Goal: Task Accomplishment & Management: Manage account settings

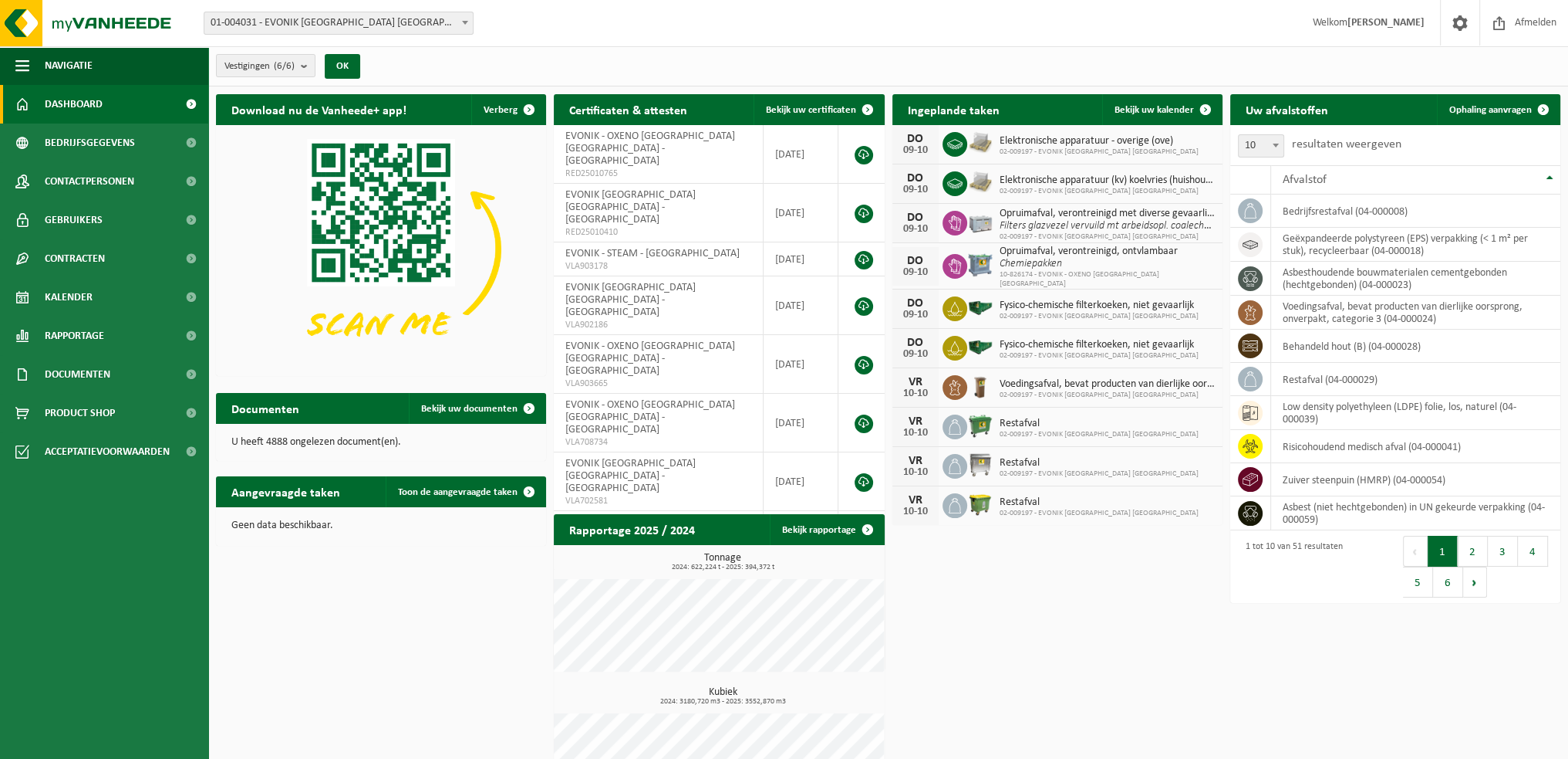
click at [152, 258] on link "Contracten" at bounding box center [104, 258] width 208 height 38
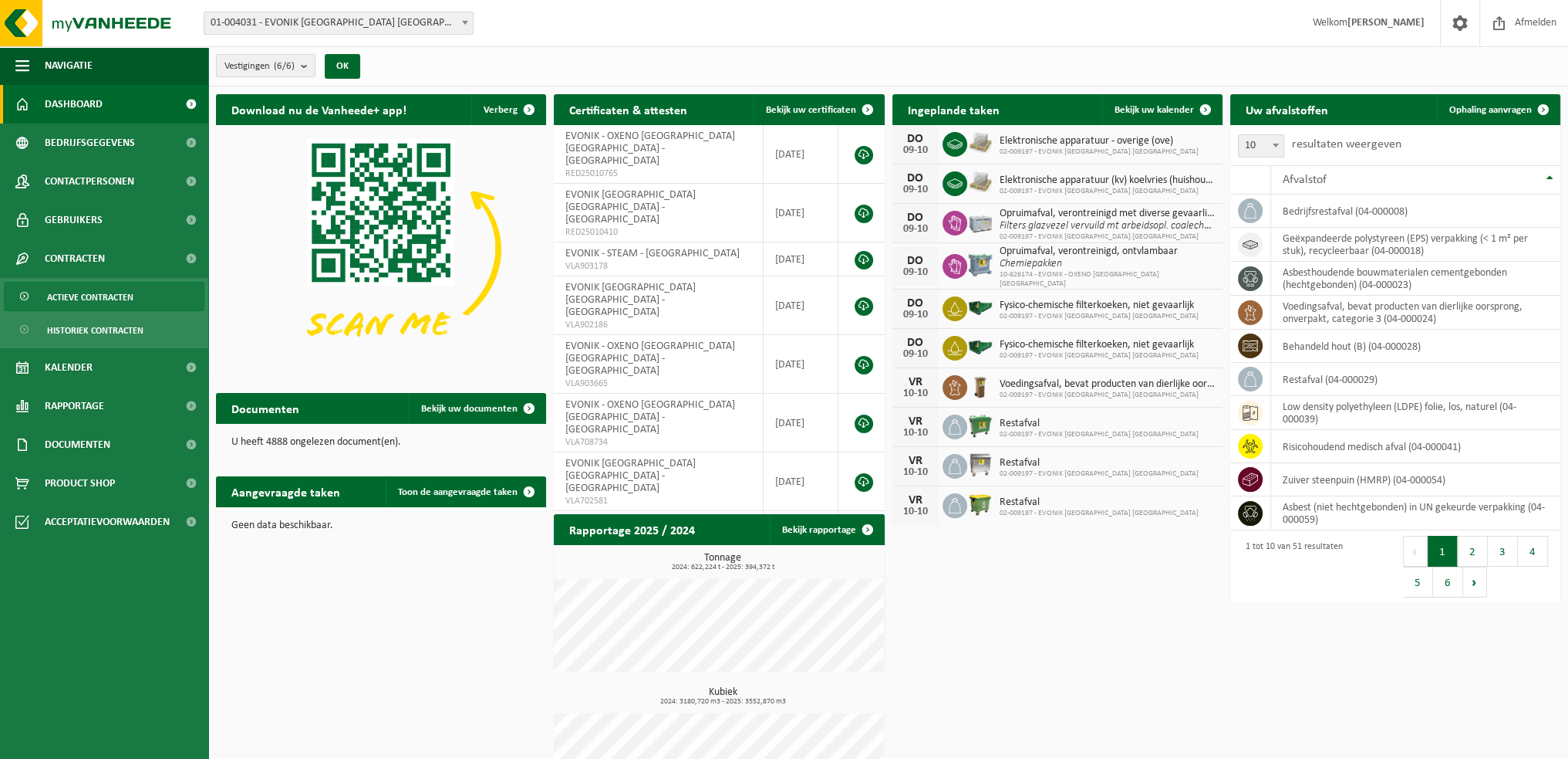
click at [114, 295] on span "Actieve contracten" at bounding box center [90, 297] width 86 height 29
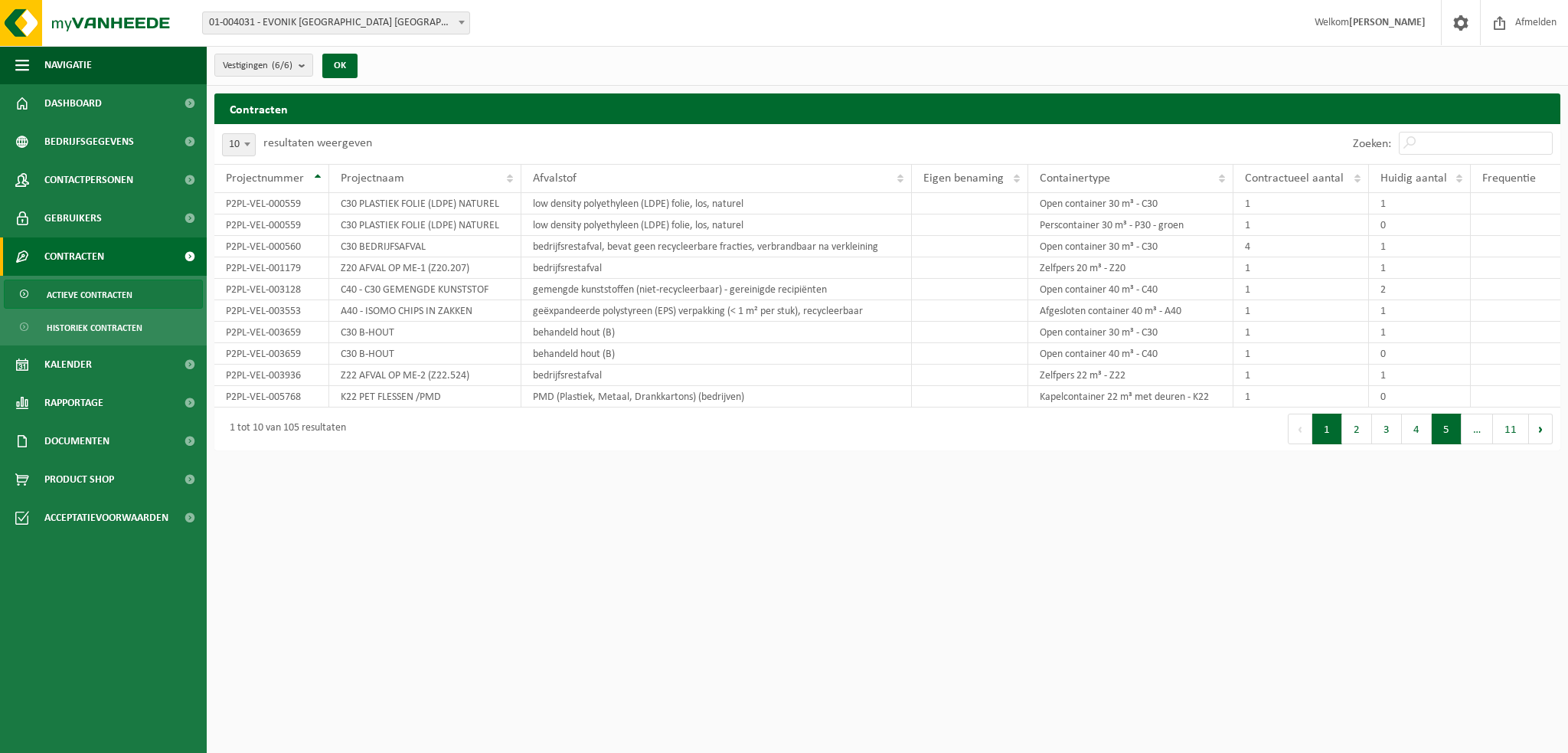
click at [1442, 423] on button "5" at bounding box center [1446, 429] width 30 height 31
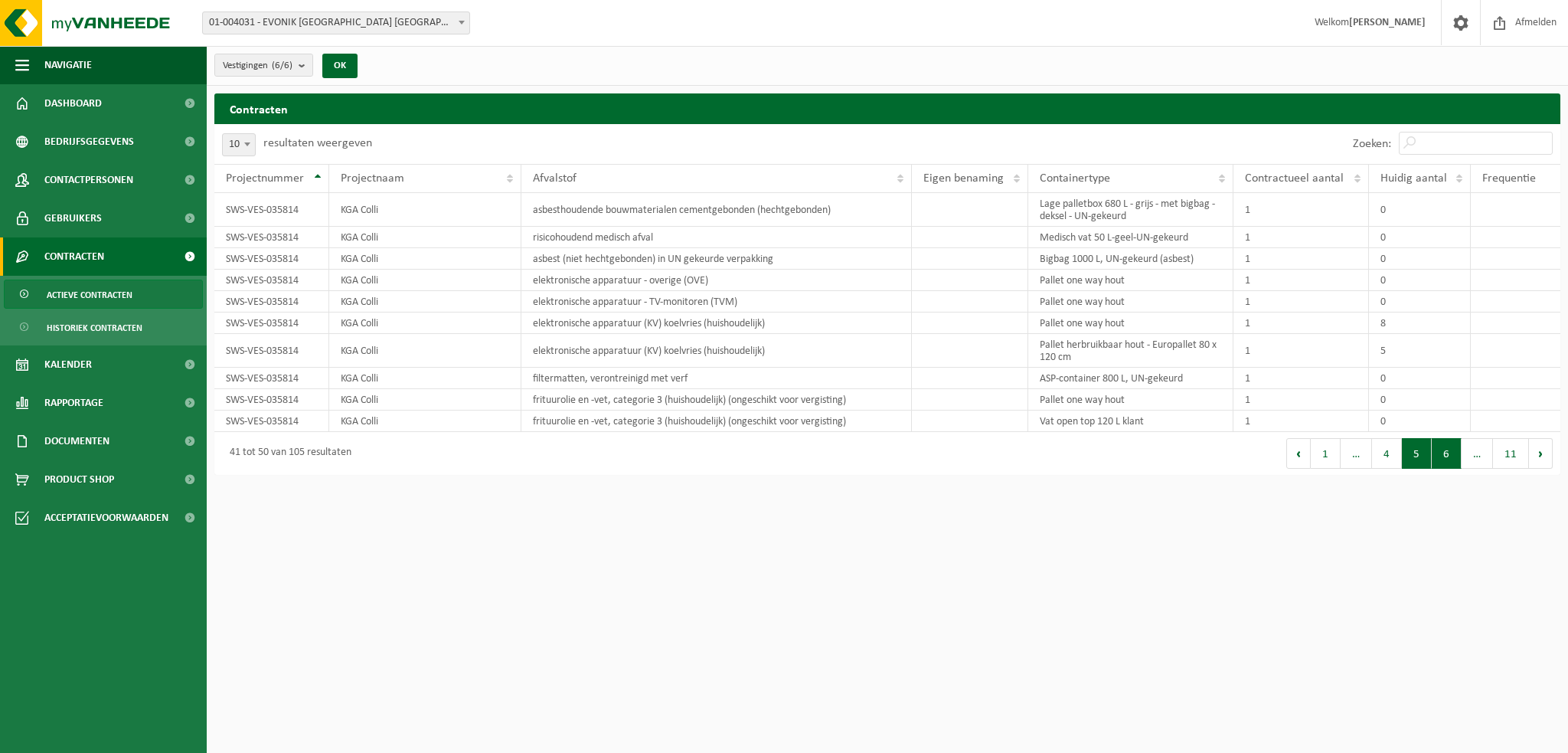
click at [1452, 447] on button "6" at bounding box center [1446, 453] width 30 height 31
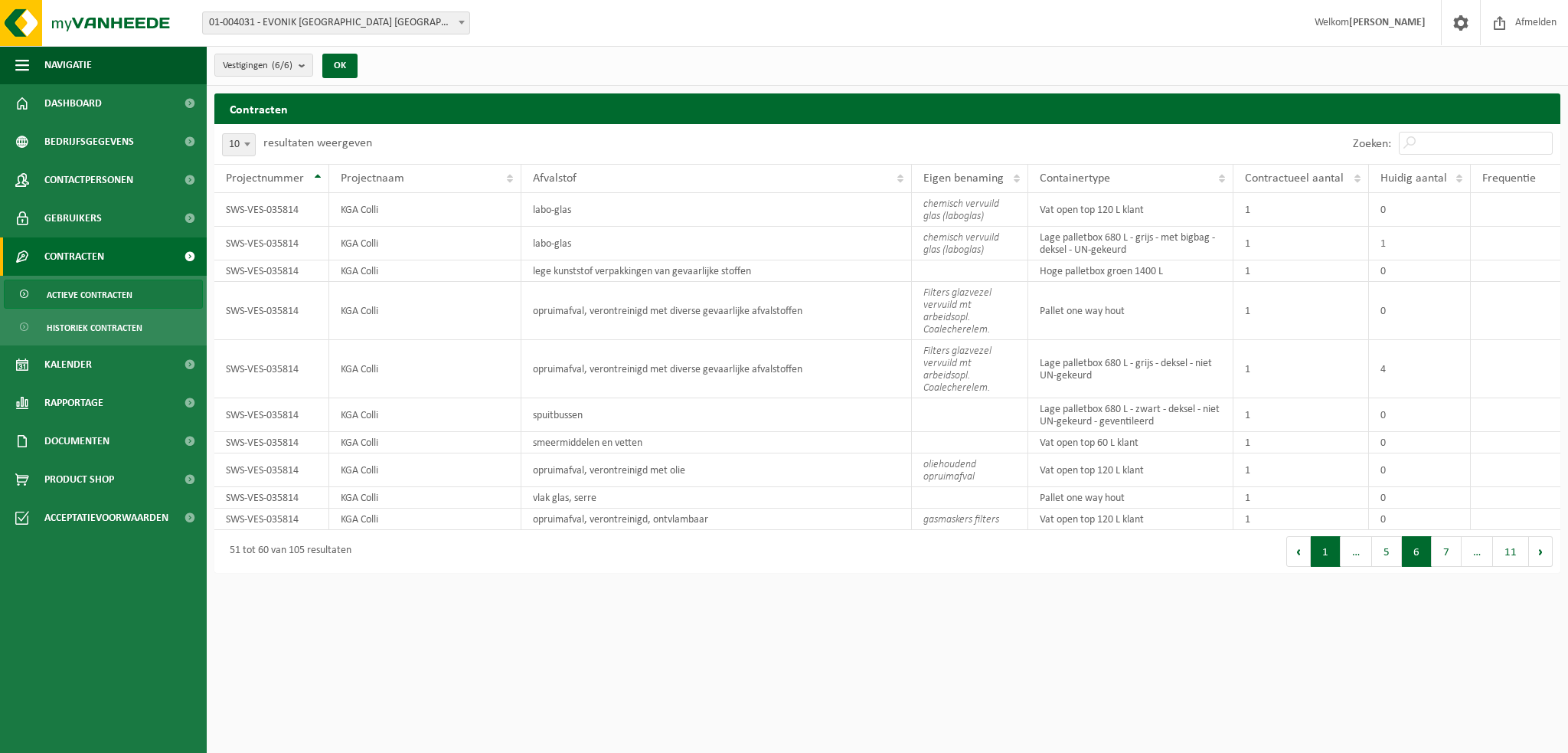
click at [1329, 546] on button "1" at bounding box center [1325, 552] width 30 height 31
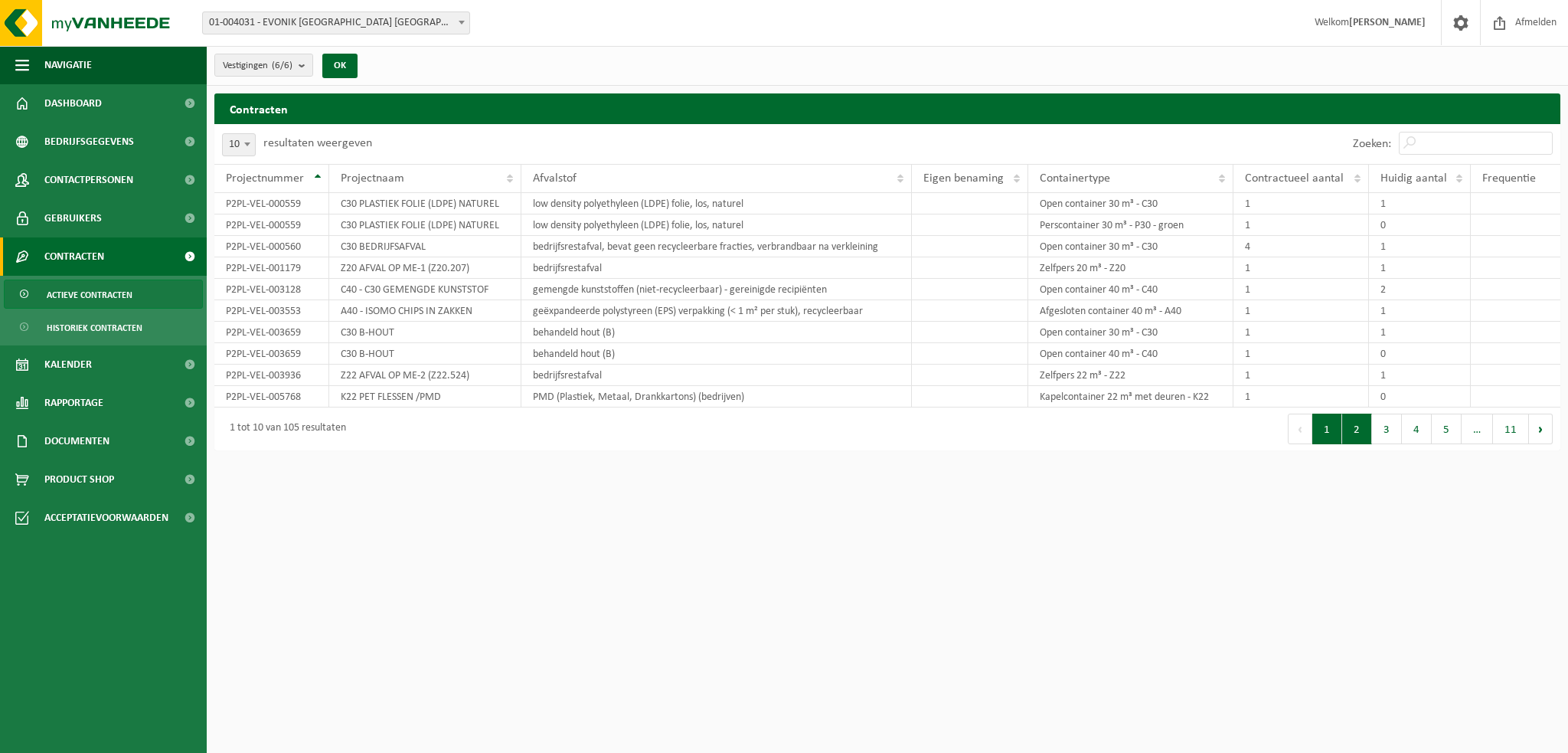
click at [1357, 431] on button "2" at bounding box center [1356, 429] width 30 height 31
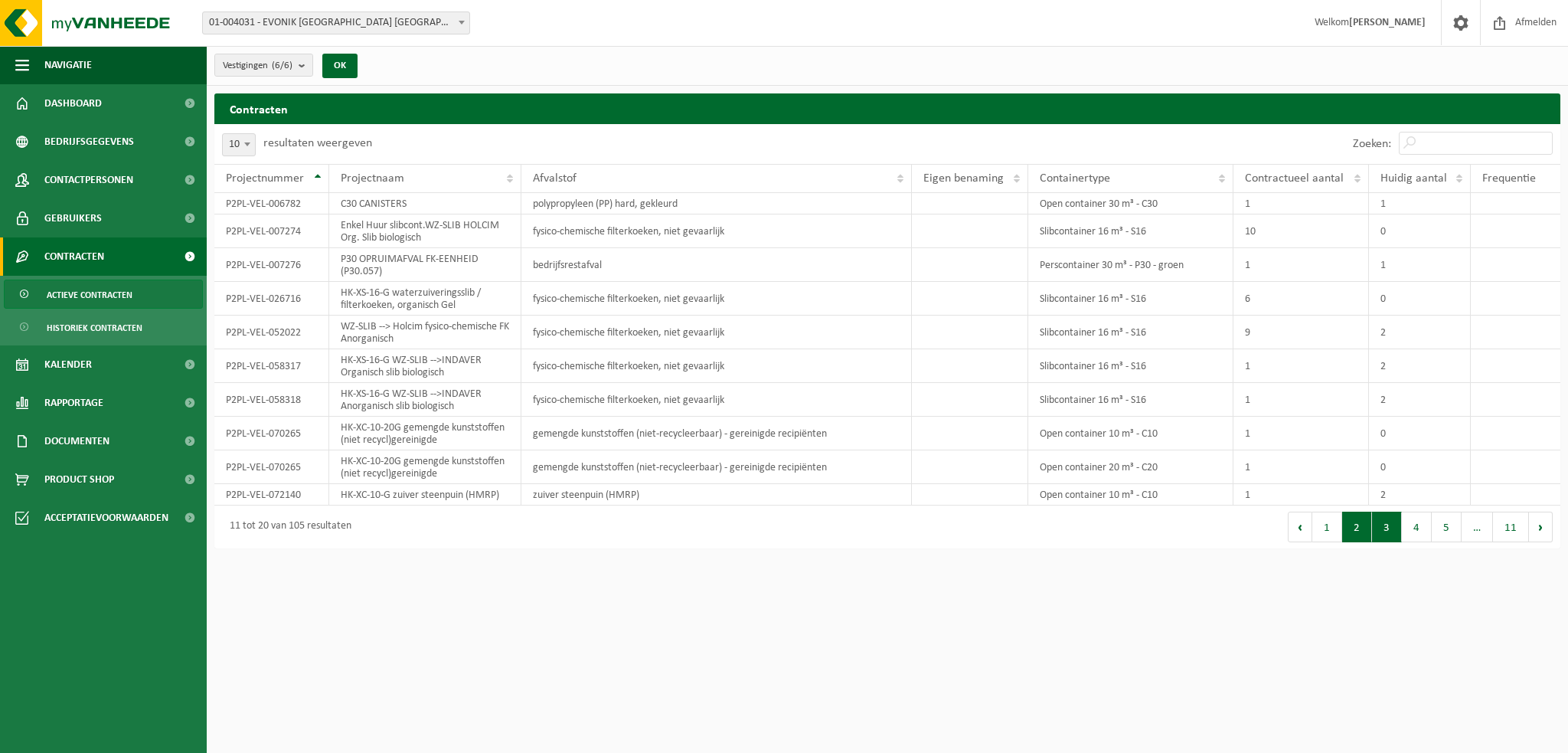
click at [1399, 524] on button "3" at bounding box center [1387, 526] width 30 height 31
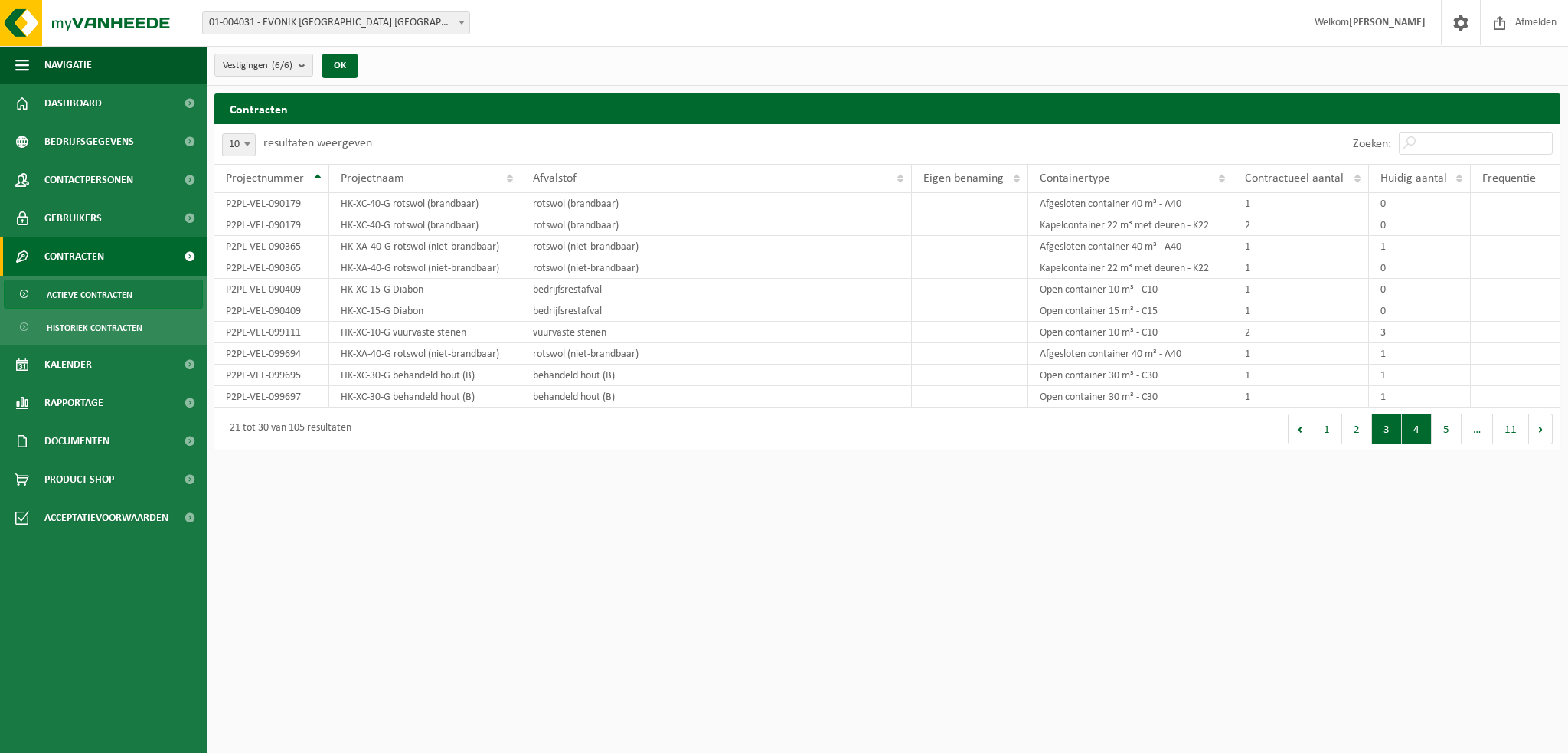
click at [1417, 425] on button "4" at bounding box center [1416, 429] width 30 height 31
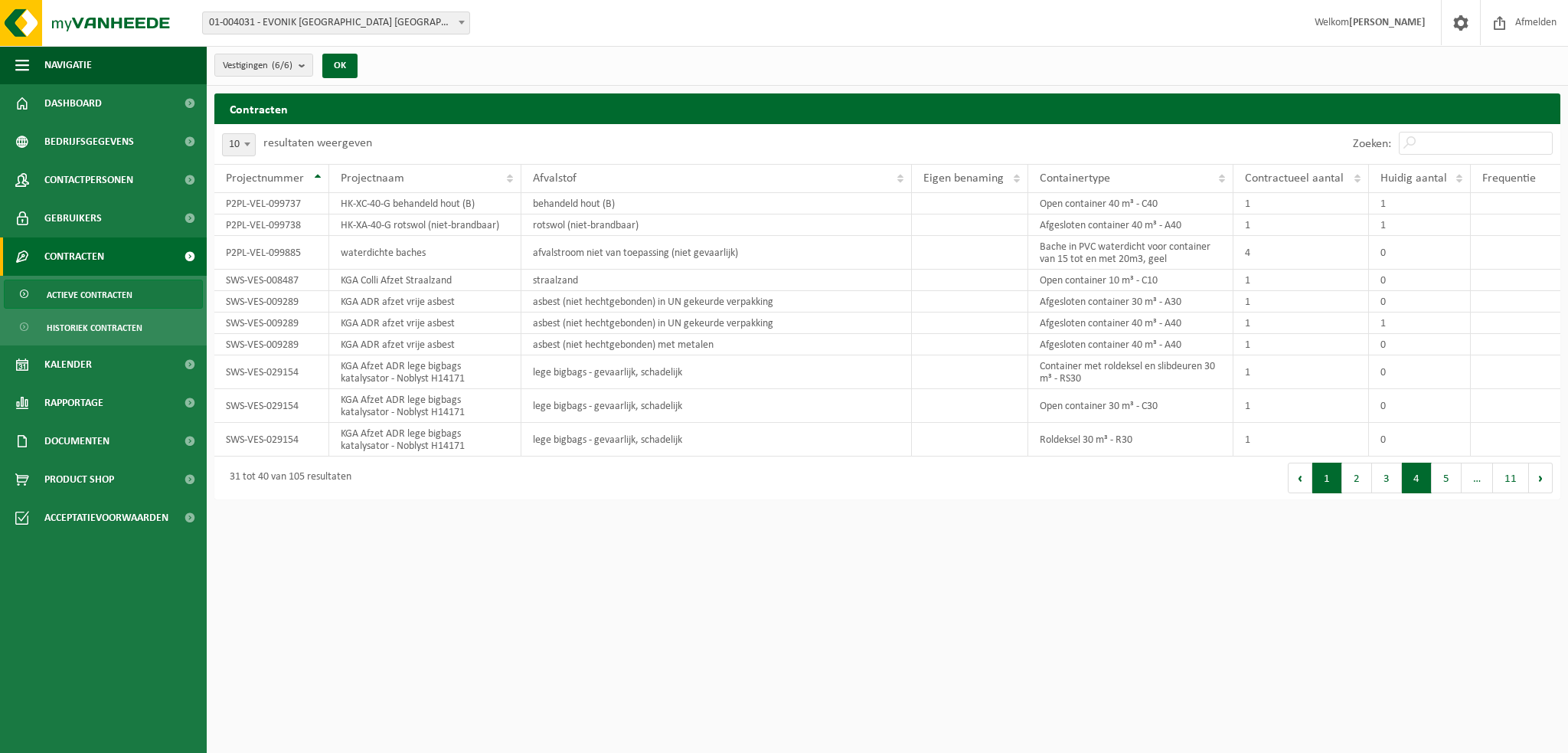
click at [1329, 478] on button "1" at bounding box center [1326, 478] width 30 height 31
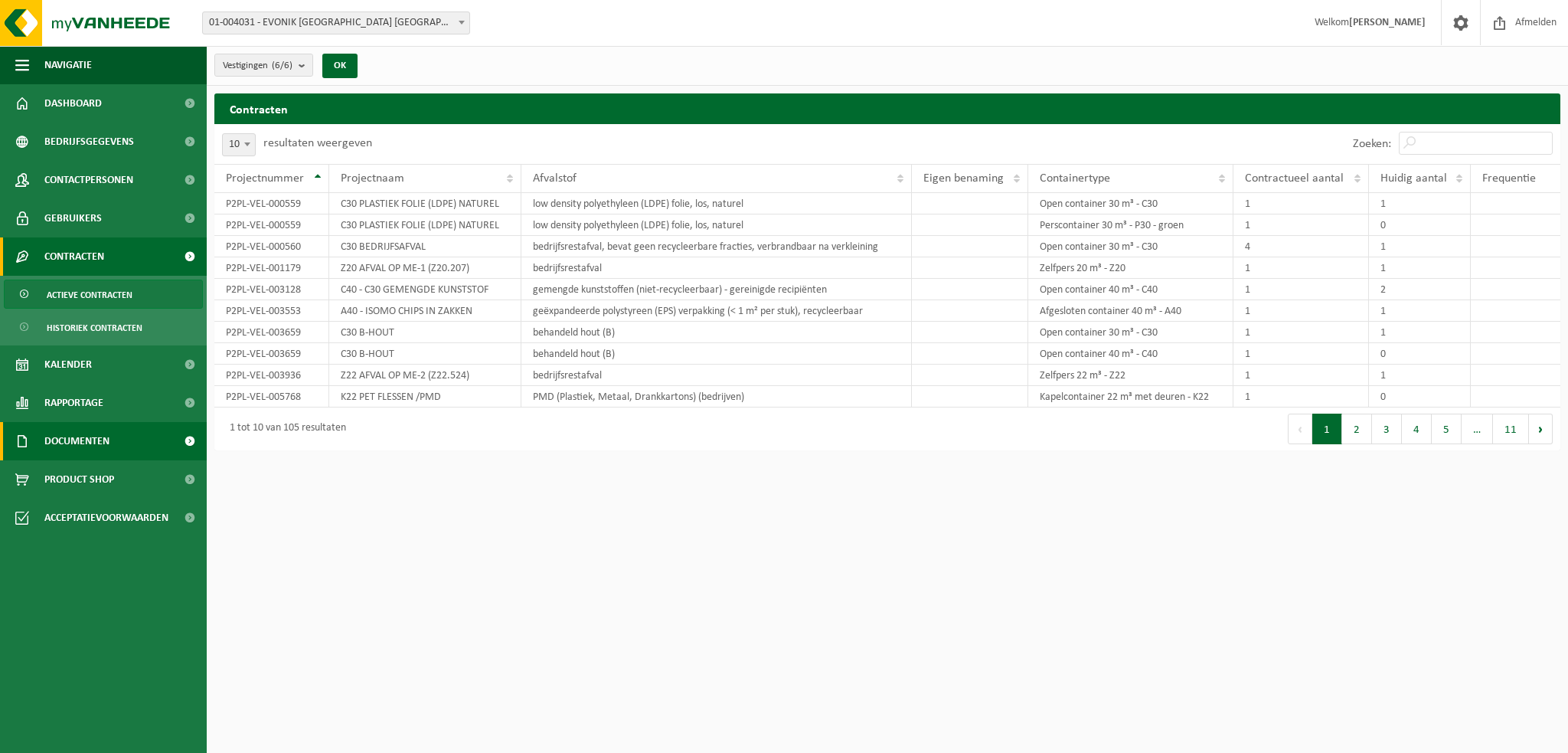
click at [119, 433] on link "Documenten" at bounding box center [103, 441] width 207 height 38
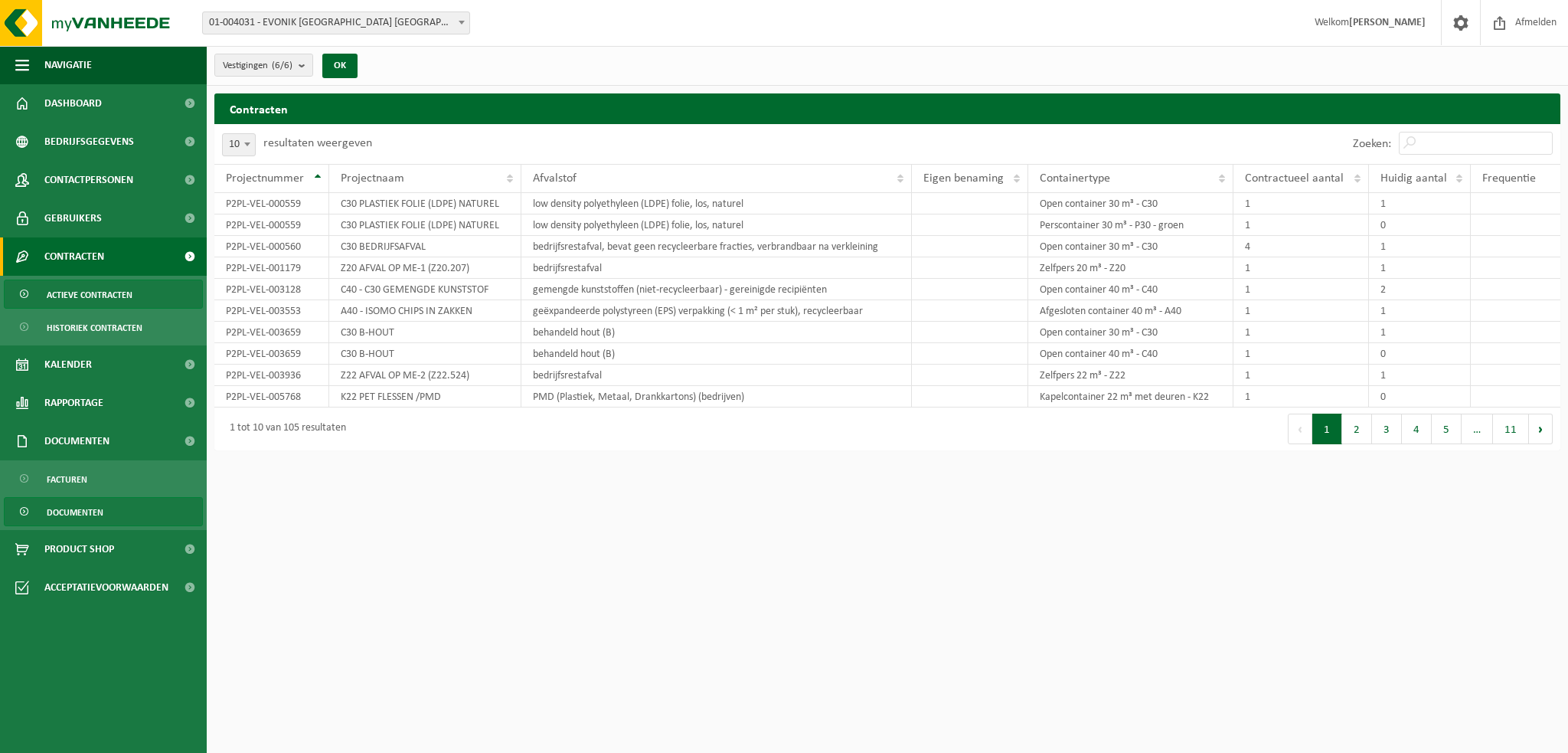
click at [84, 520] on span "Documenten" at bounding box center [75, 512] width 57 height 29
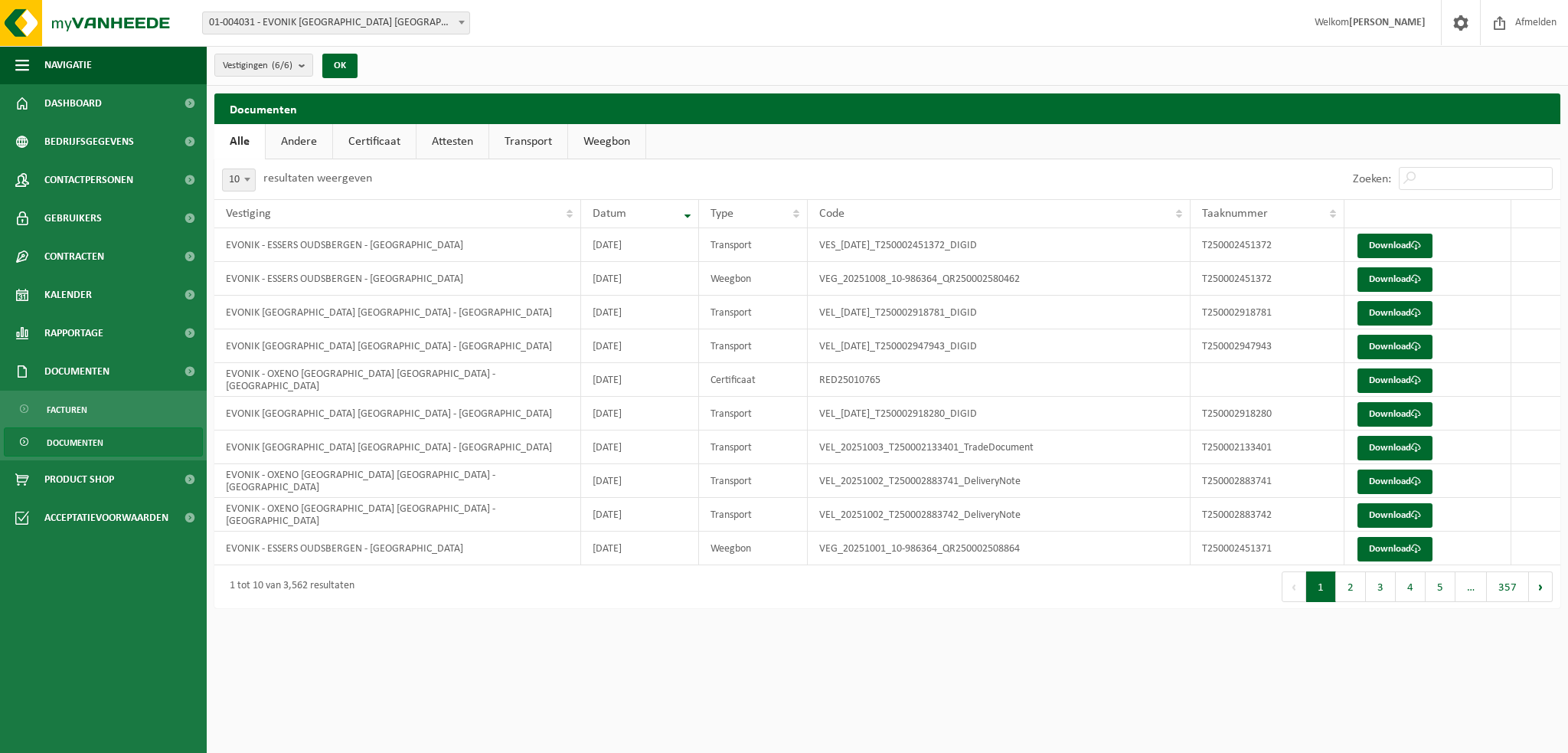
click at [441, 141] on link "Attesten" at bounding box center [452, 141] width 72 height 35
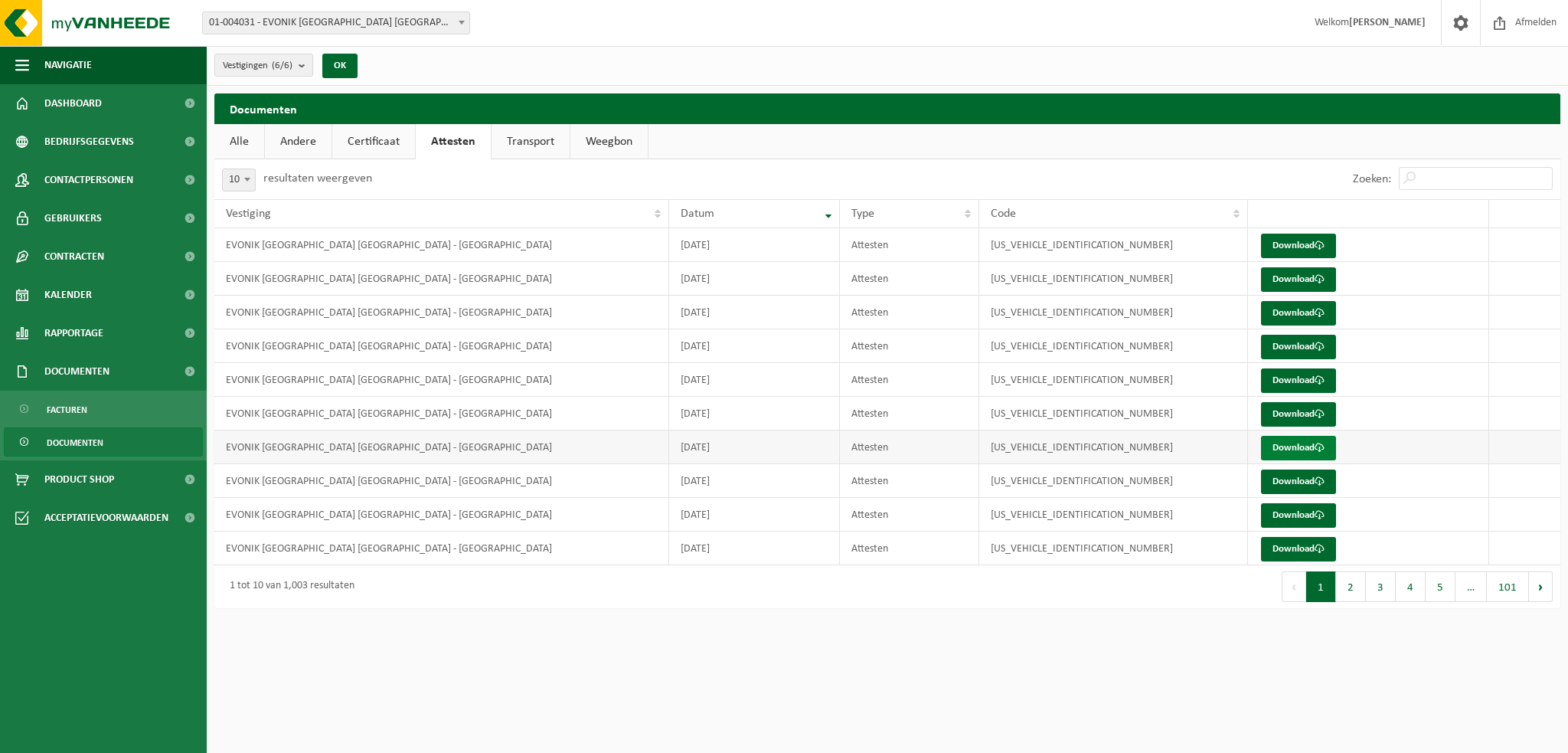
click at [1296, 446] on link "Download" at bounding box center [1298, 447] width 75 height 24
click at [289, 143] on link "Andere" at bounding box center [298, 141] width 67 height 35
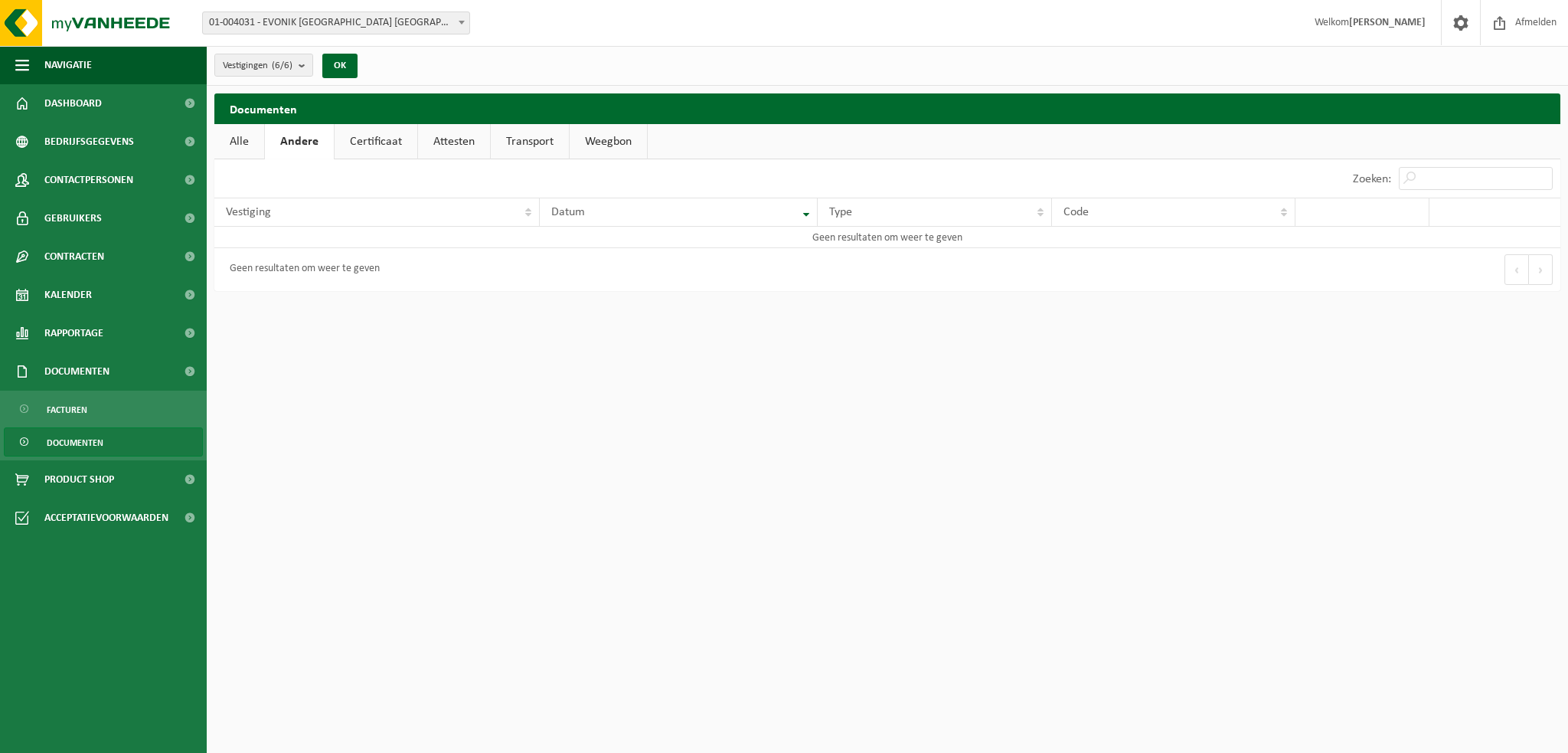
click at [368, 138] on link "Certificaat" at bounding box center [376, 141] width 83 height 35
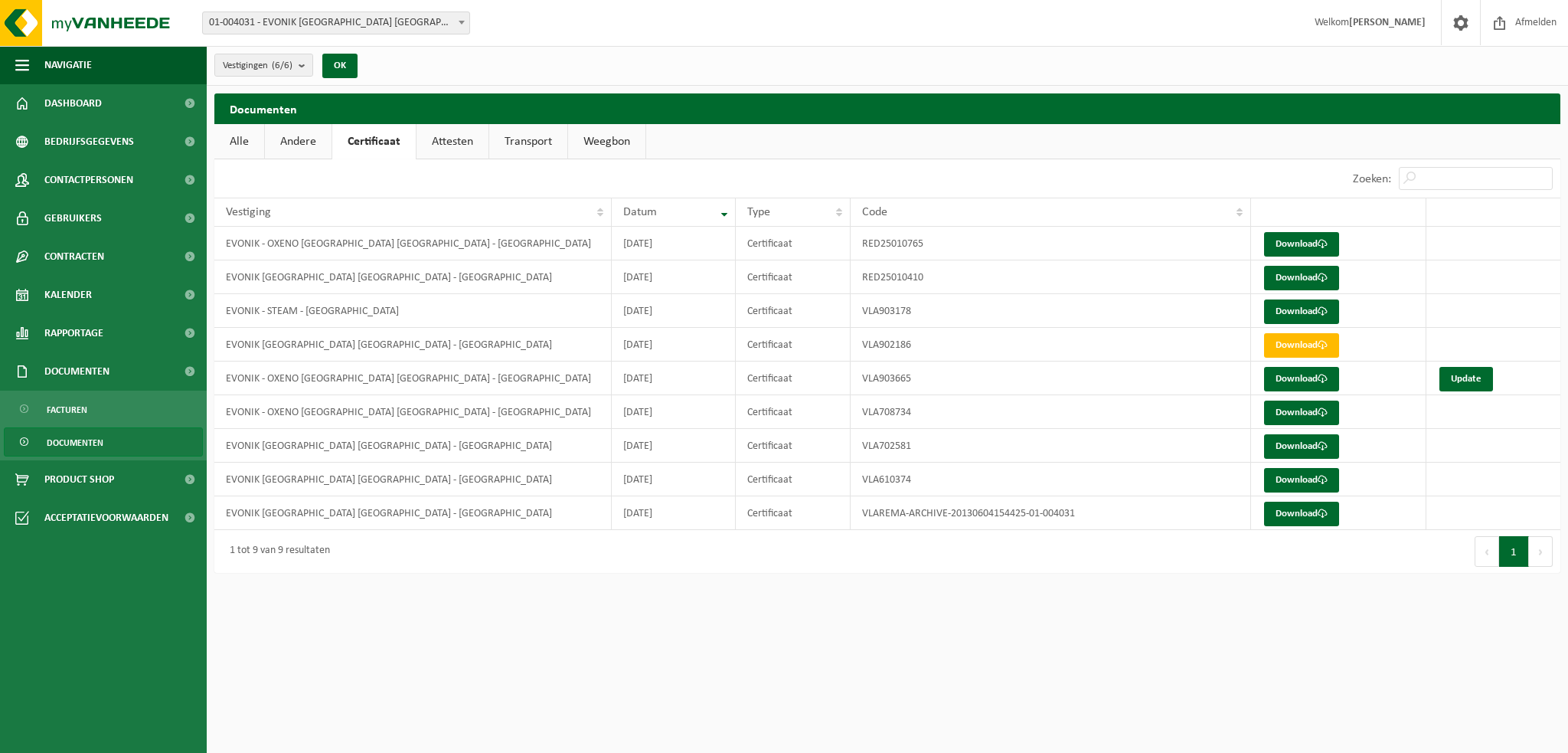
click at [460, 139] on link "Attesten" at bounding box center [452, 141] width 72 height 35
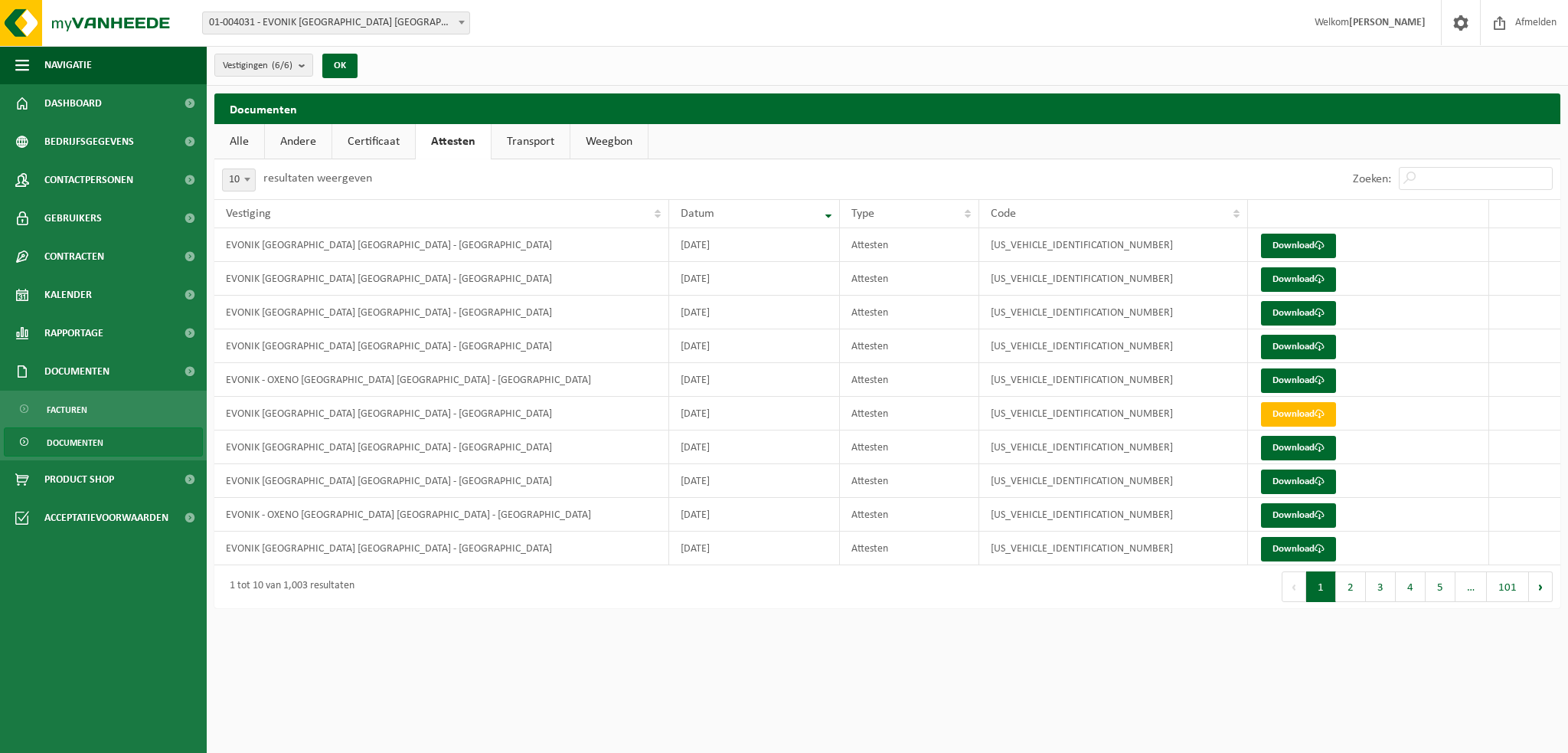
click at [525, 141] on link "Transport" at bounding box center [530, 141] width 78 height 35
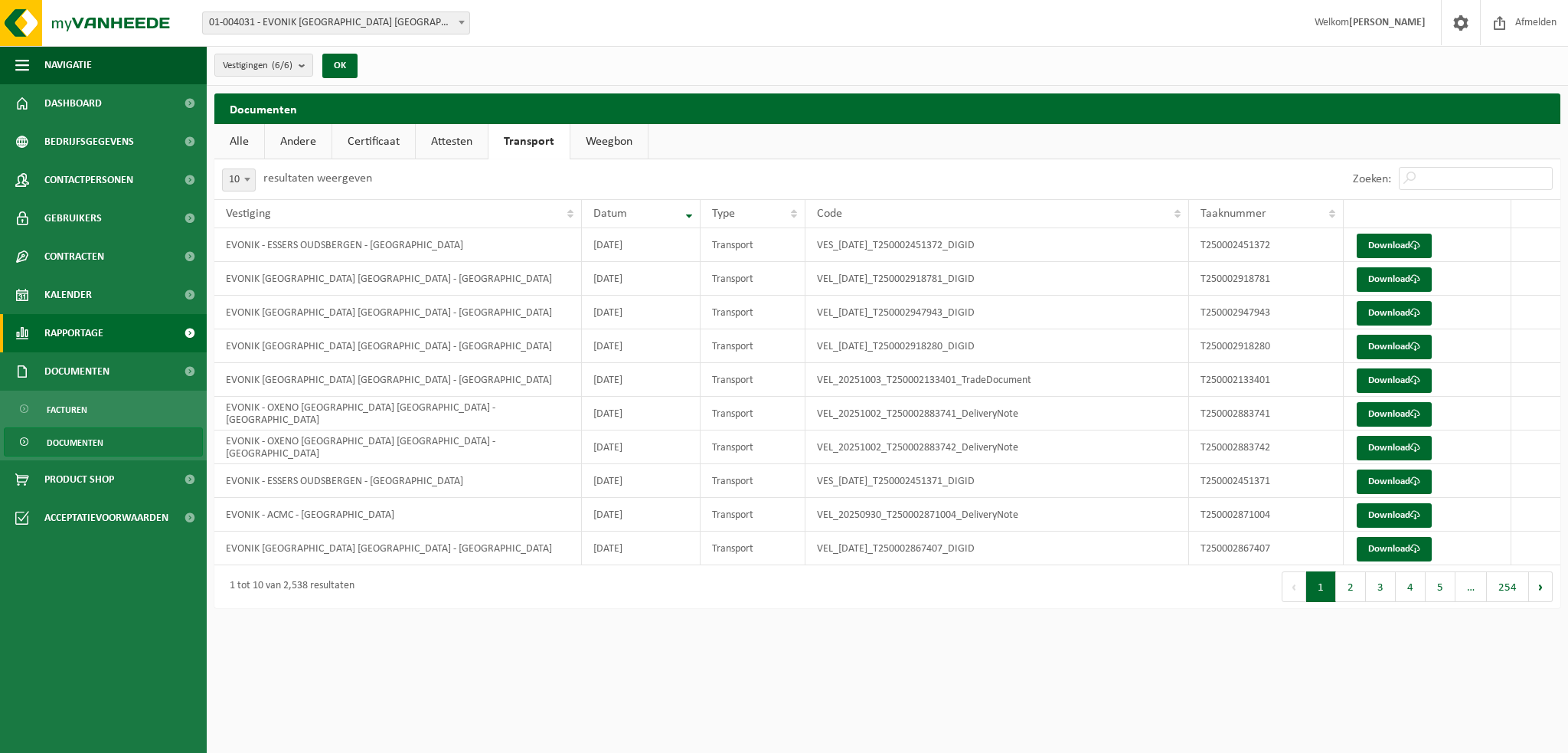
click at [138, 333] on link "Rapportage" at bounding box center [103, 333] width 207 height 38
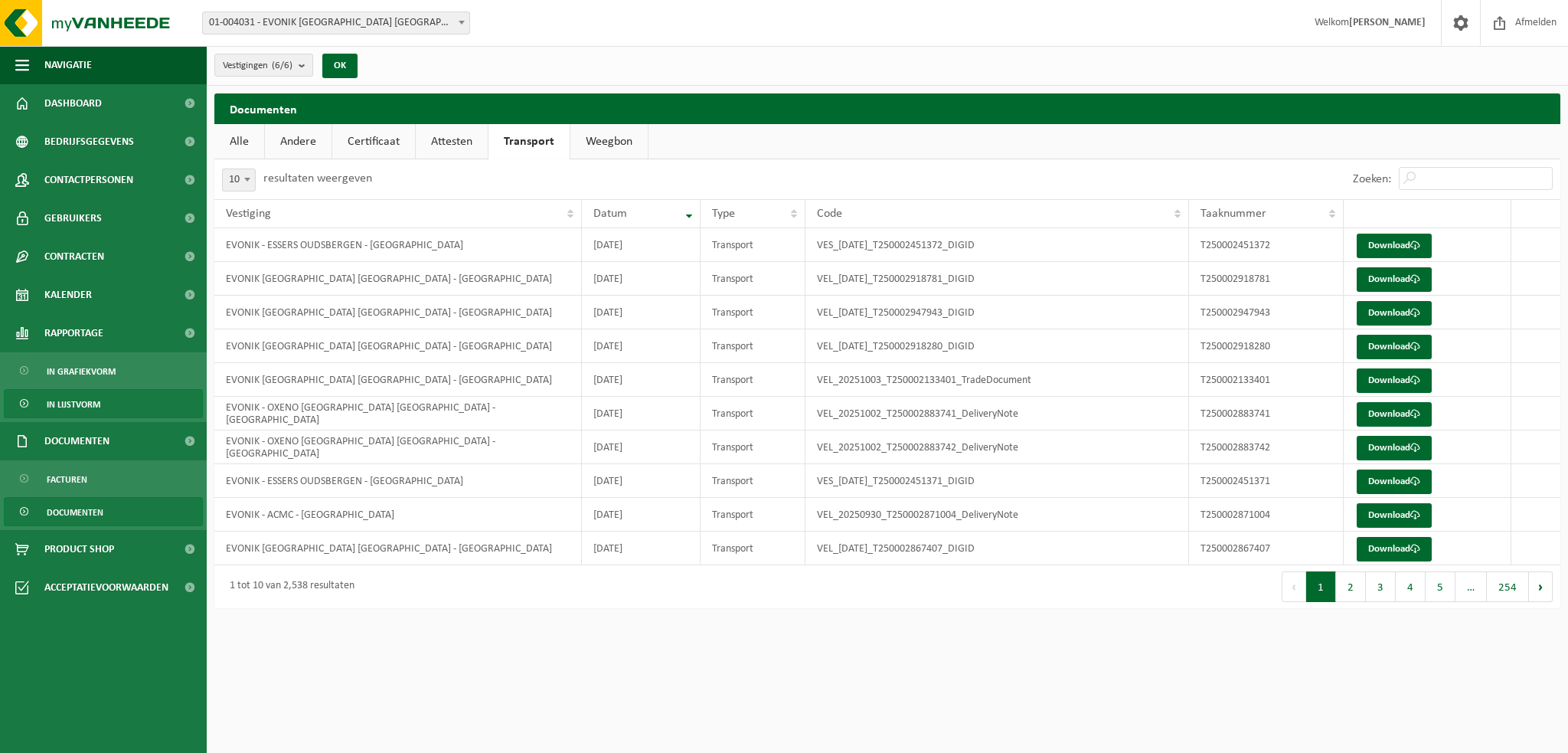
click at [95, 411] on span "In lijstvorm" at bounding box center [73, 404] width 53 height 29
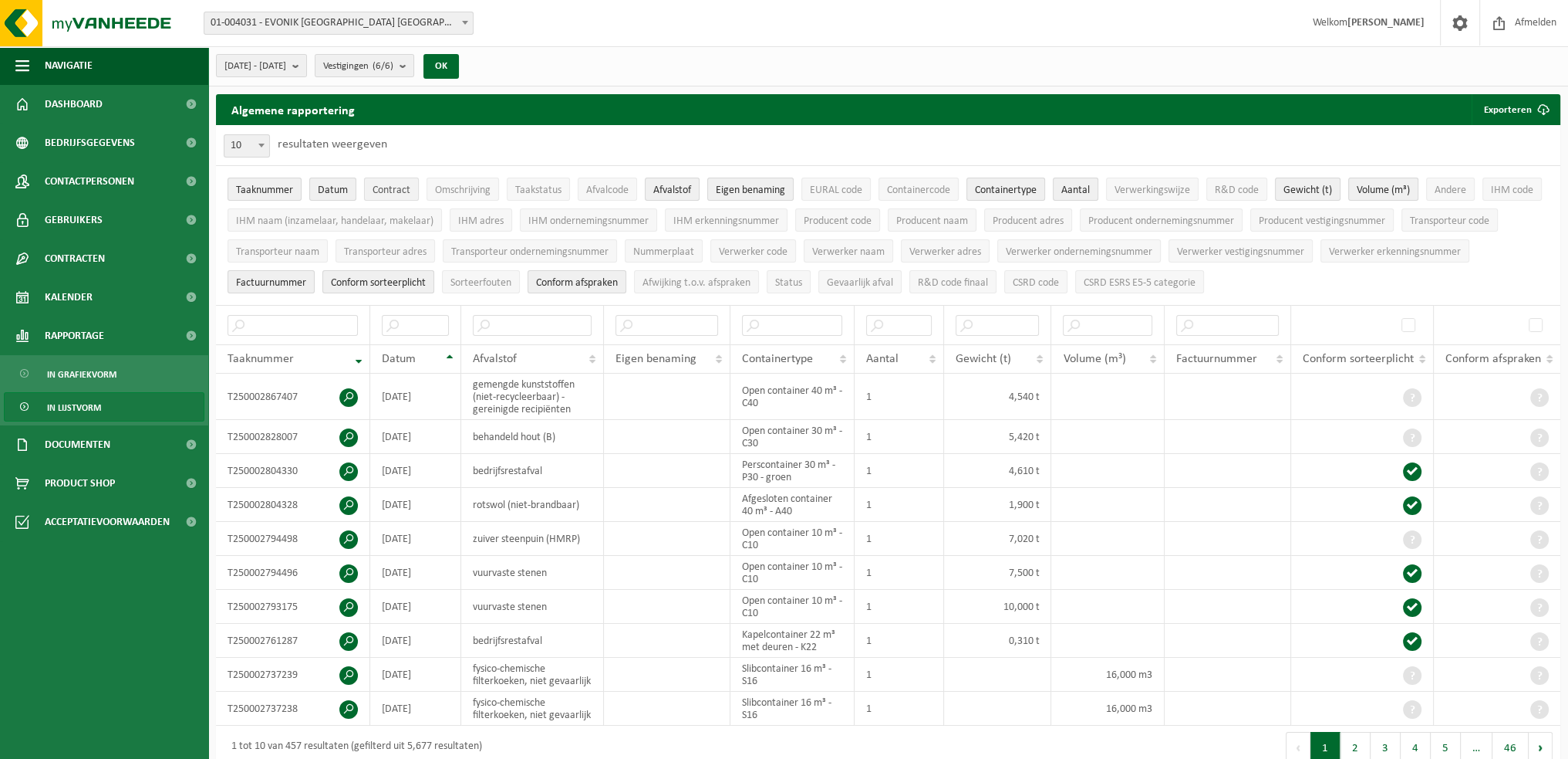
click at [394, 194] on span "Contract" at bounding box center [392, 190] width 38 height 12
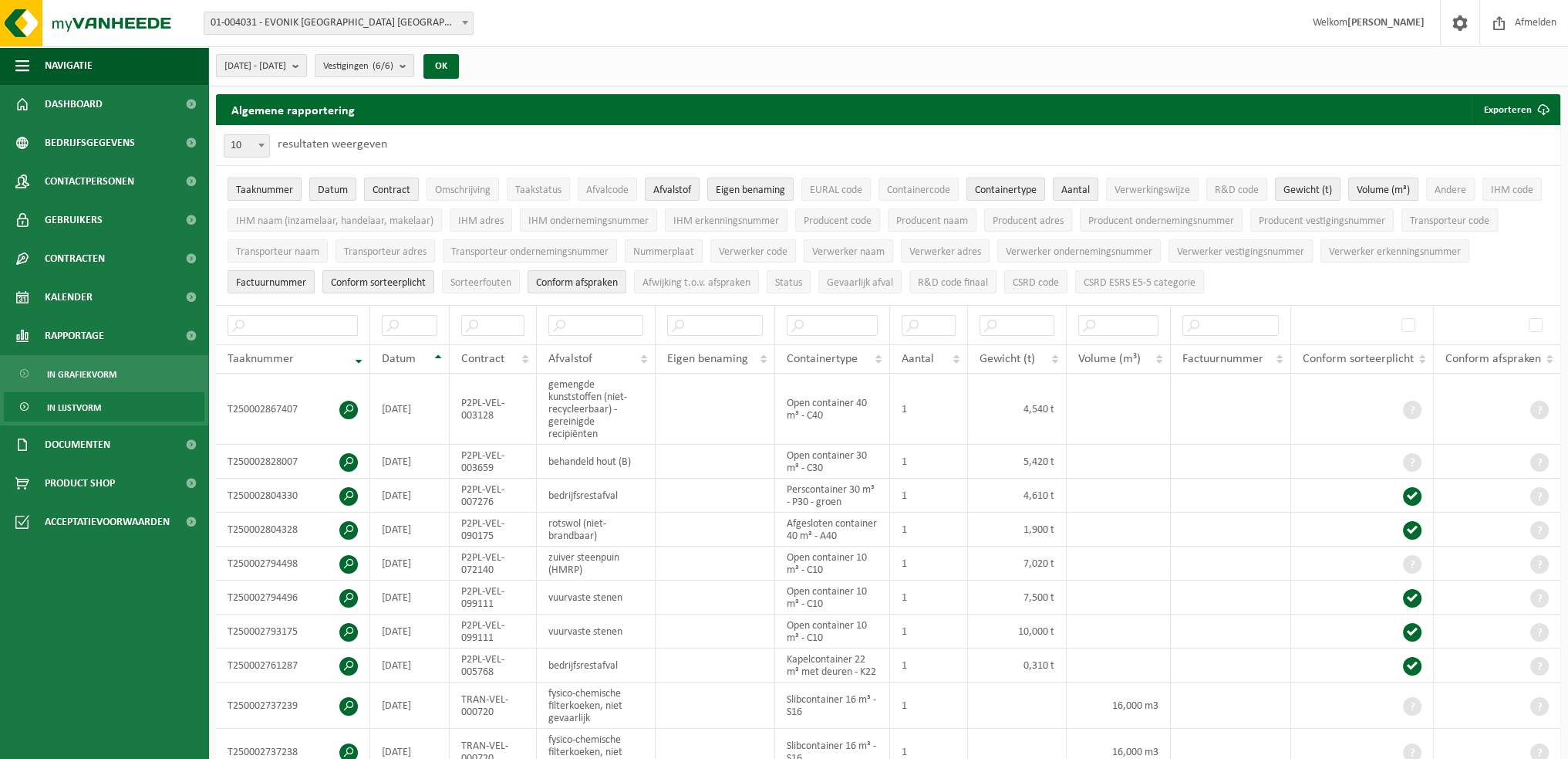
click at [397, 192] on span "Contract" at bounding box center [392, 190] width 38 height 12
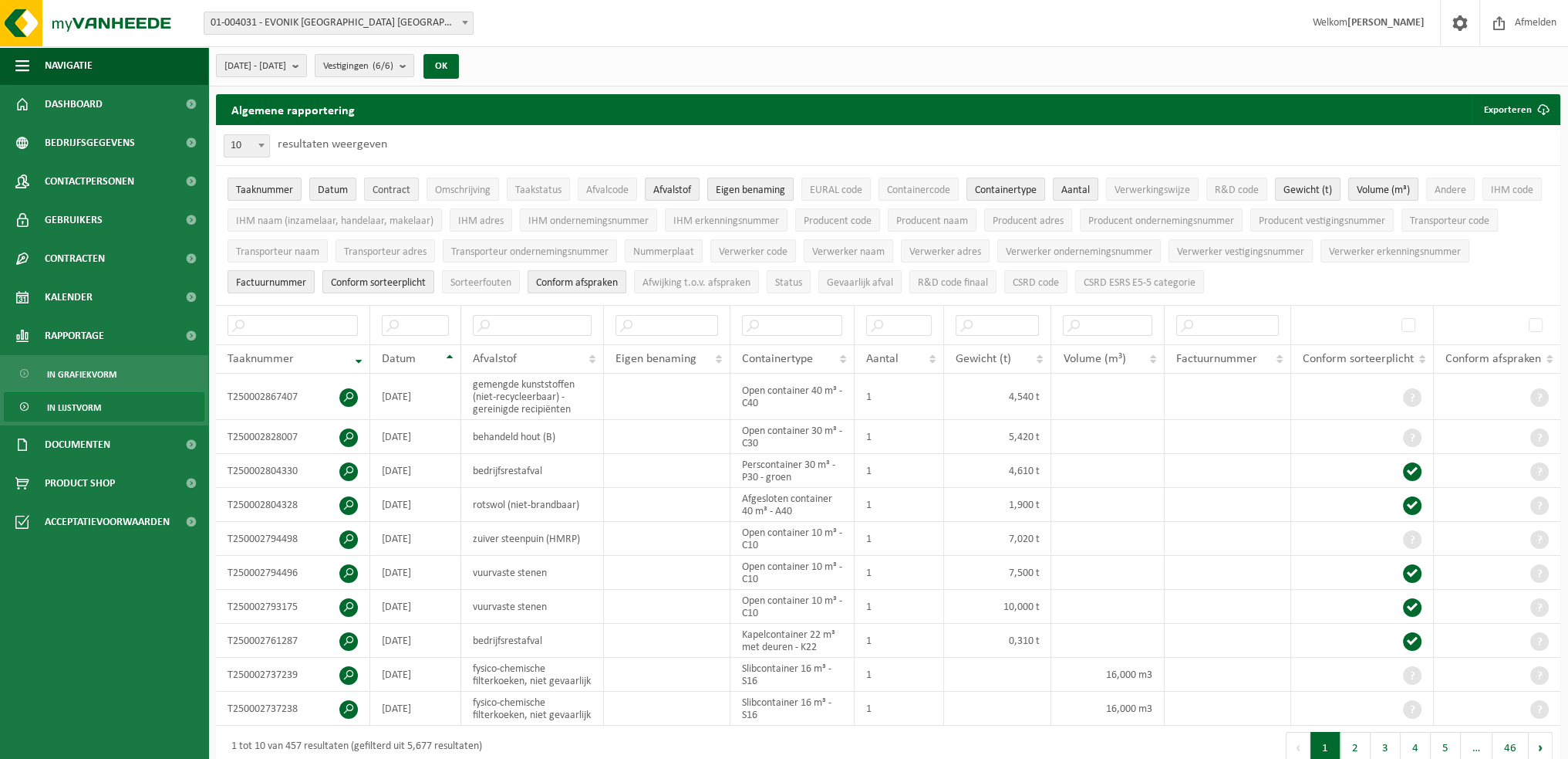
click at [397, 190] on span "Contract" at bounding box center [392, 190] width 38 height 12
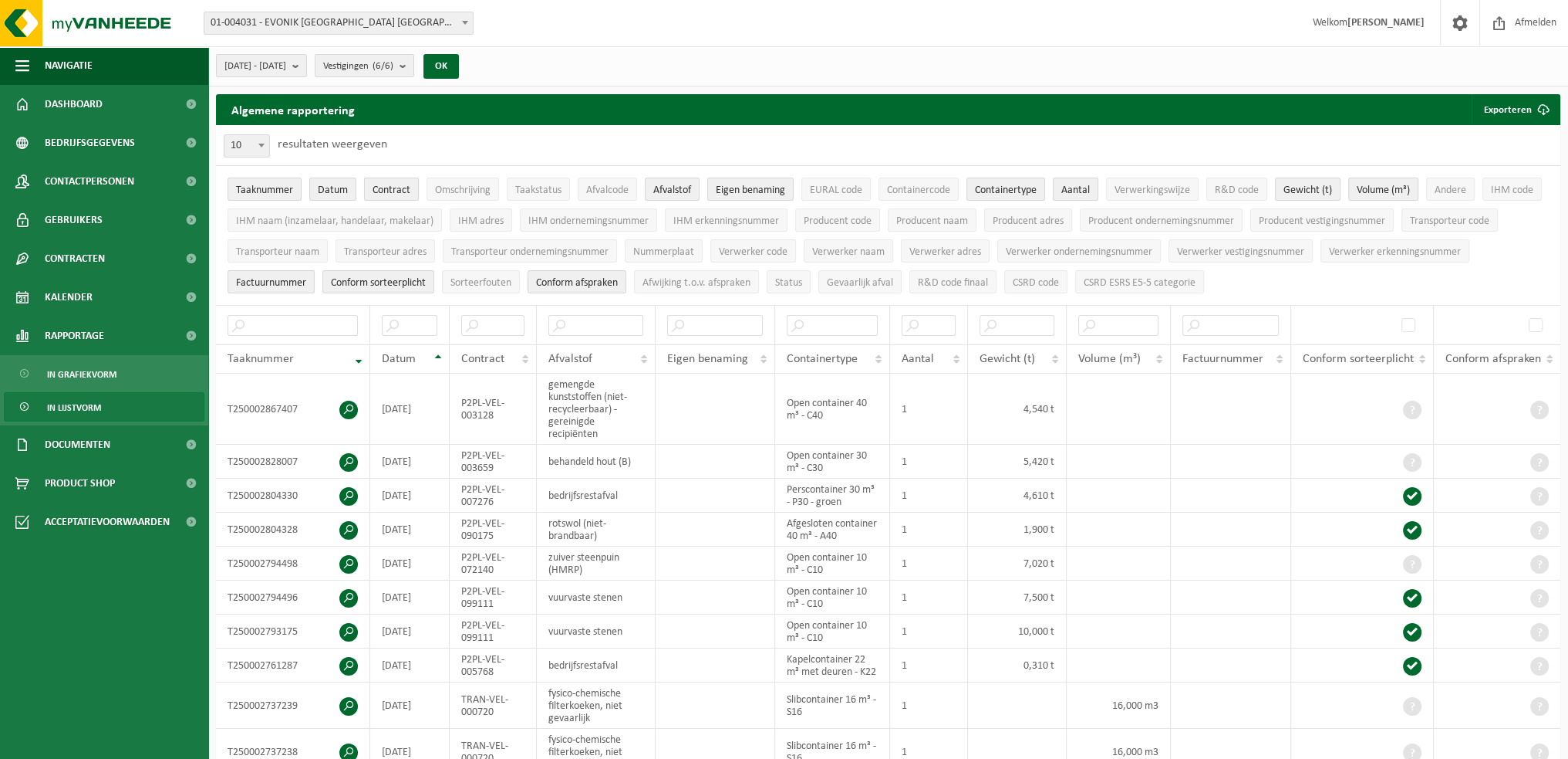
click at [397, 190] on span "Contract" at bounding box center [392, 190] width 38 height 12
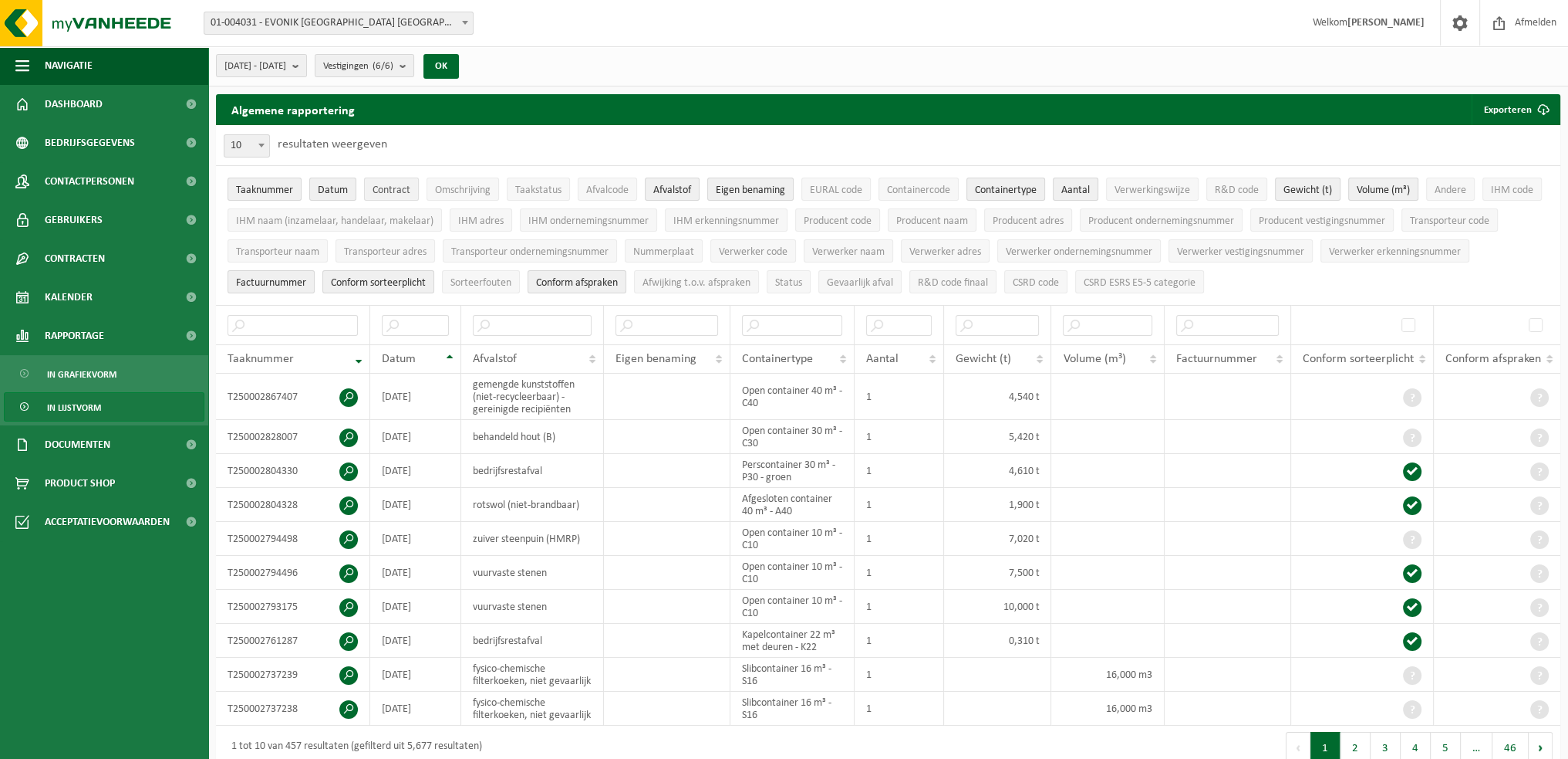
click at [398, 190] on span "Contract" at bounding box center [392, 190] width 38 height 12
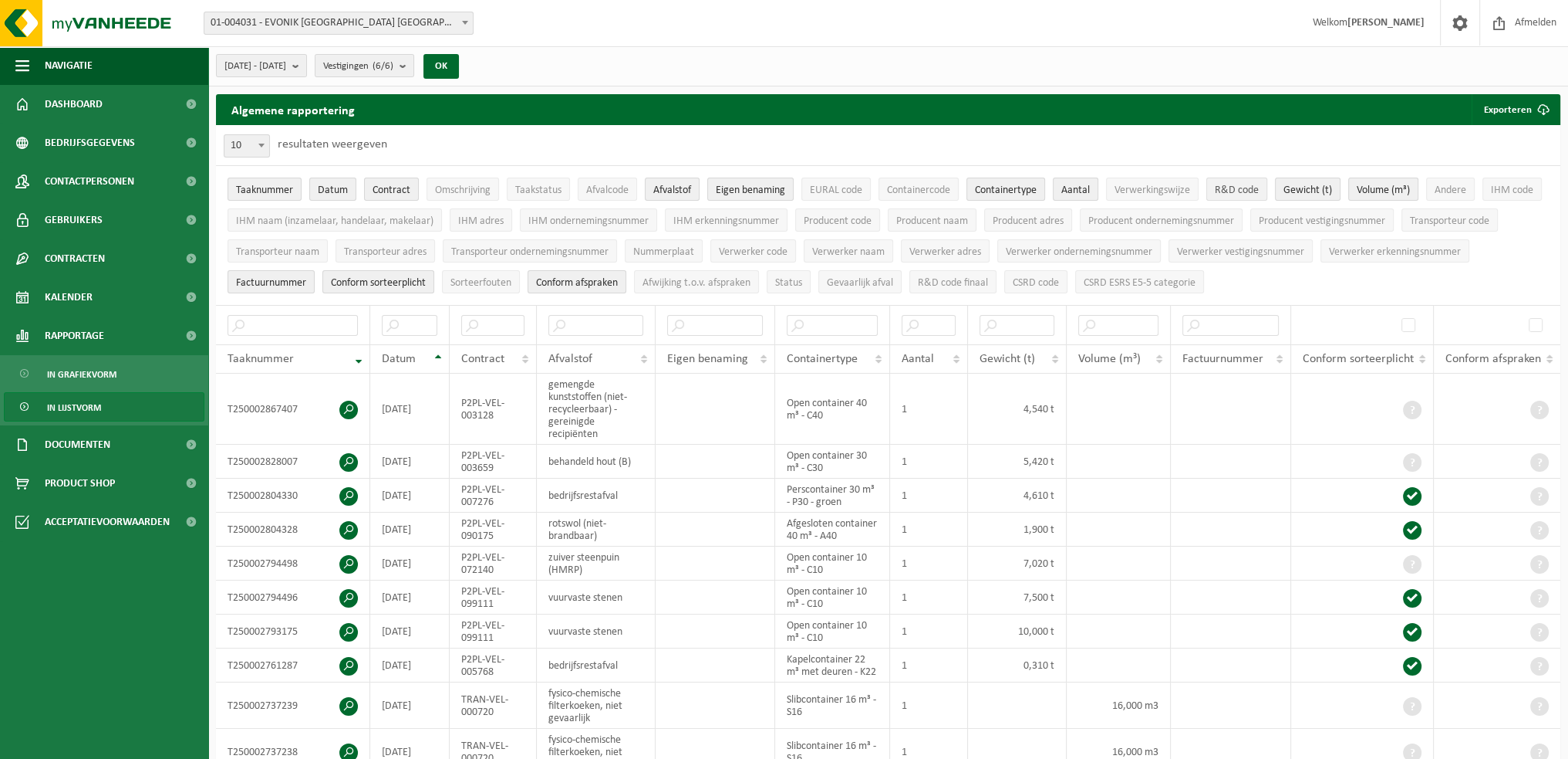
click at [1225, 185] on span "R&D code" at bounding box center [1237, 190] width 44 height 12
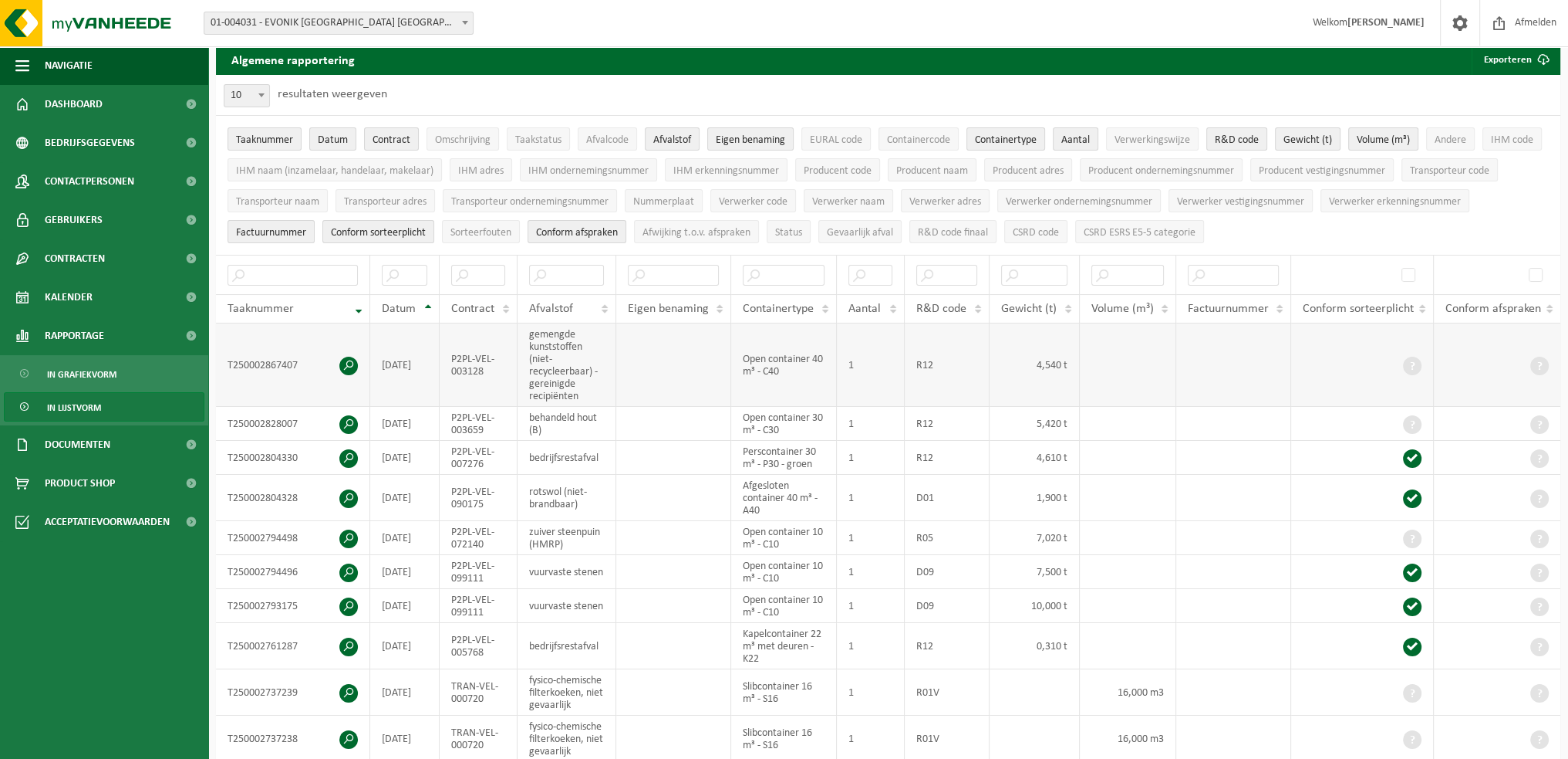
scroll to position [77, 0]
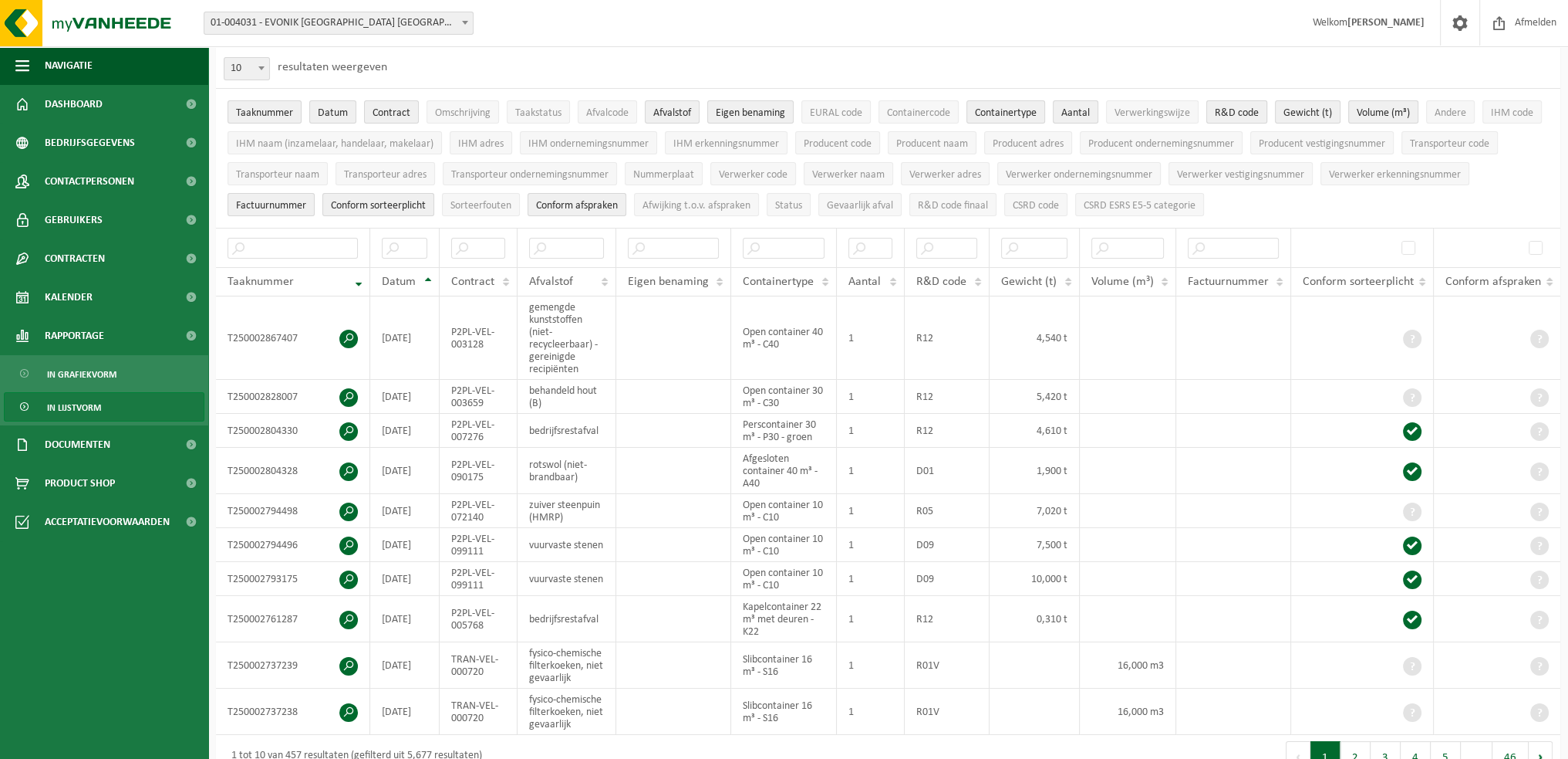
click at [1239, 111] on span "R&D code" at bounding box center [1237, 113] width 44 height 12
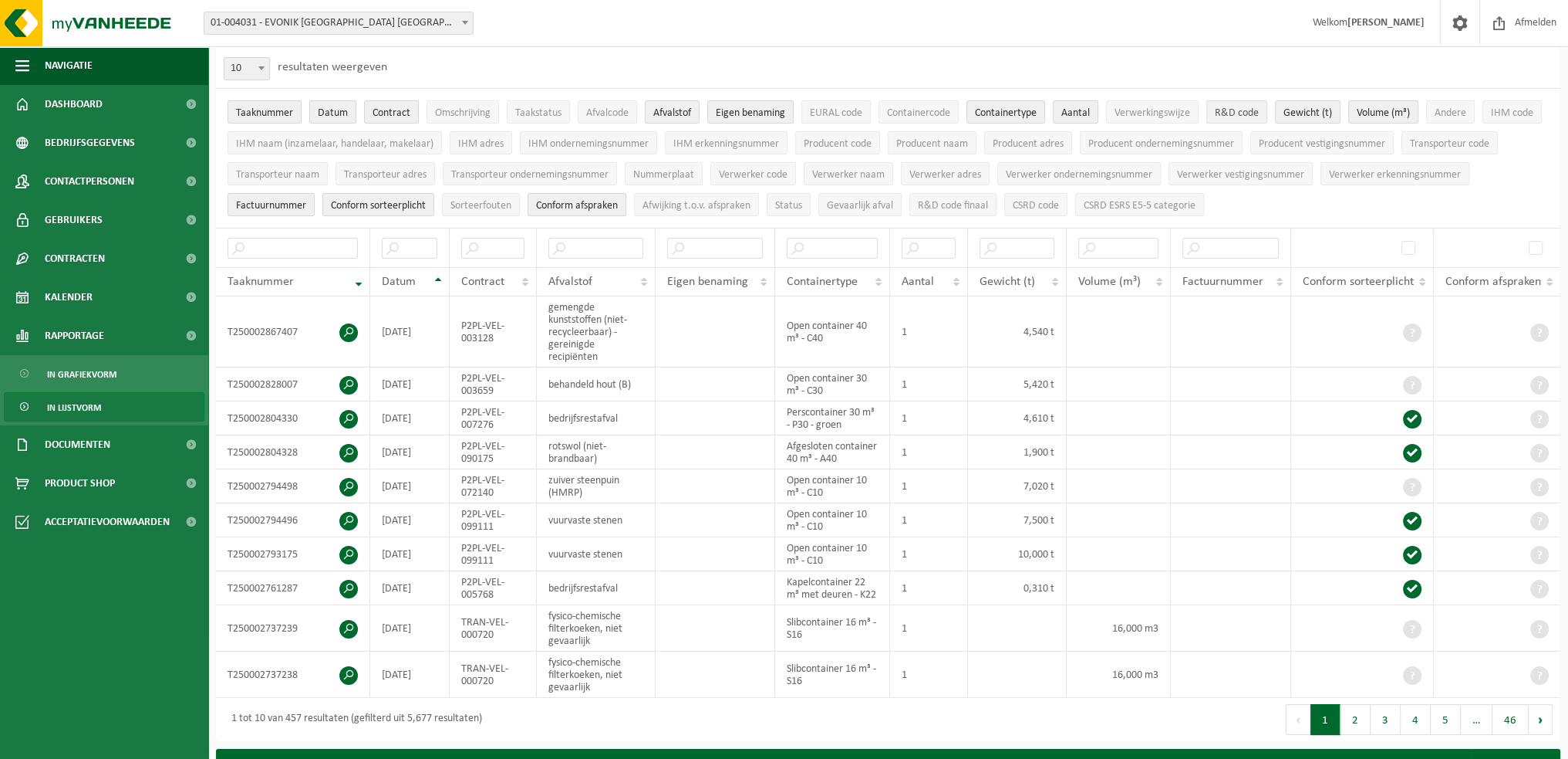
click at [1239, 111] on span "R&D code" at bounding box center [1237, 113] width 44 height 12
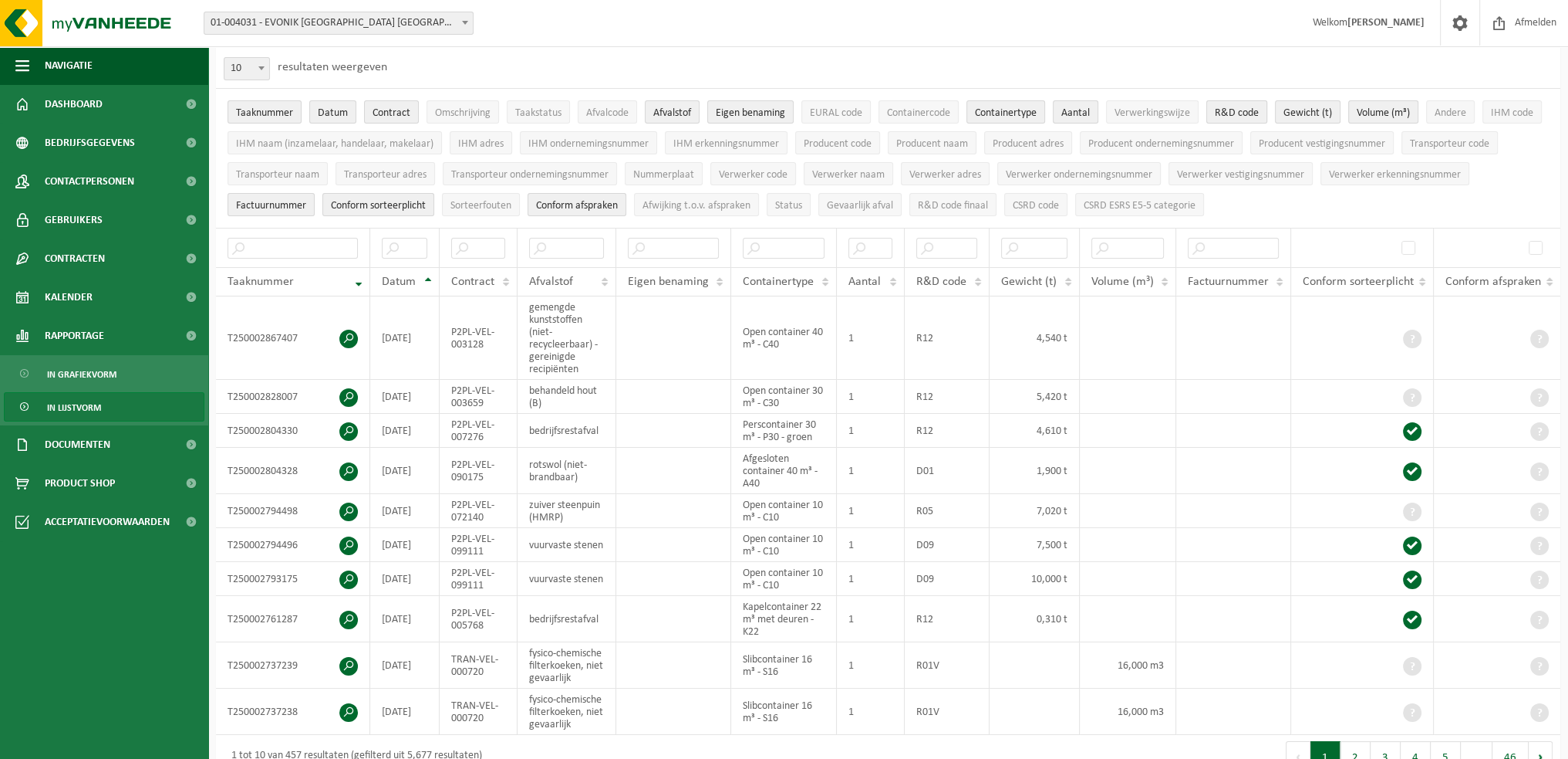
click at [1248, 115] on span "R&D code" at bounding box center [1237, 113] width 44 height 12
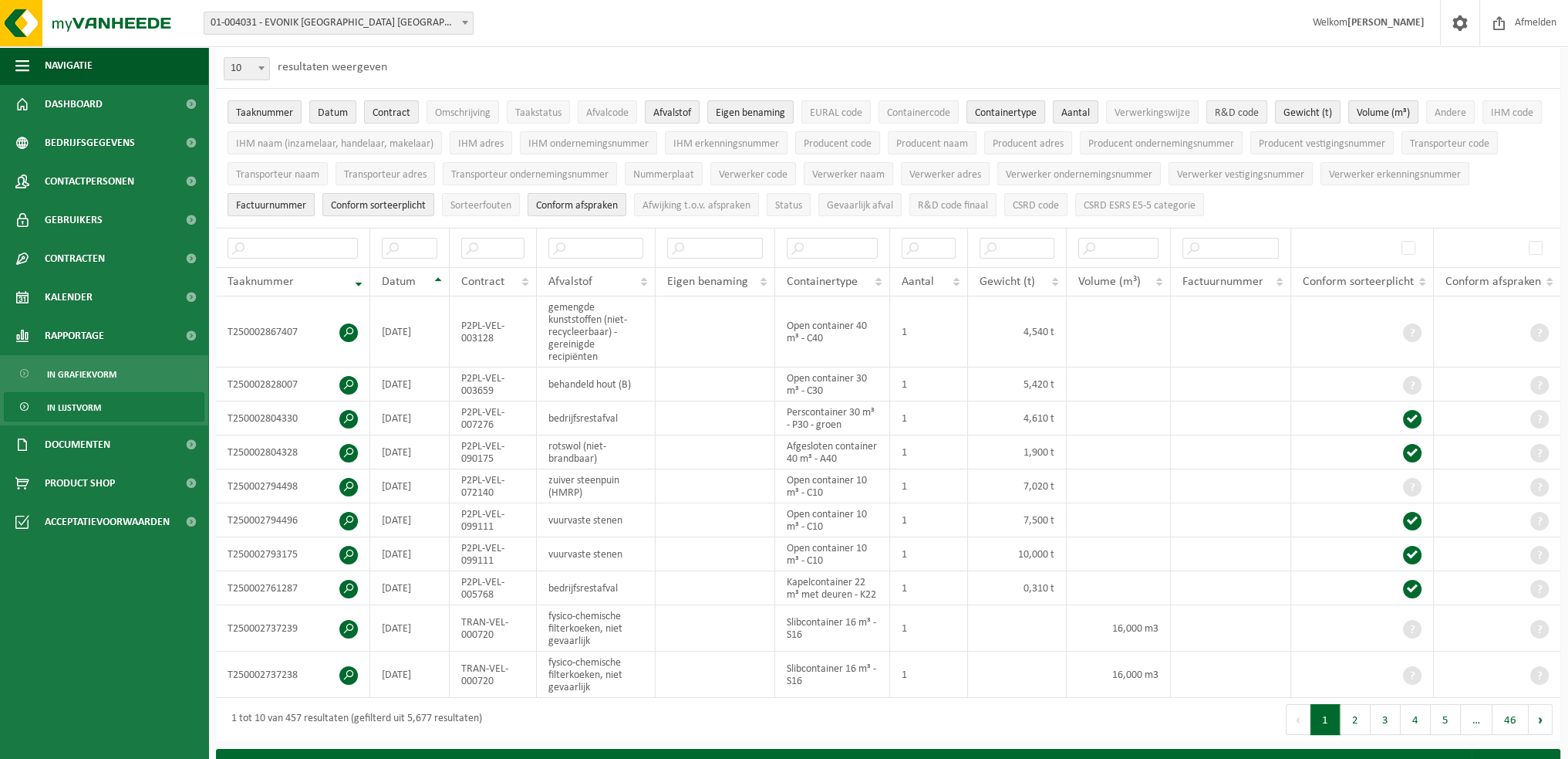
click at [1248, 115] on span "R&D code" at bounding box center [1237, 113] width 44 height 12
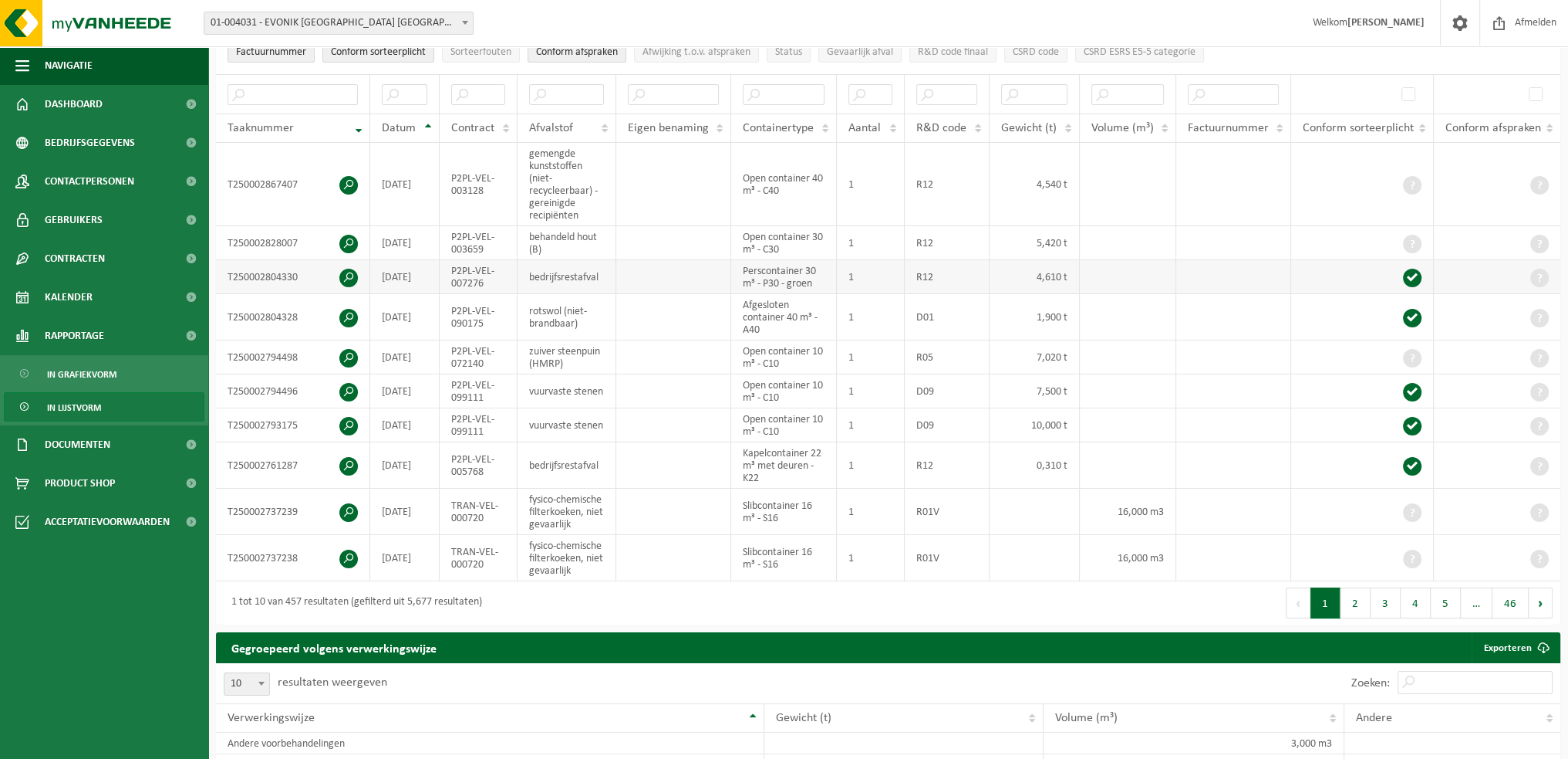
scroll to position [231, 0]
click at [347, 271] on span at bounding box center [348, 277] width 18 height 18
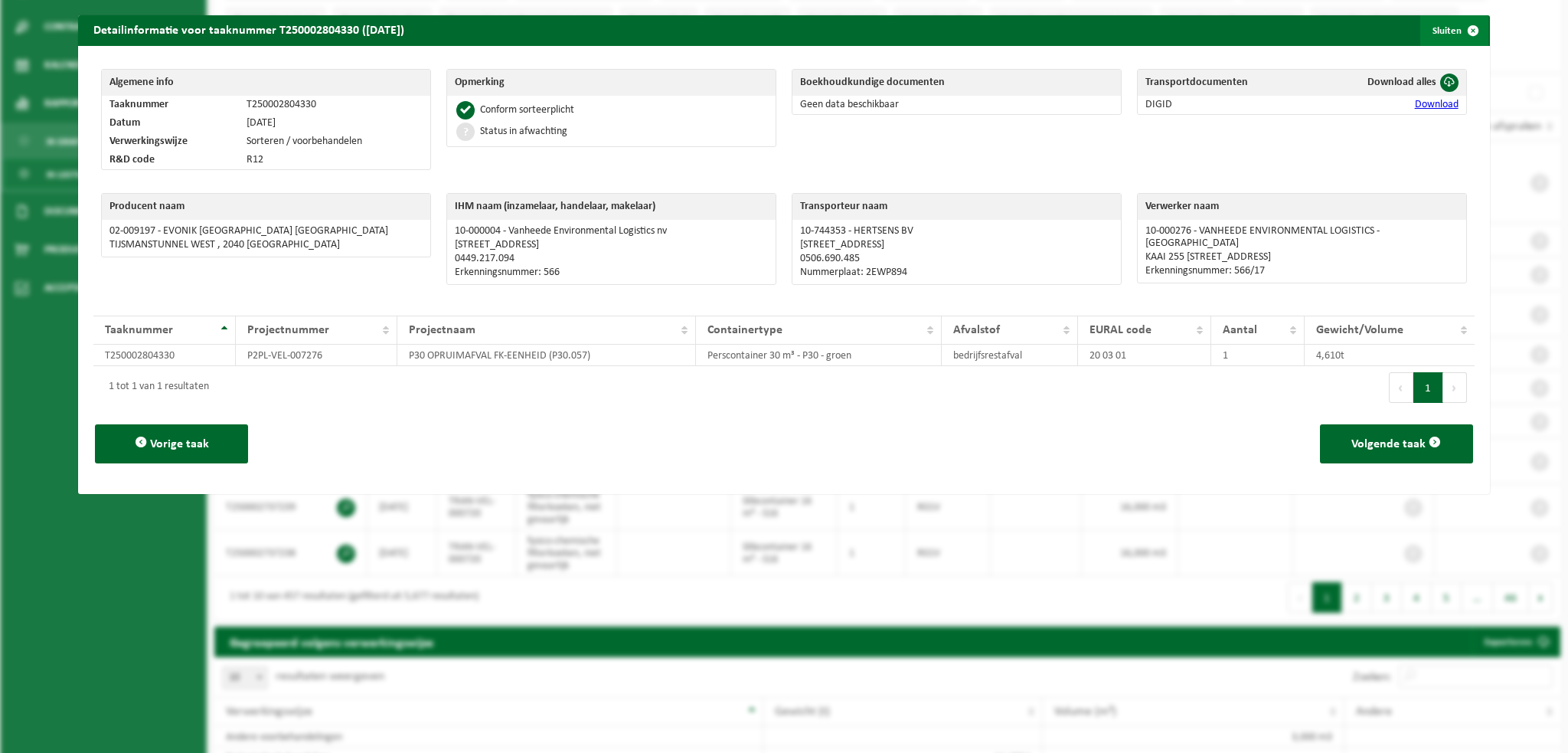
click at [1461, 27] on span "button" at bounding box center [1472, 31] width 31 height 31
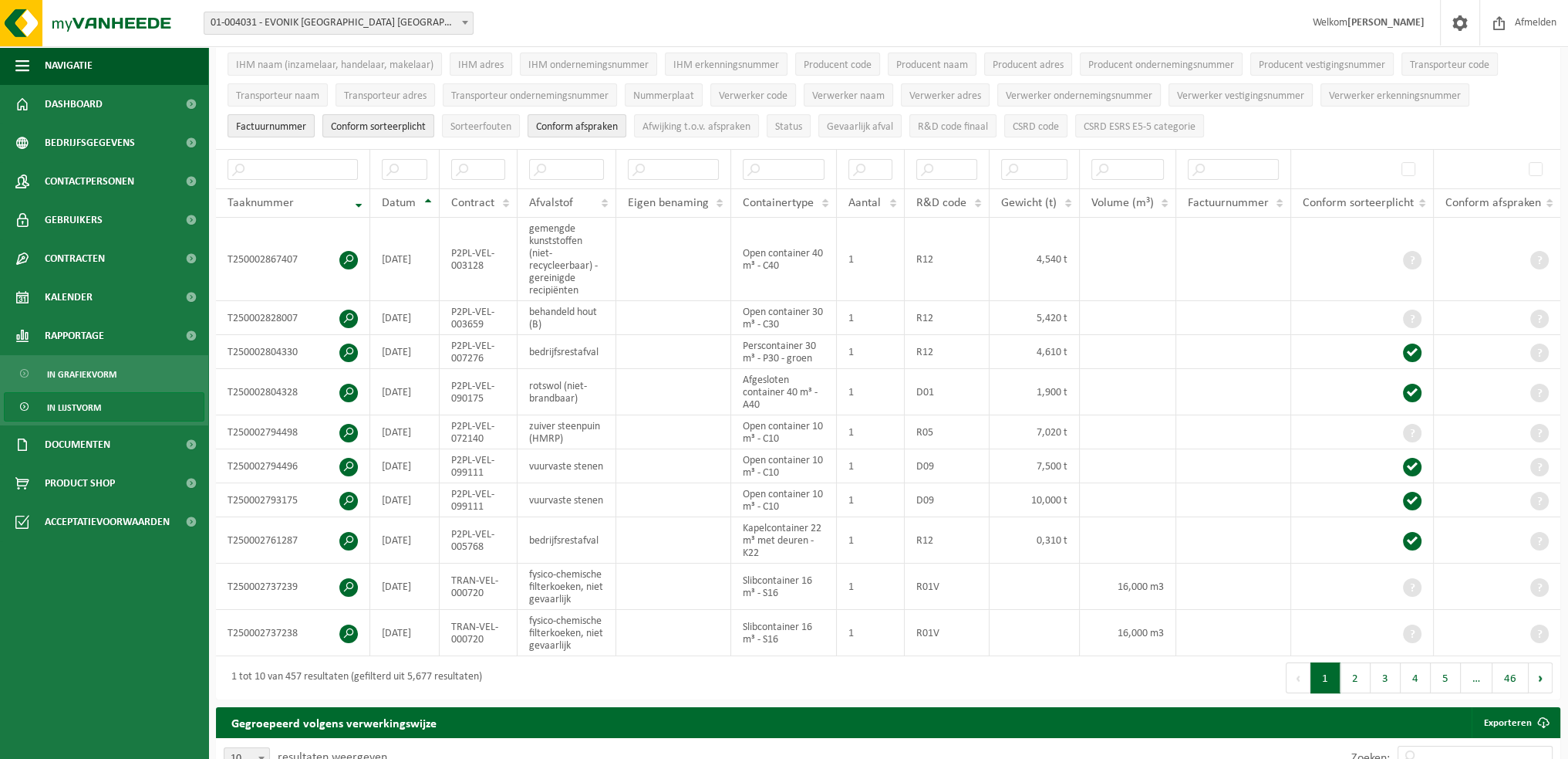
scroll to position [77, 0]
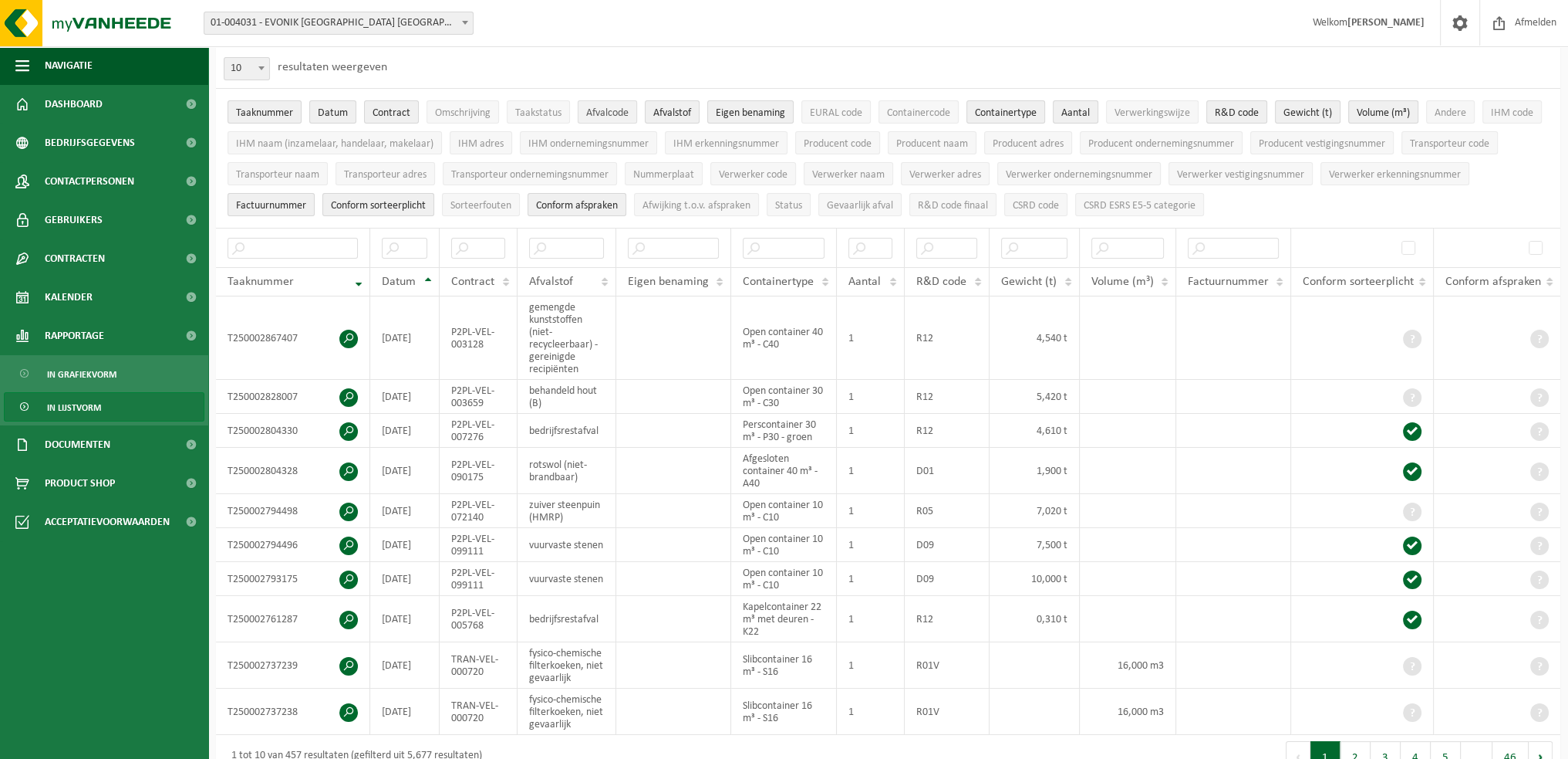
click at [605, 112] on span "Afvalcode" at bounding box center [607, 113] width 43 height 12
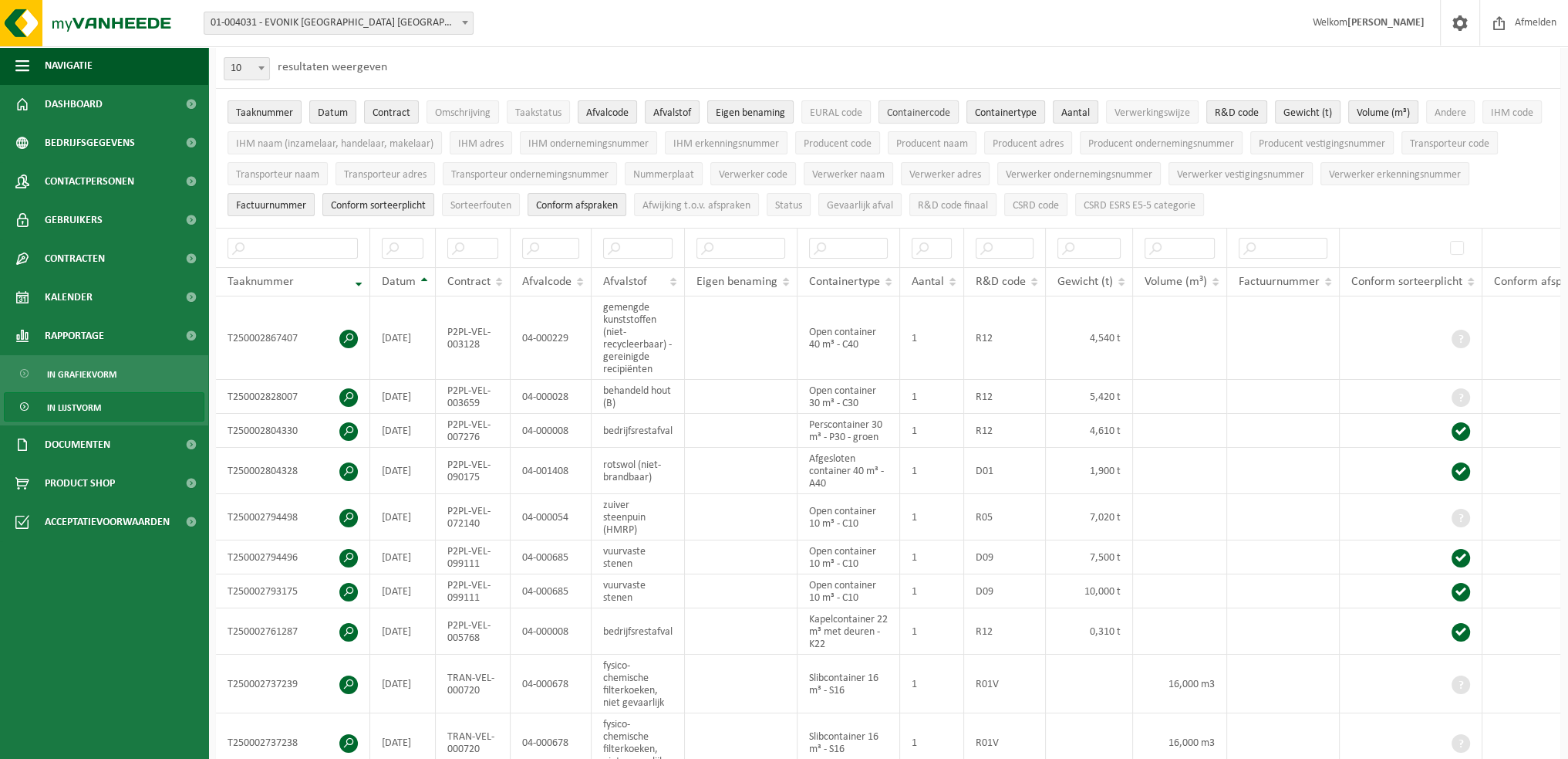
click at [931, 116] on span "Containercode" at bounding box center [919, 113] width 64 height 12
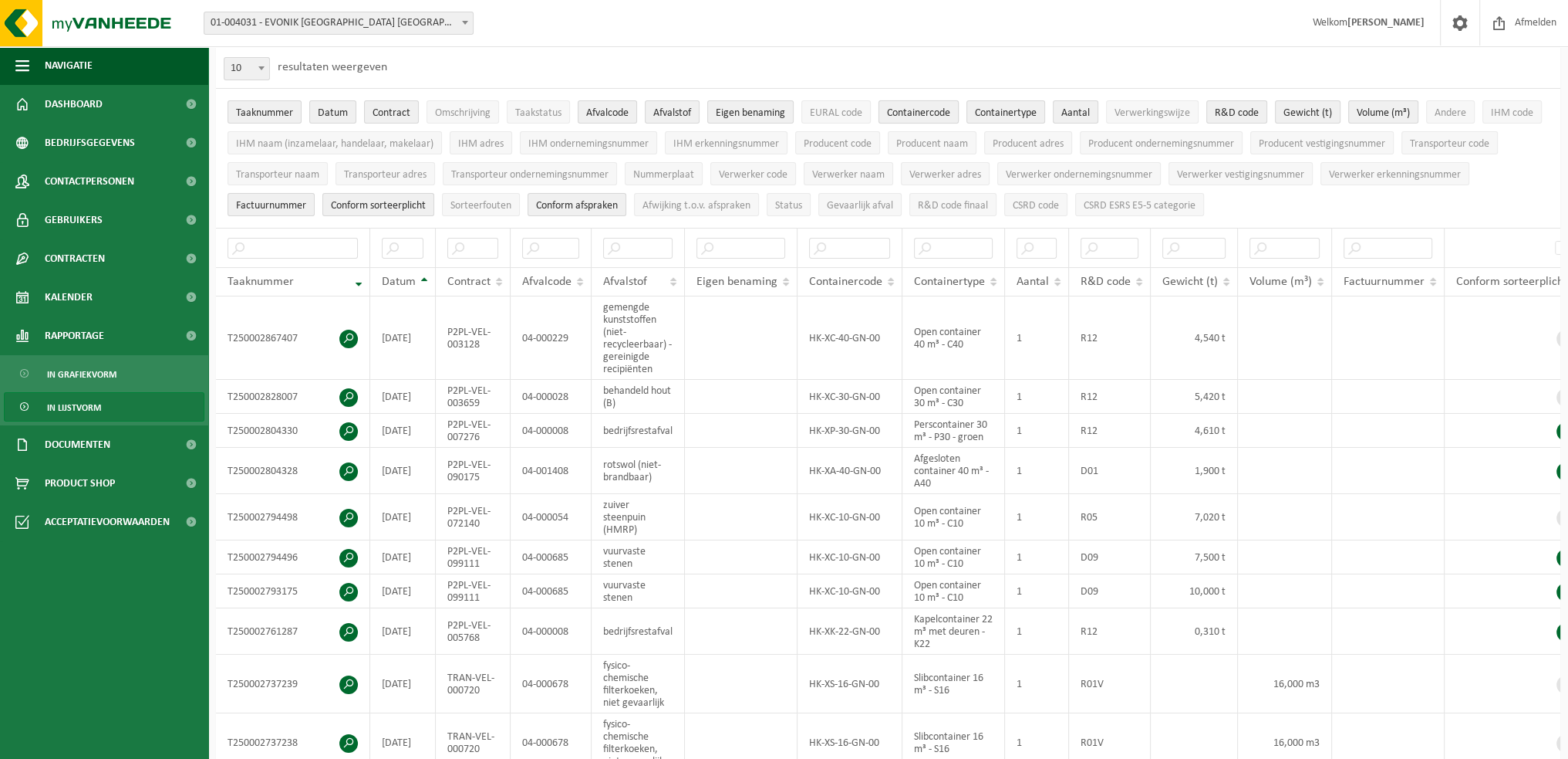
click at [931, 110] on span "Containercode" at bounding box center [919, 113] width 64 height 12
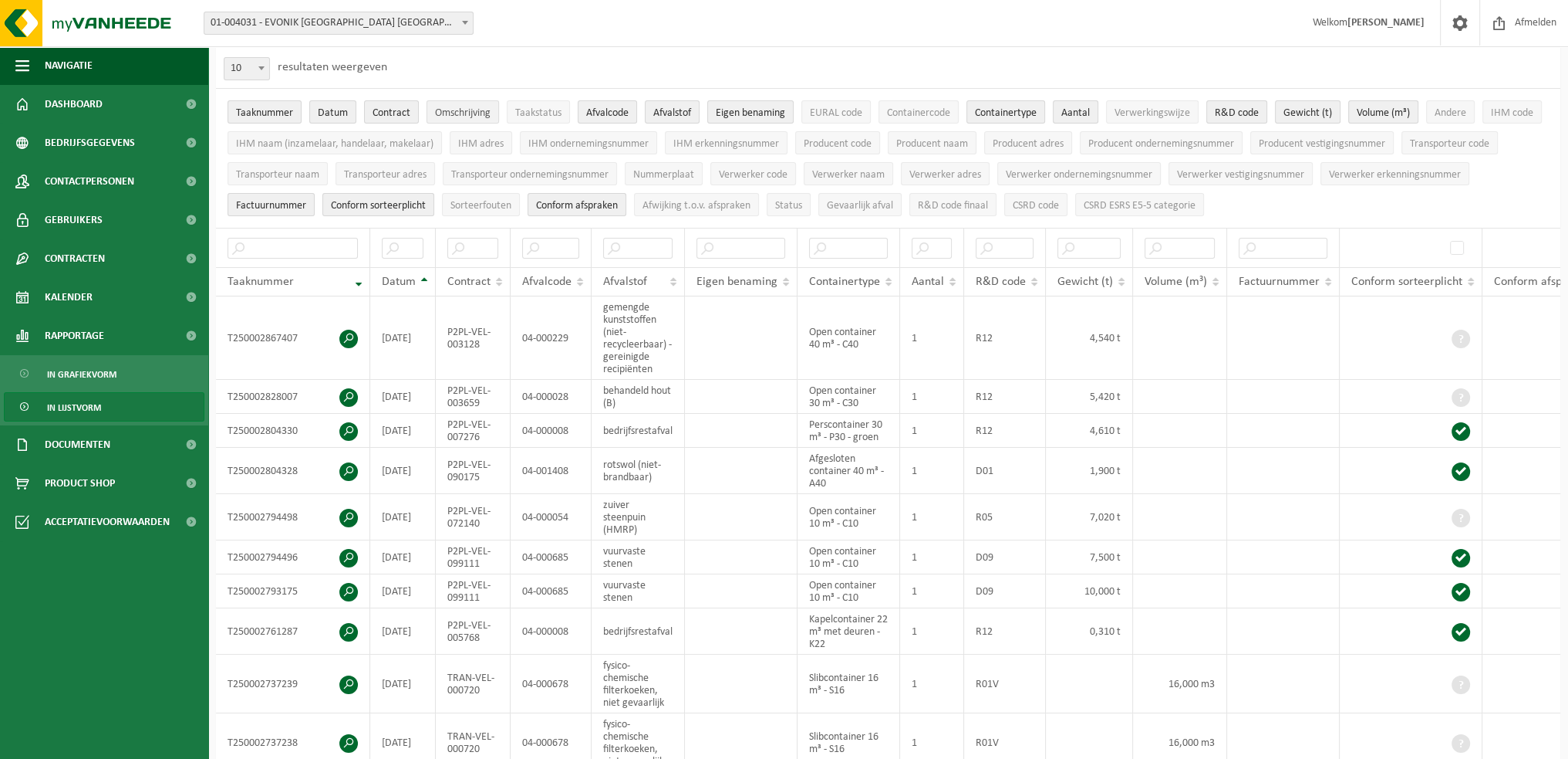
click at [474, 119] on span "Omschrijving" at bounding box center [462, 113] width 55 height 12
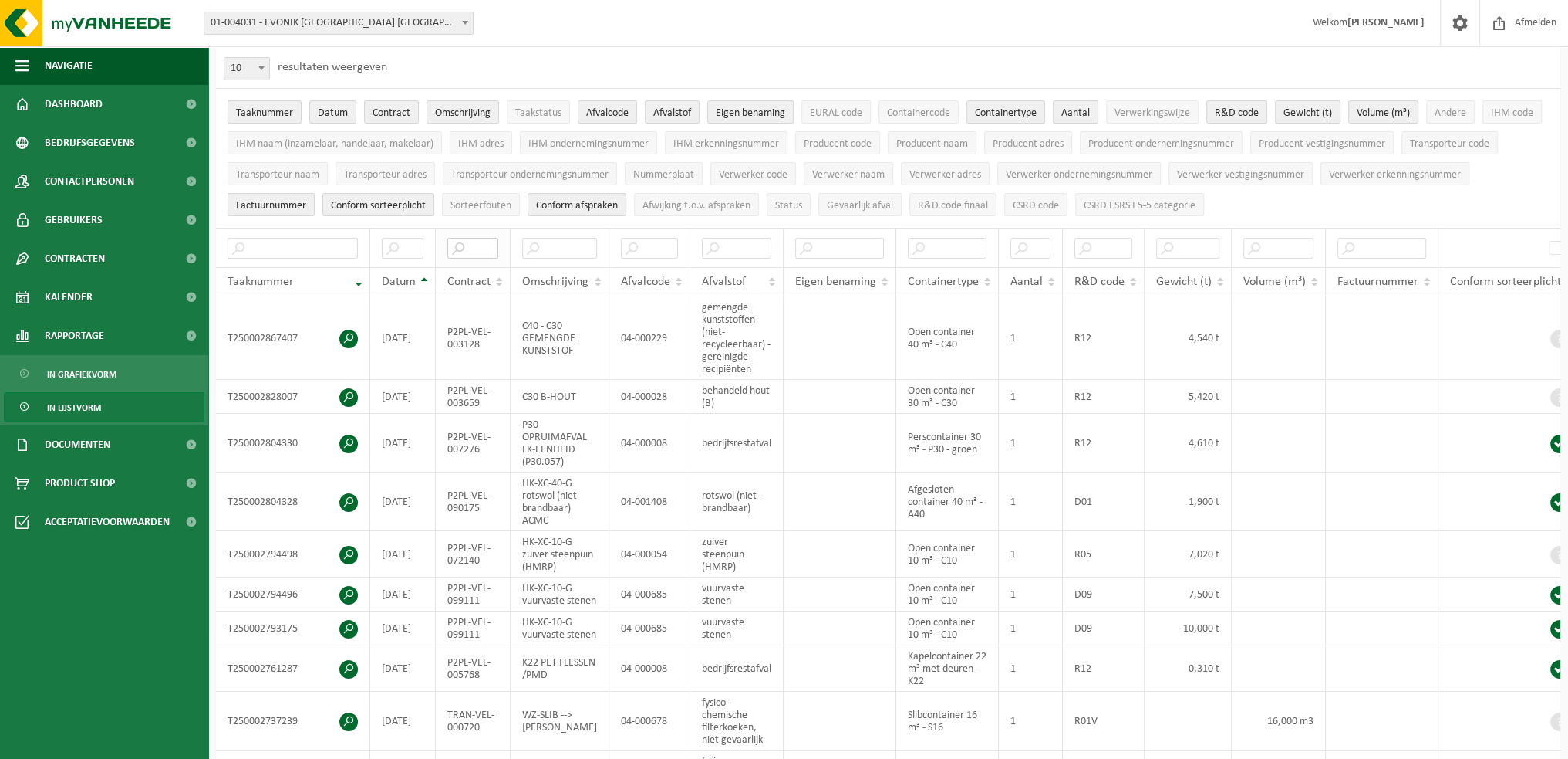
click at [481, 244] on input "text" at bounding box center [473, 248] width 51 height 21
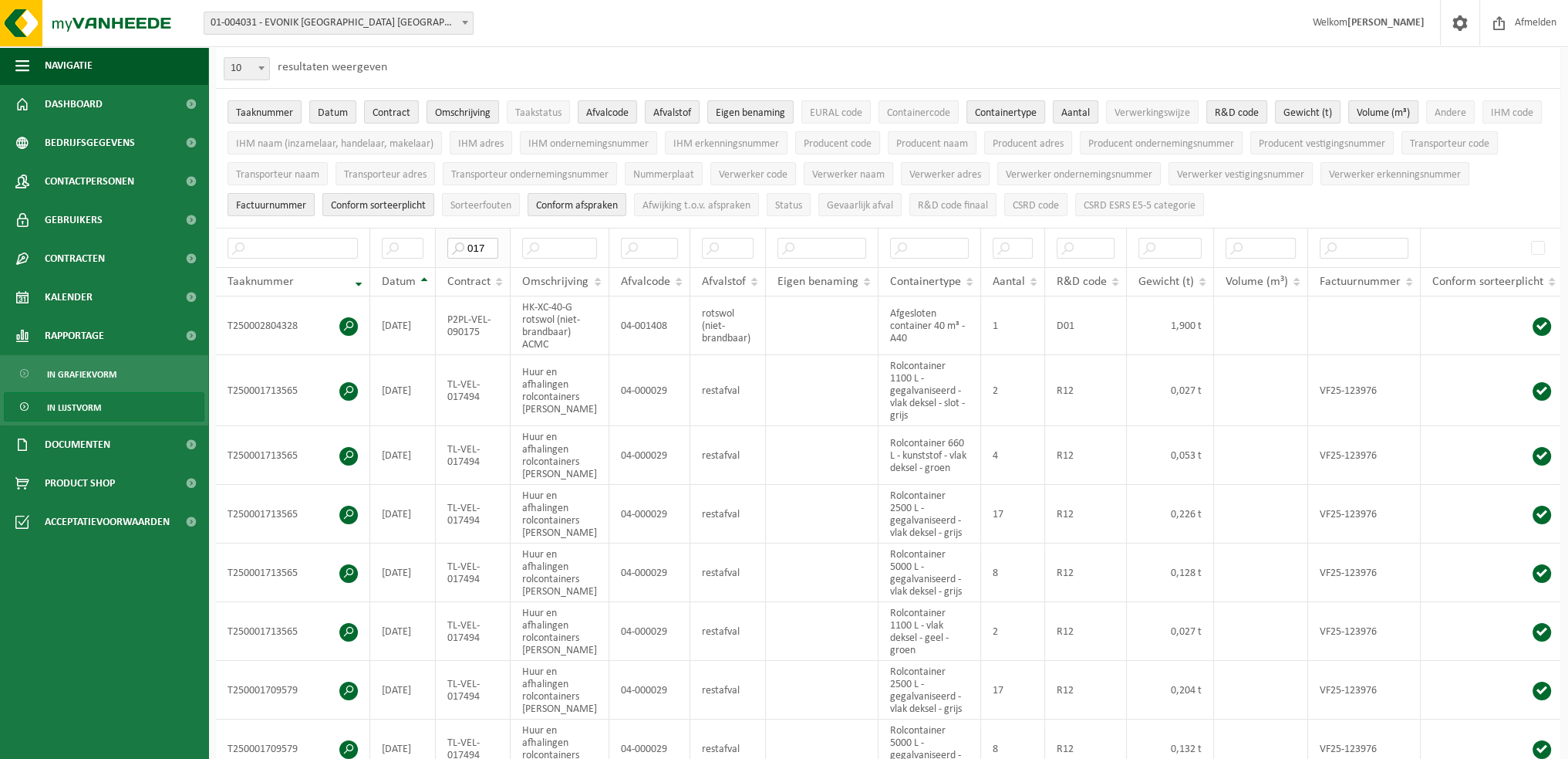
type input "017"
drag, startPoint x: 489, startPoint y: 241, endPoint x: 450, endPoint y: 240, distance: 39.0
click at [450, 240] on input "017" at bounding box center [473, 248] width 51 height 21
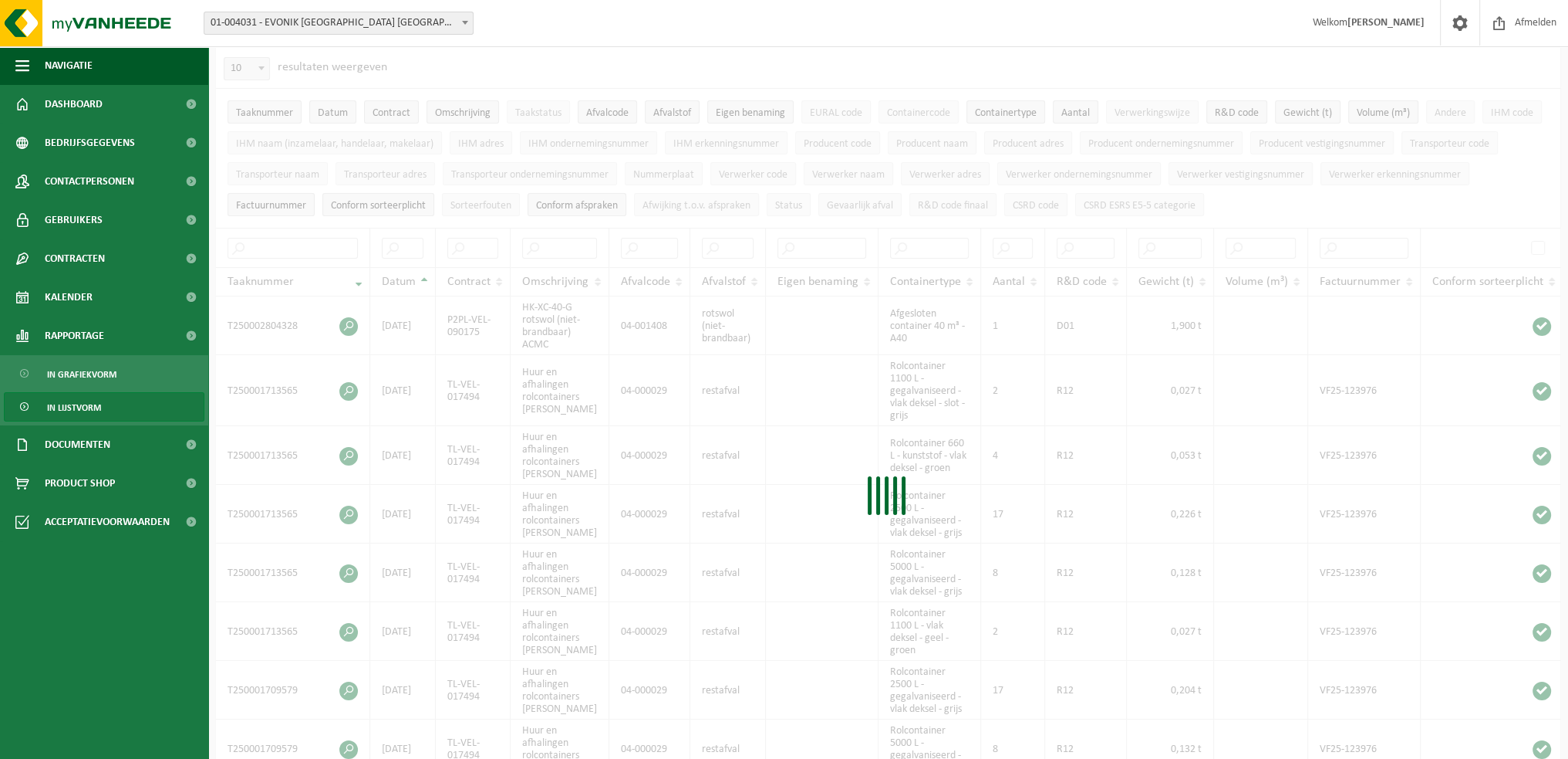
click at [563, 248] on div at bounding box center [888, 500] width 1344 height 903
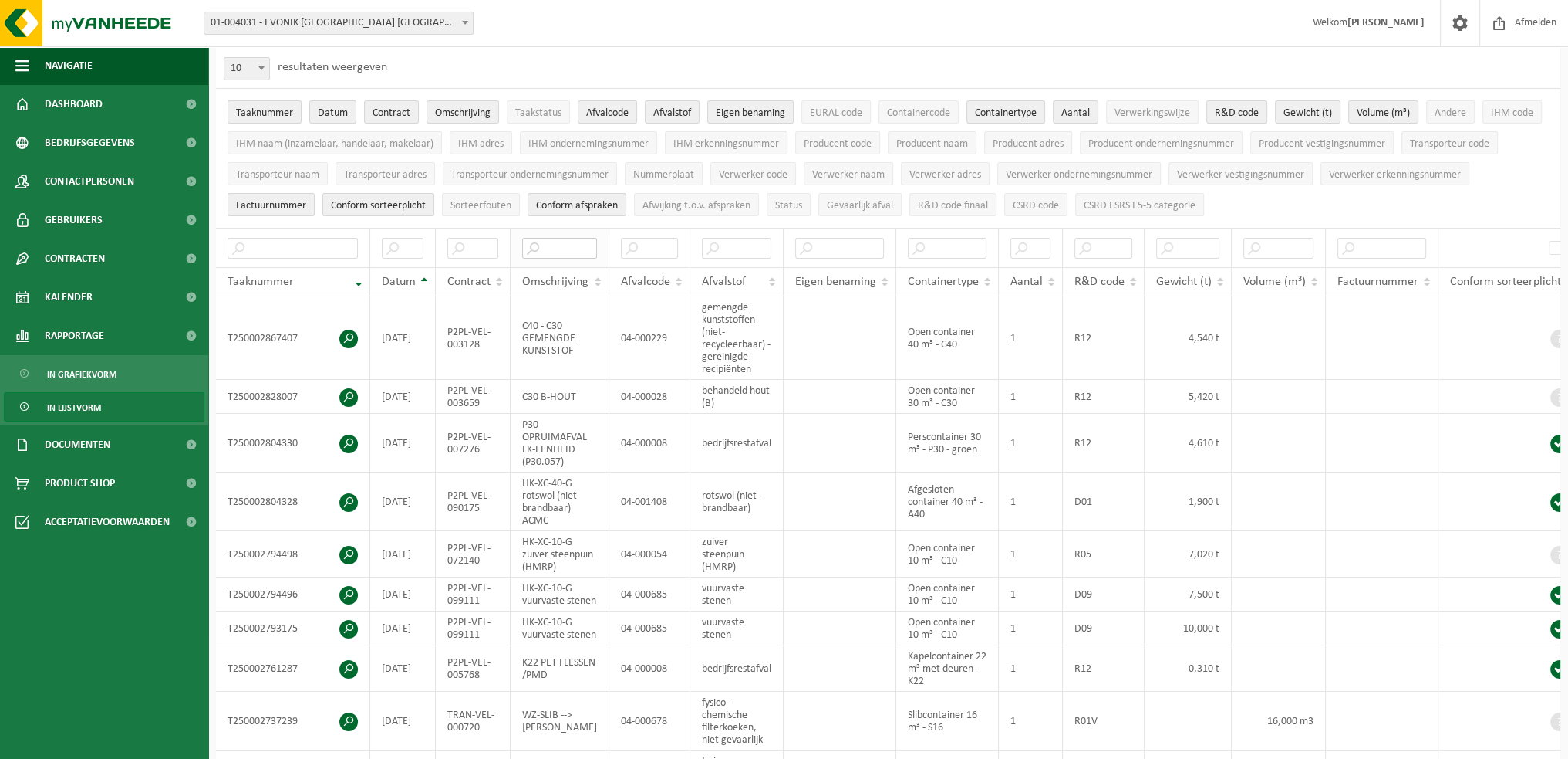
click at [561, 248] on input "text" at bounding box center [559, 248] width 75 height 21
type input "leveren"
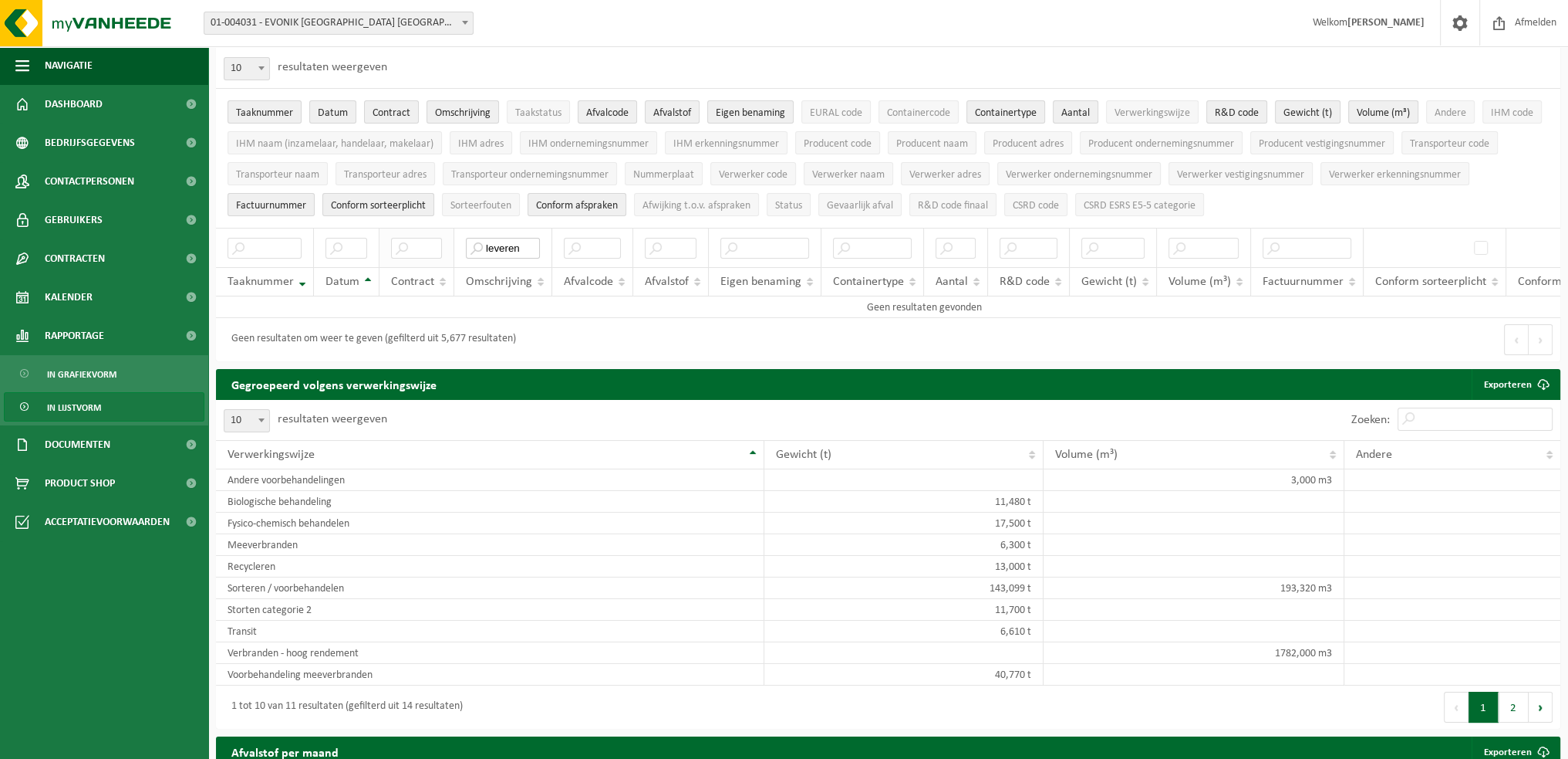
drag, startPoint x: 525, startPoint y: 246, endPoint x: 410, endPoint y: 238, distance: 115.3
click at [410, 238] on tr "leveren" at bounding box center [924, 247] width 1417 height 39
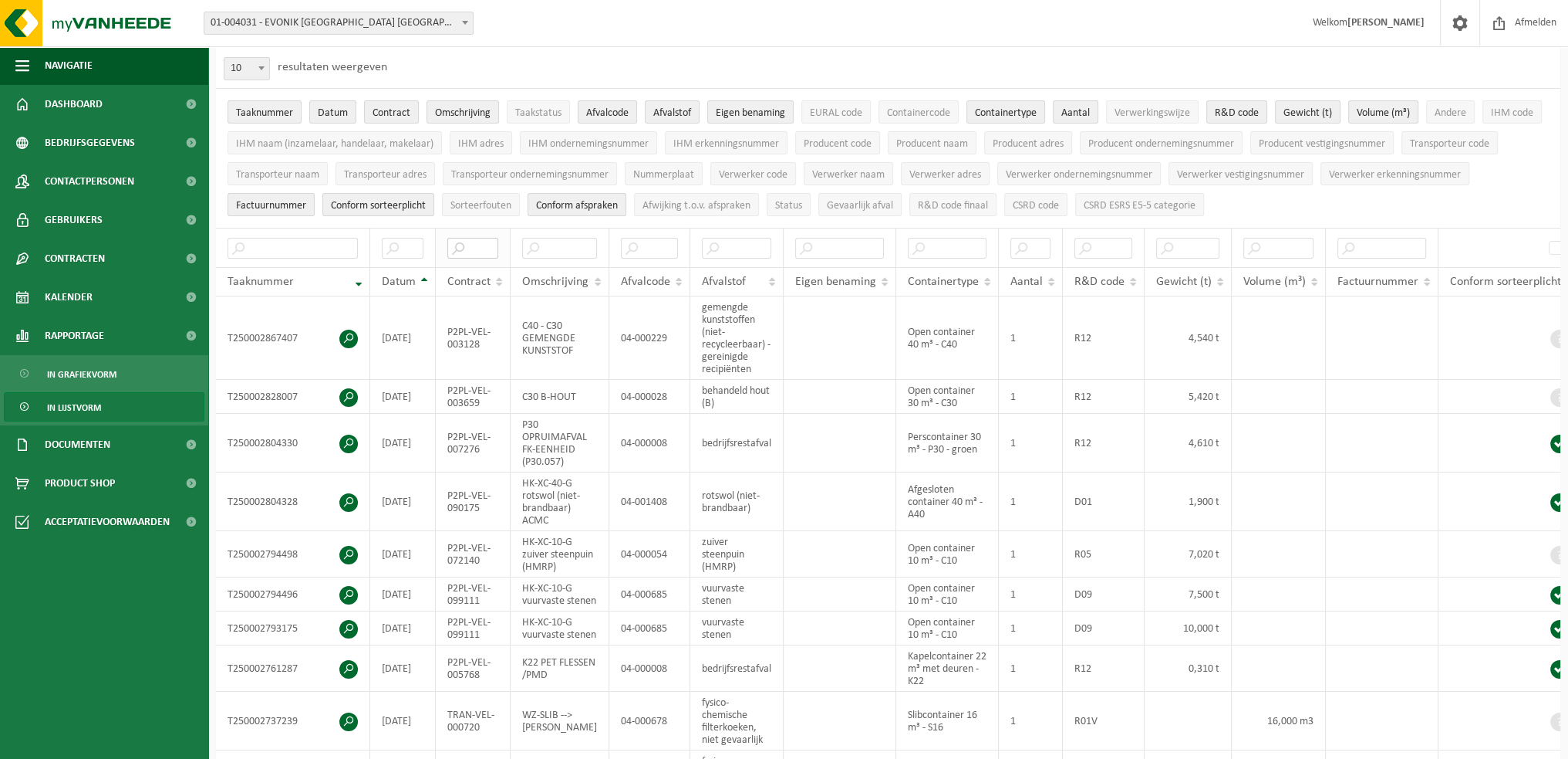
click at [477, 246] on input "text" at bounding box center [473, 248] width 51 height 21
type input "166"
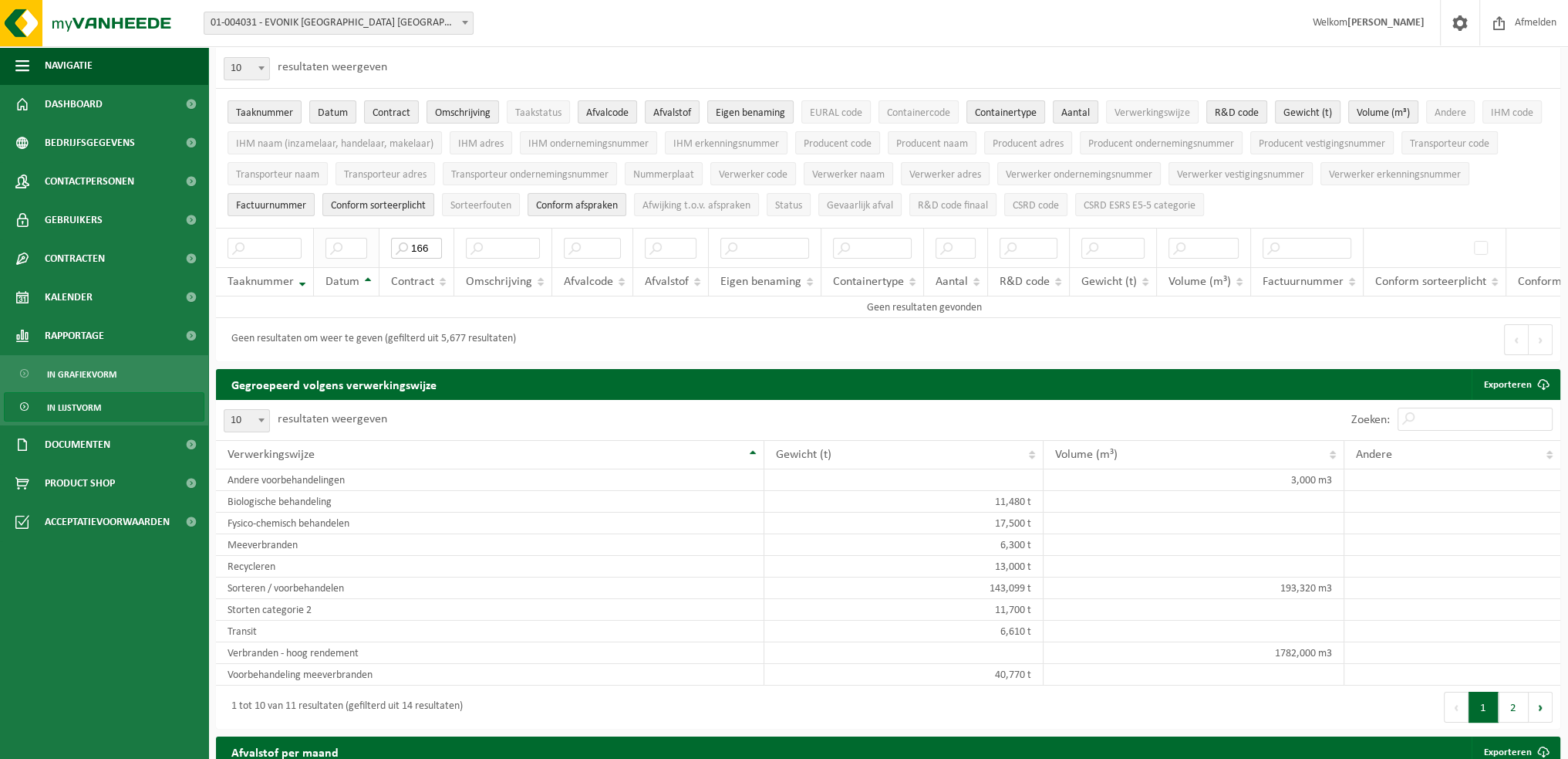
drag, startPoint x: 426, startPoint y: 240, endPoint x: 377, endPoint y: 241, distance: 49.0
click at [377, 241] on tr "166" at bounding box center [924, 247] width 1417 height 39
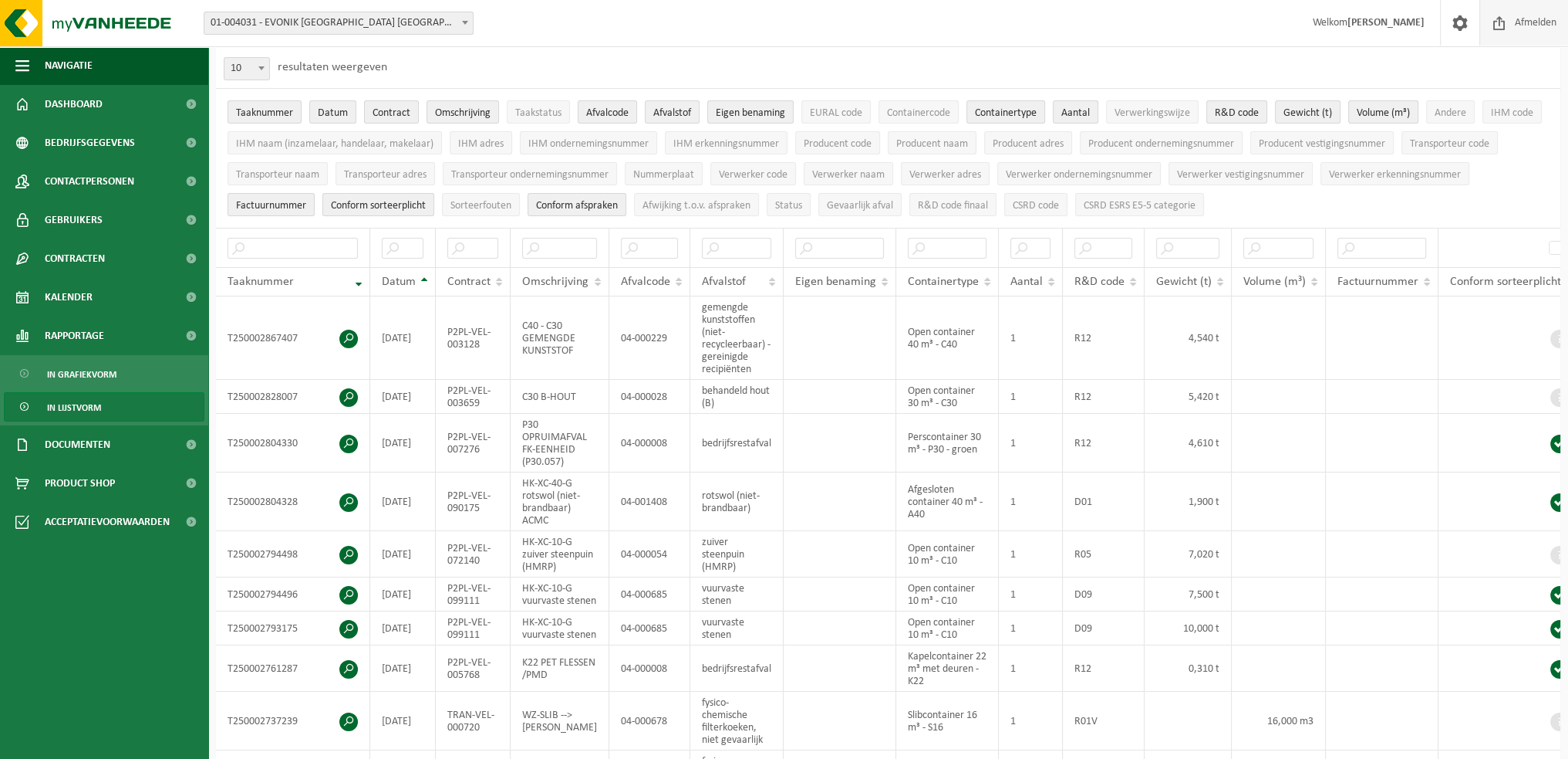
click at [1543, 20] on span "Afmelden" at bounding box center [1535, 23] width 49 height 46
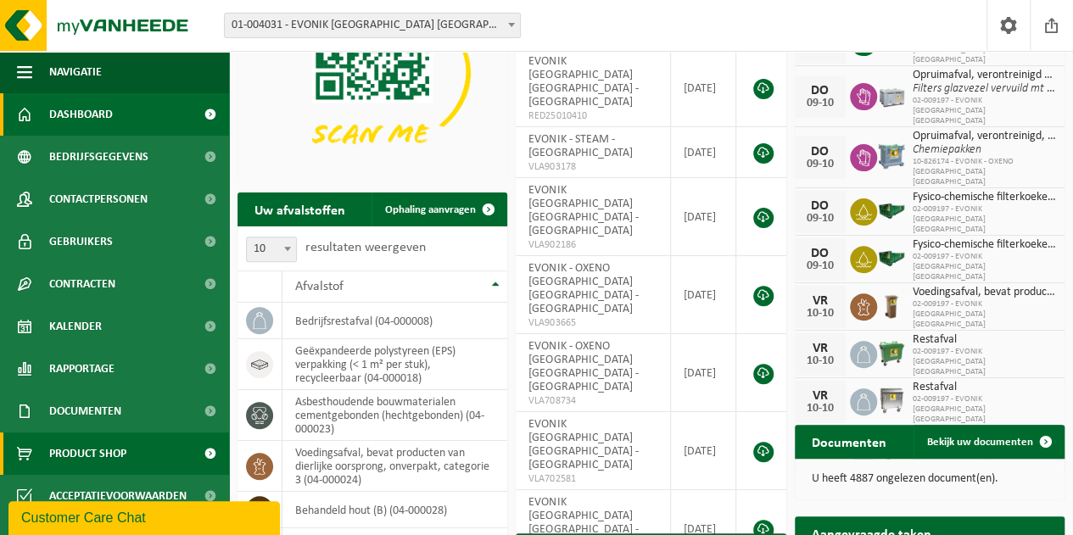
scroll to position [170, 0]
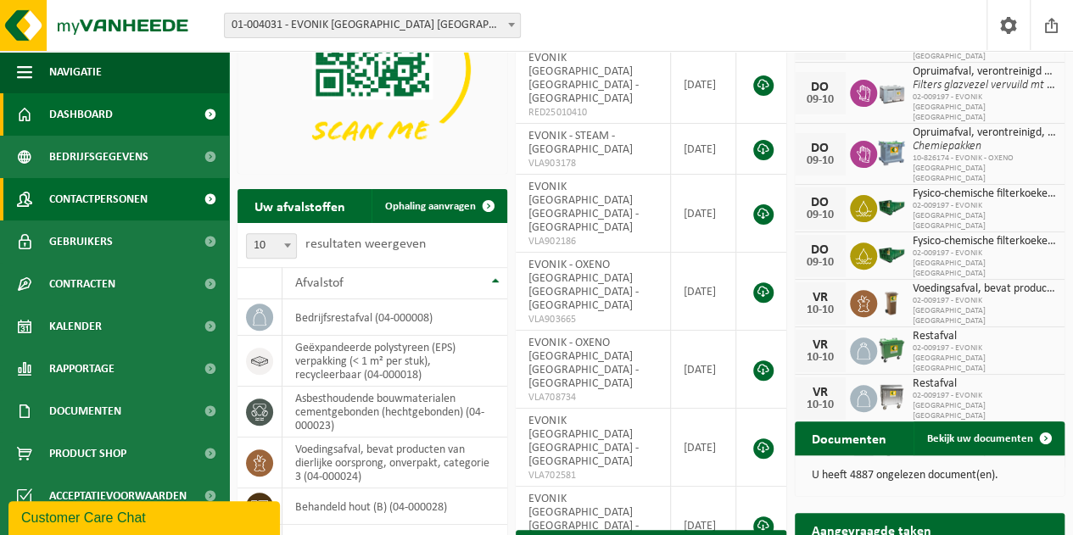
click at [165, 195] on link "Contactpersonen" at bounding box center [114, 199] width 229 height 42
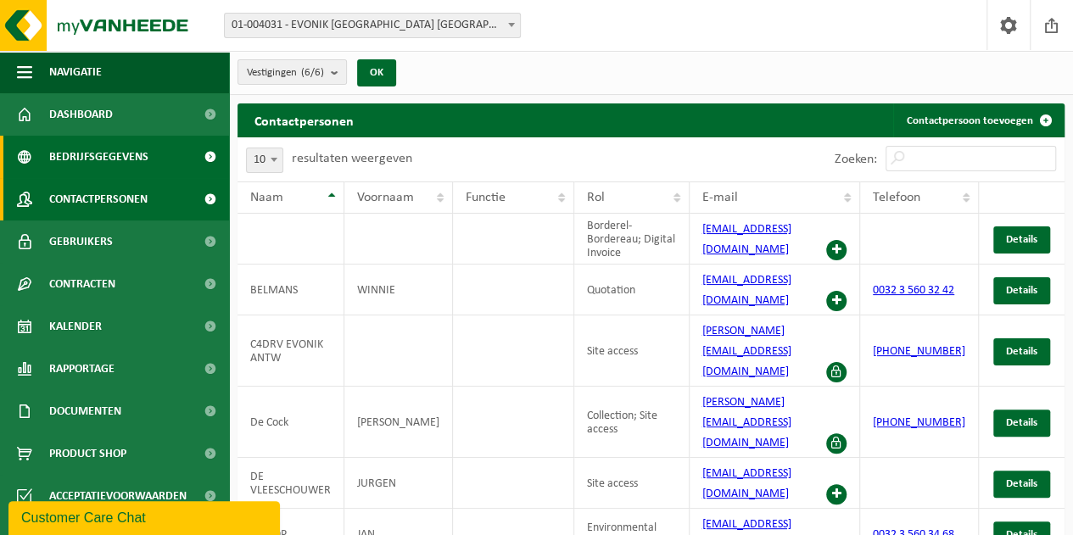
click at [166, 145] on link "Bedrijfsgegevens" at bounding box center [114, 157] width 229 height 42
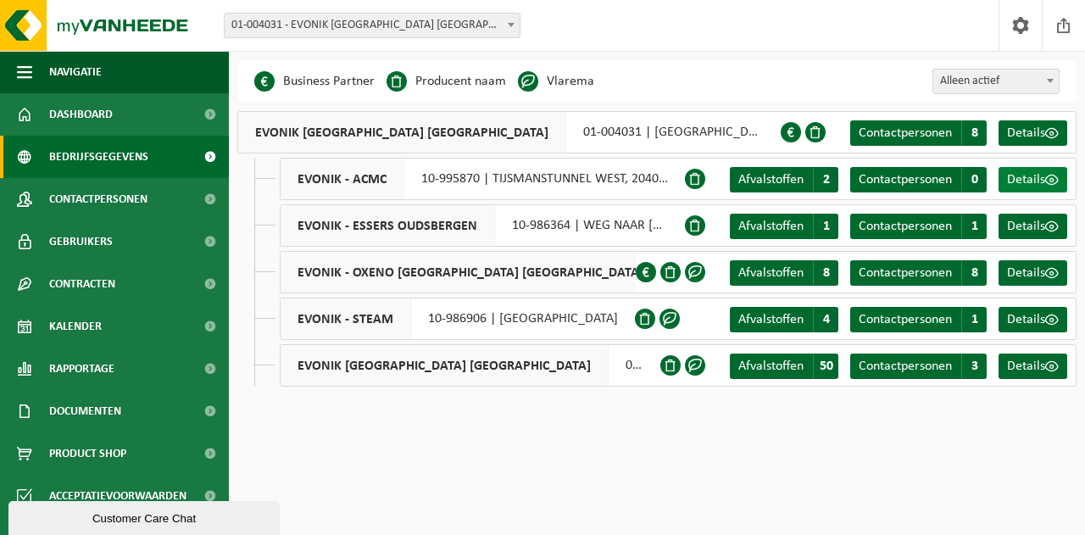
click at [1046, 181] on span at bounding box center [1053, 180] width 14 height 14
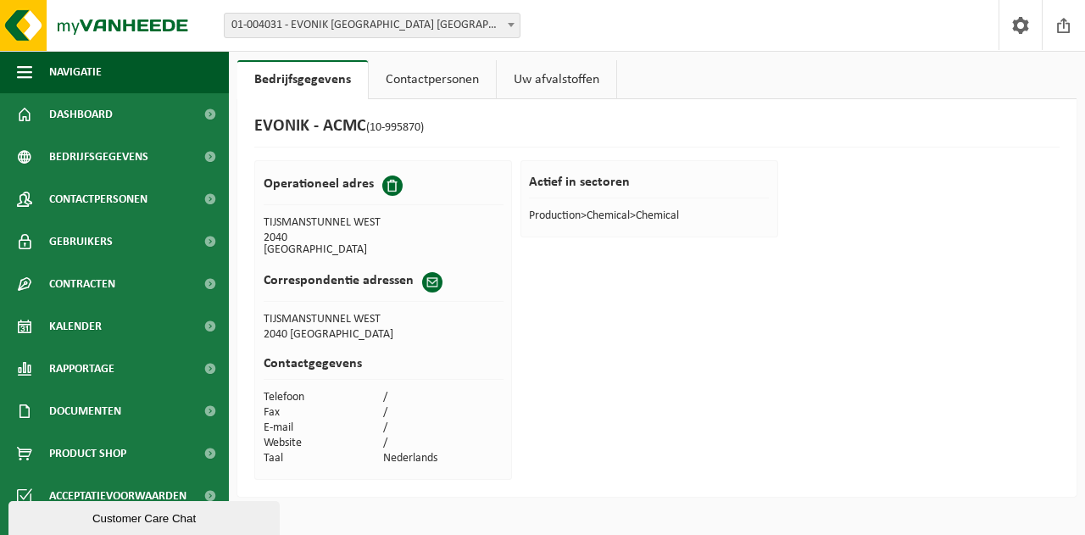
click at [574, 77] on link "Uw afvalstoffen" at bounding box center [557, 79] width 120 height 39
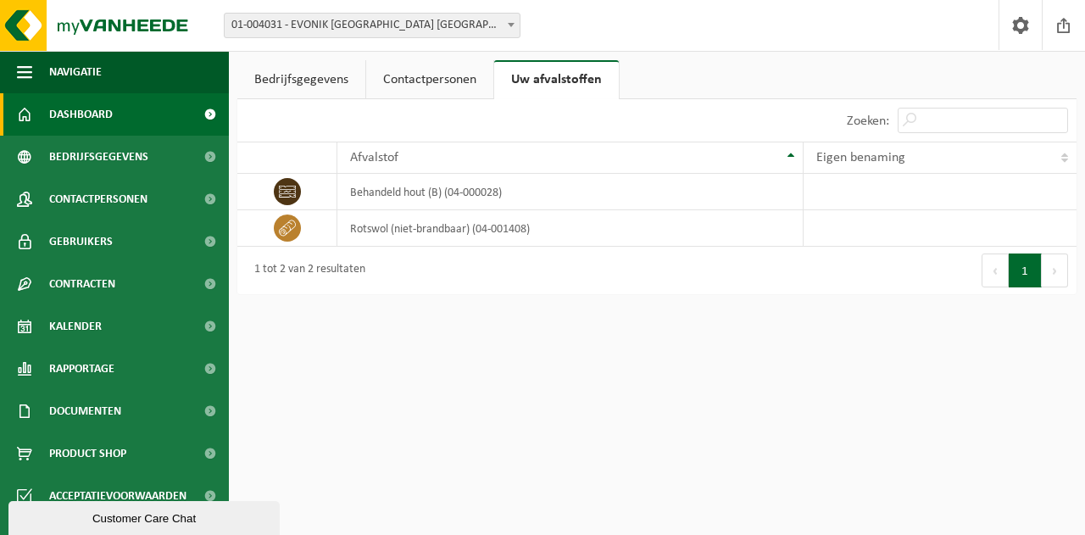
click at [178, 120] on link "Dashboard" at bounding box center [114, 114] width 229 height 42
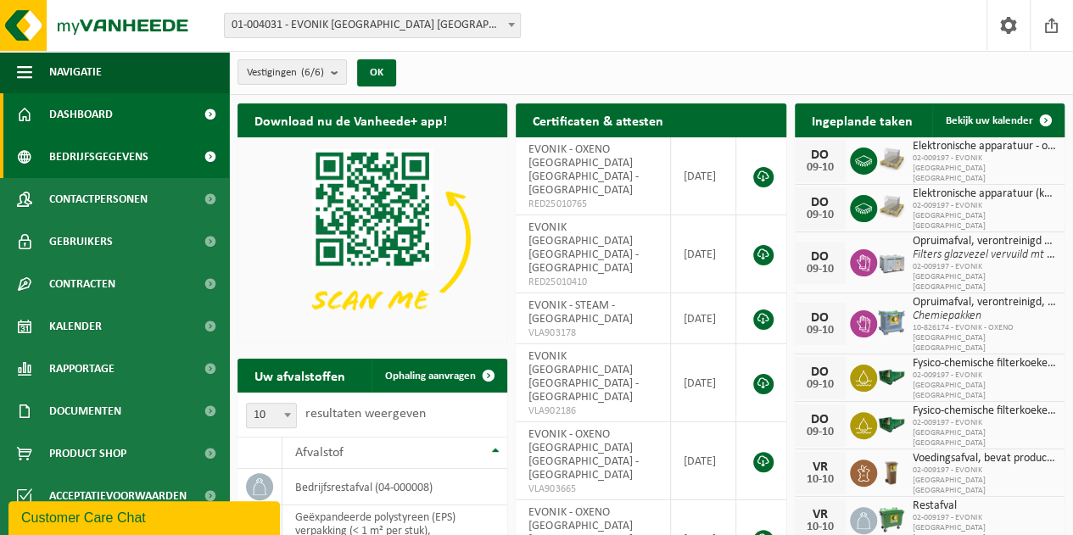
click at [171, 158] on link "Bedrijfsgegevens" at bounding box center [114, 157] width 229 height 42
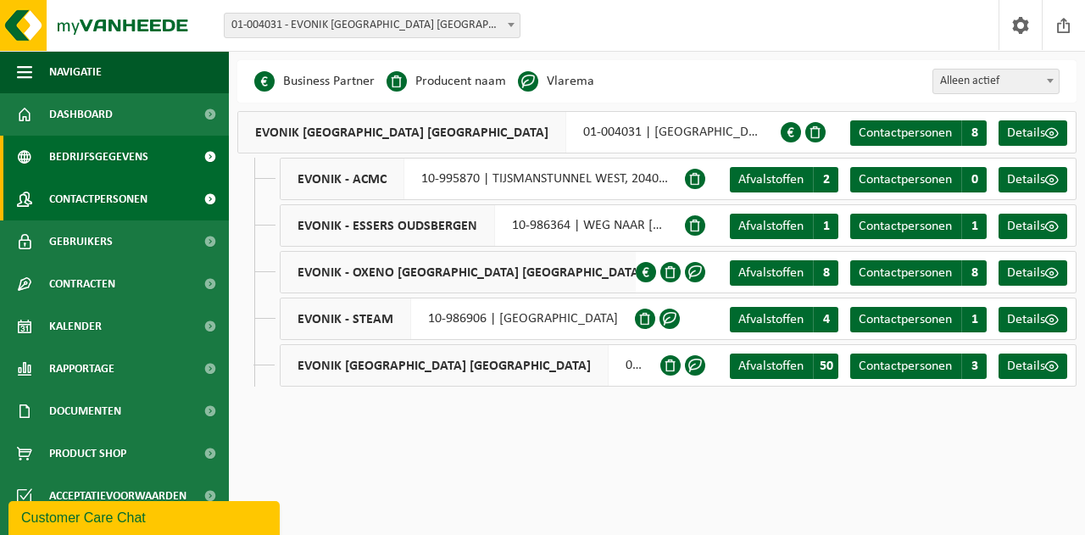
click at [171, 203] on link "Contactpersonen" at bounding box center [114, 199] width 229 height 42
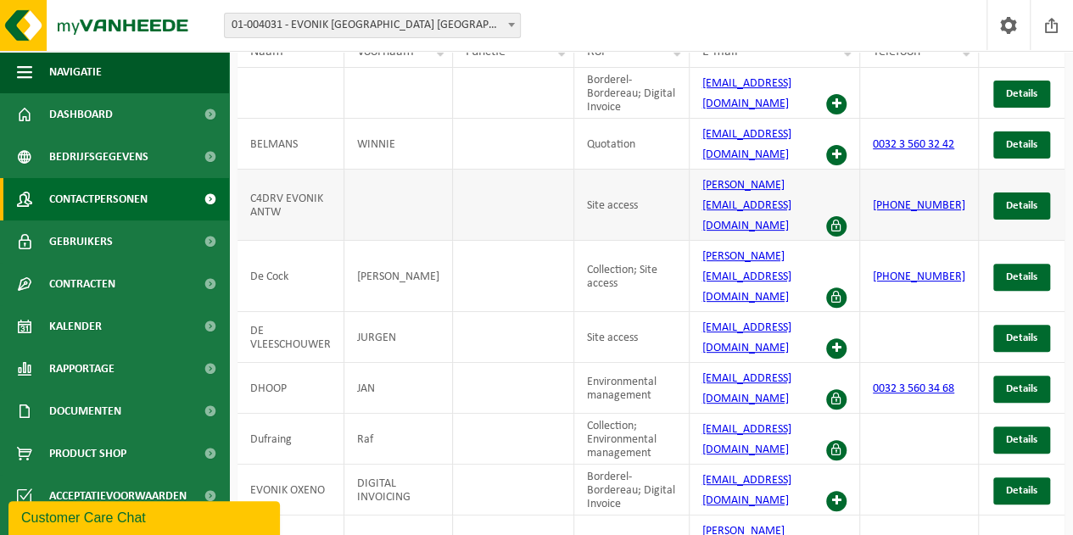
scroll to position [172, 0]
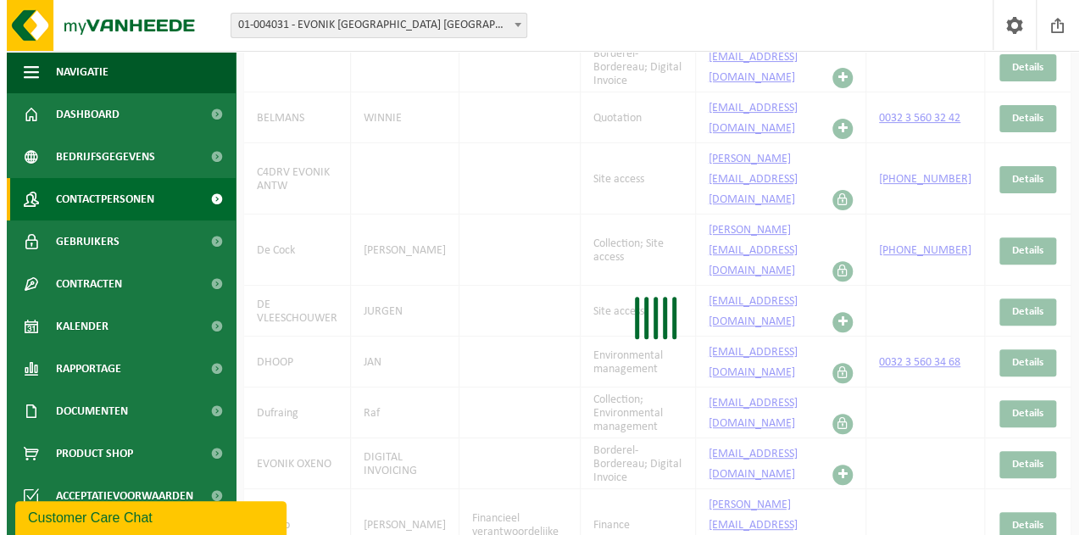
scroll to position [0, 0]
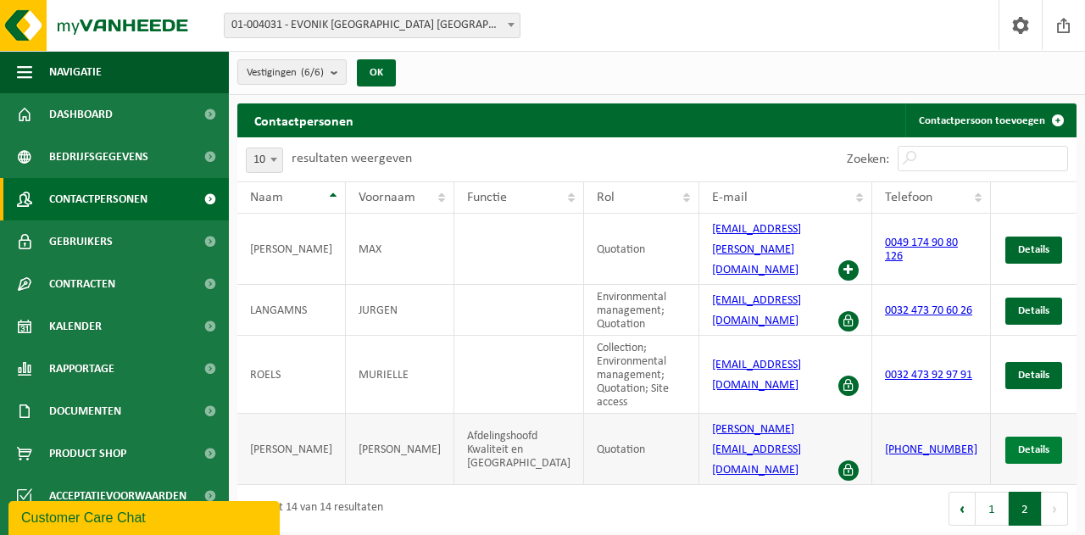
click at [1029, 437] on link "Details" at bounding box center [1034, 450] width 57 height 27
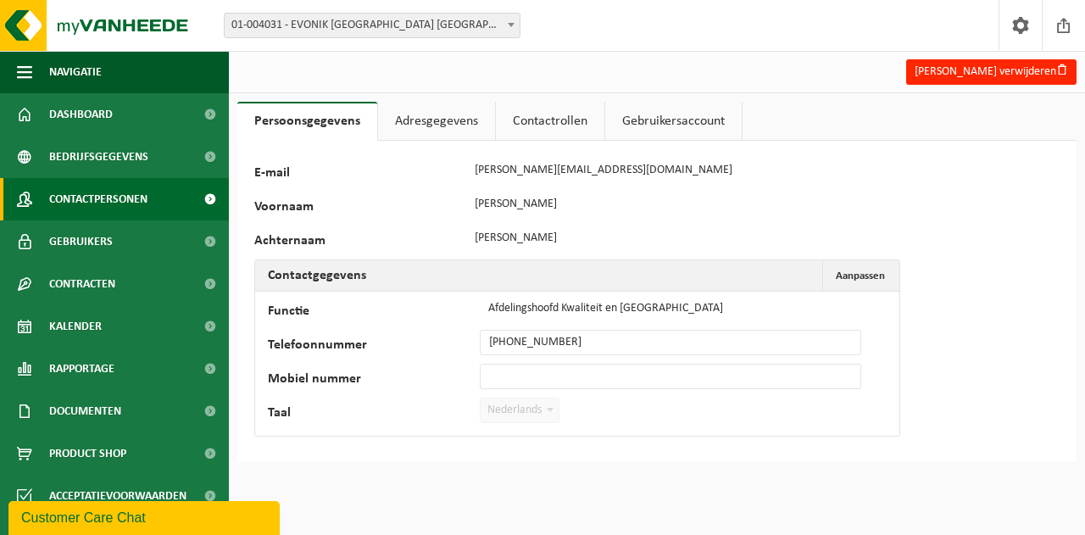
click at [124, 199] on span "Contactpersonen" at bounding box center [98, 199] width 98 height 42
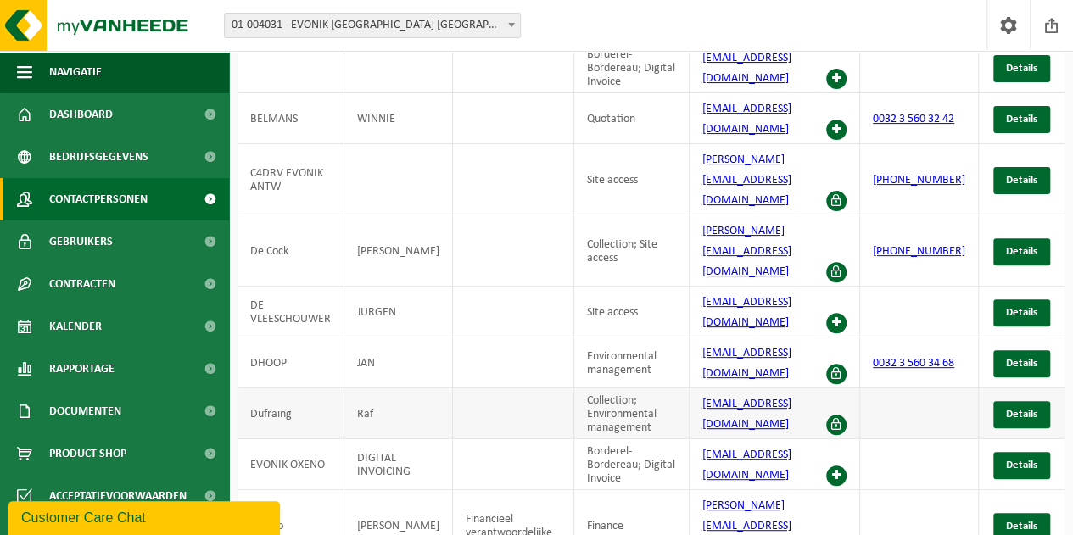
scroll to position [172, 0]
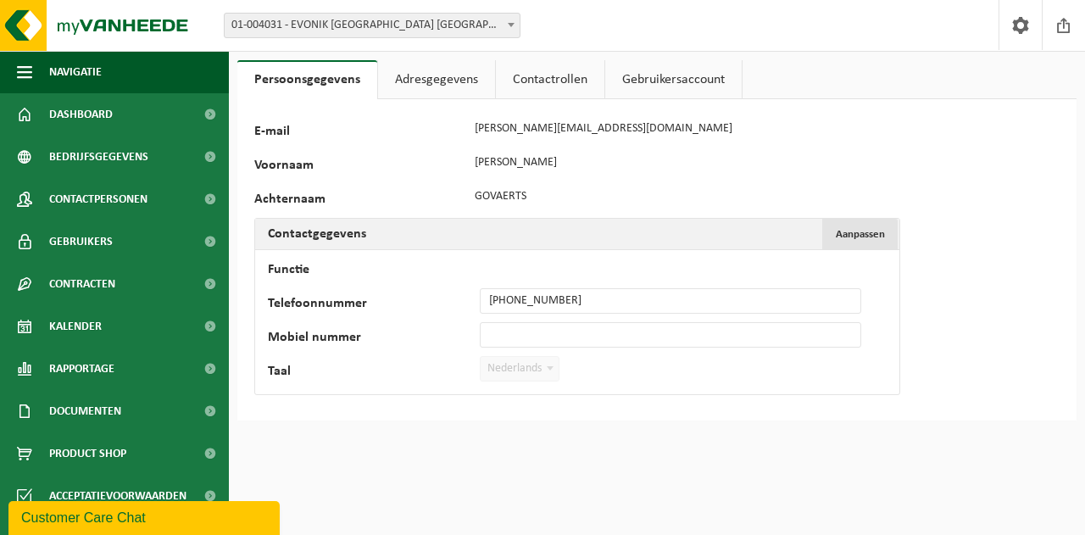
click at [880, 233] on span "Aanpassen" at bounding box center [860, 234] width 49 height 11
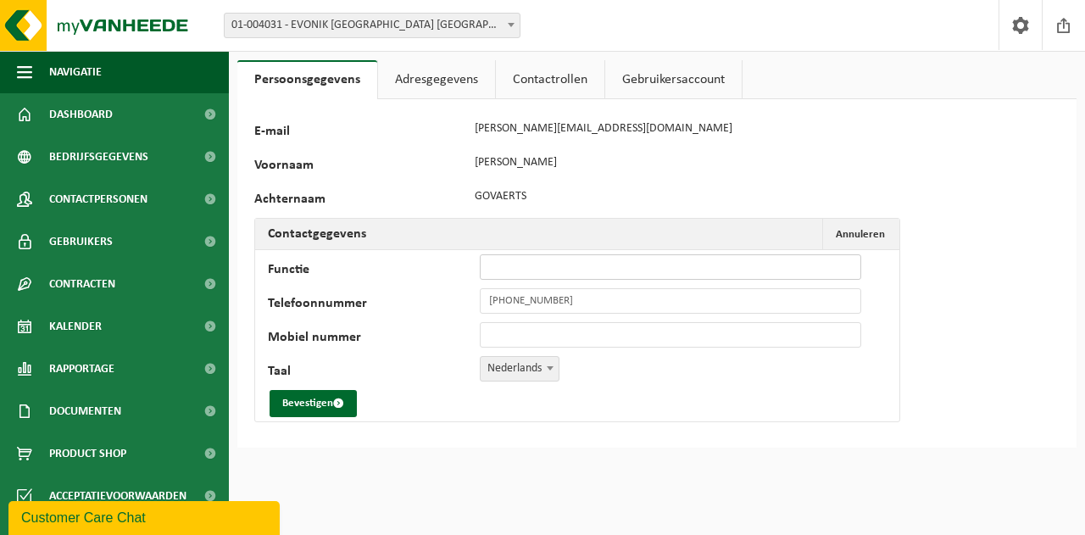
click at [565, 261] on input "Functie" at bounding box center [671, 266] width 382 height 25
type input "Hoofd [PERSON_NAME] & Kwaliteit"
click at [427, 72] on link "Adresgegevens" at bounding box center [436, 79] width 117 height 39
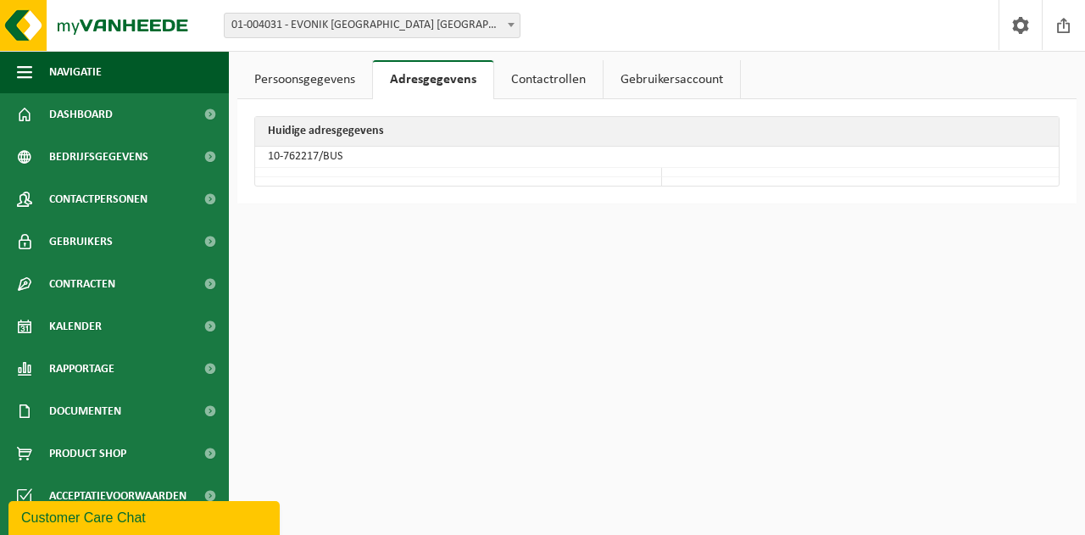
click at [544, 81] on link "Contactrollen" at bounding box center [548, 79] width 109 height 39
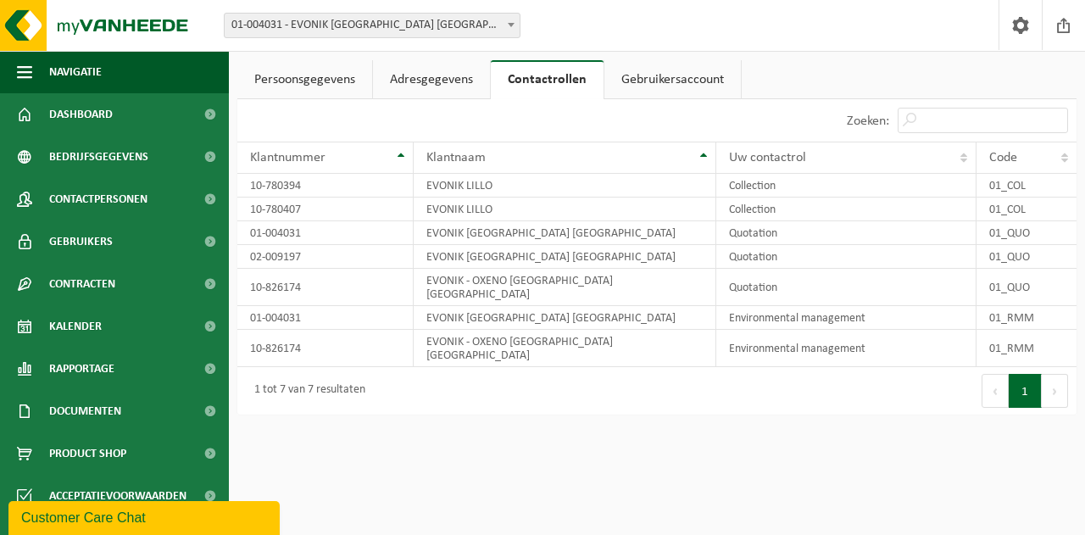
click at [622, 81] on link "Gebruikersaccount" at bounding box center [673, 79] width 137 height 39
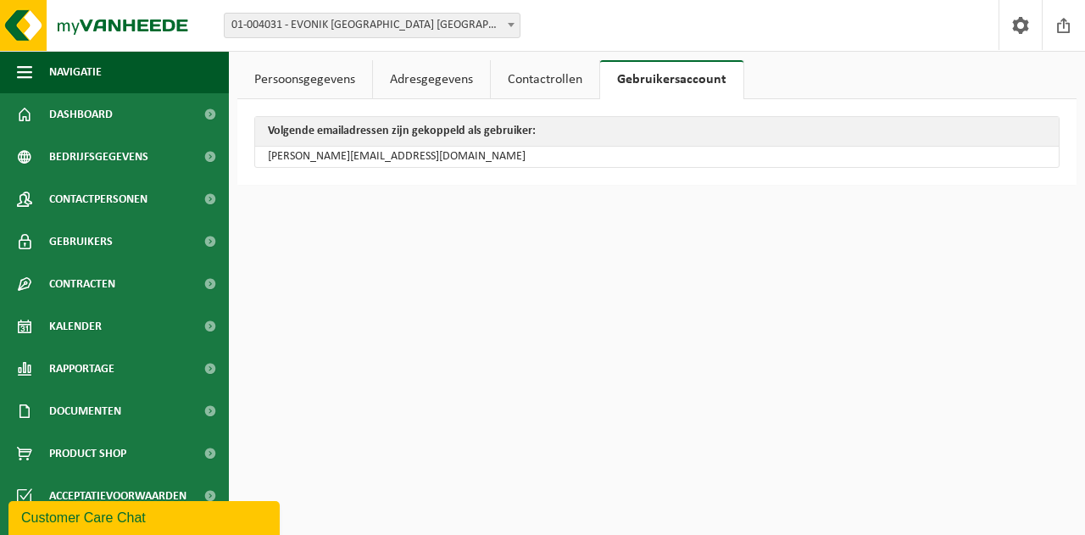
click at [563, 78] on link "Contactrollen" at bounding box center [545, 79] width 109 height 39
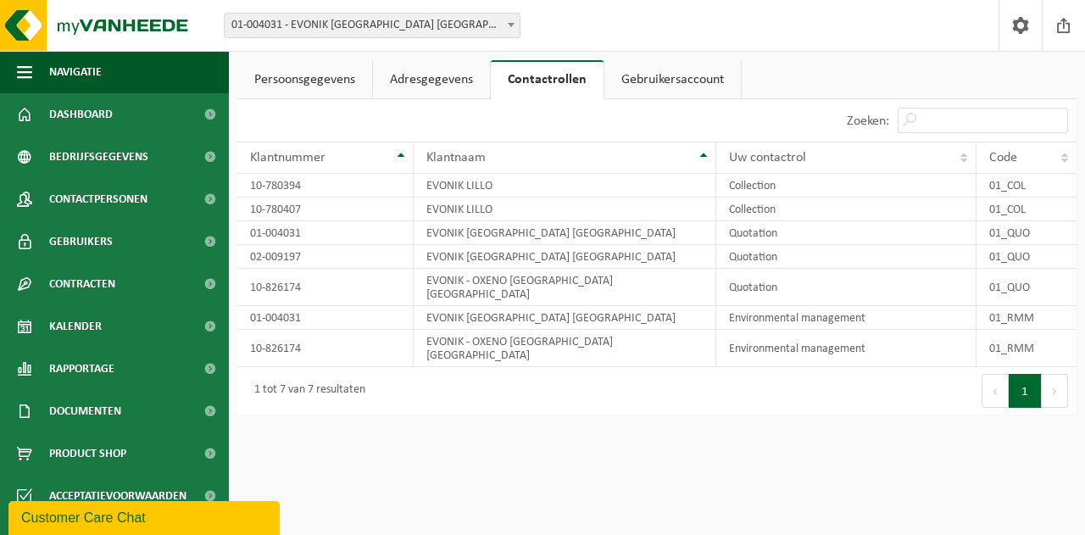
click at [449, 81] on link "Adresgegevens" at bounding box center [431, 79] width 117 height 39
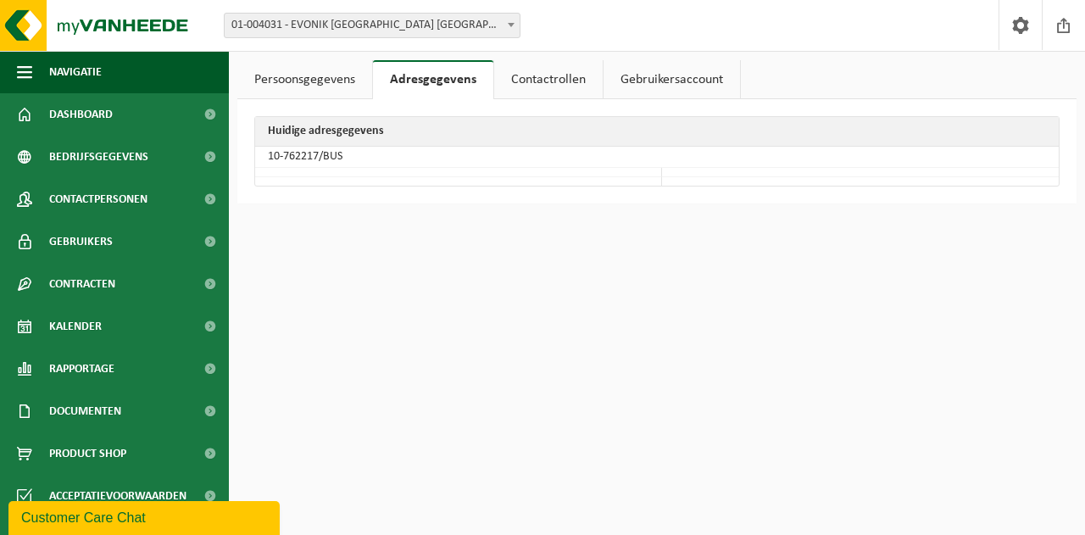
click at [328, 81] on link "Persoonsgegevens" at bounding box center [304, 79] width 135 height 39
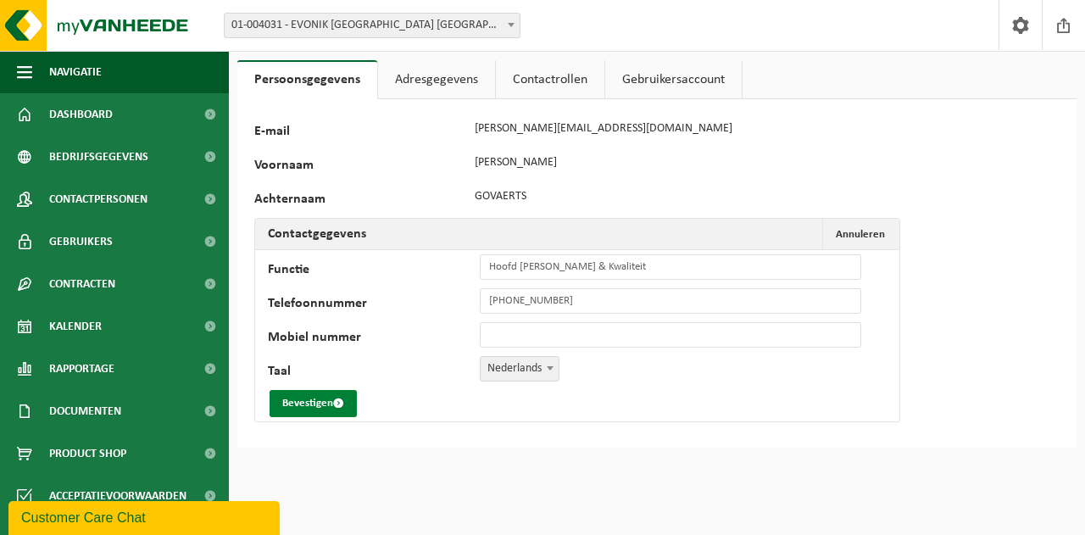
click at [316, 401] on button "Bevestigen" at bounding box center [313, 403] width 87 height 27
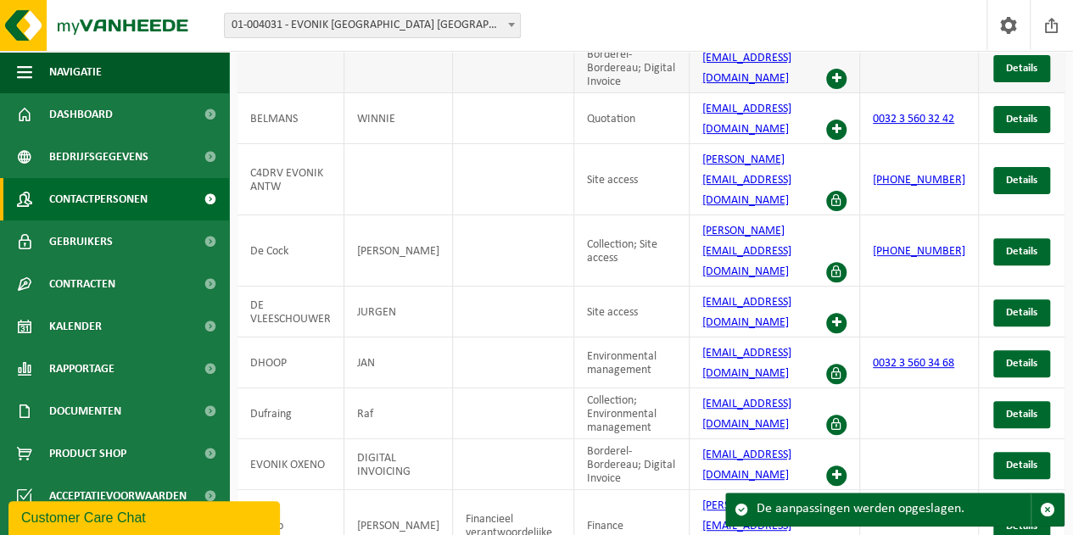
scroll to position [172, 0]
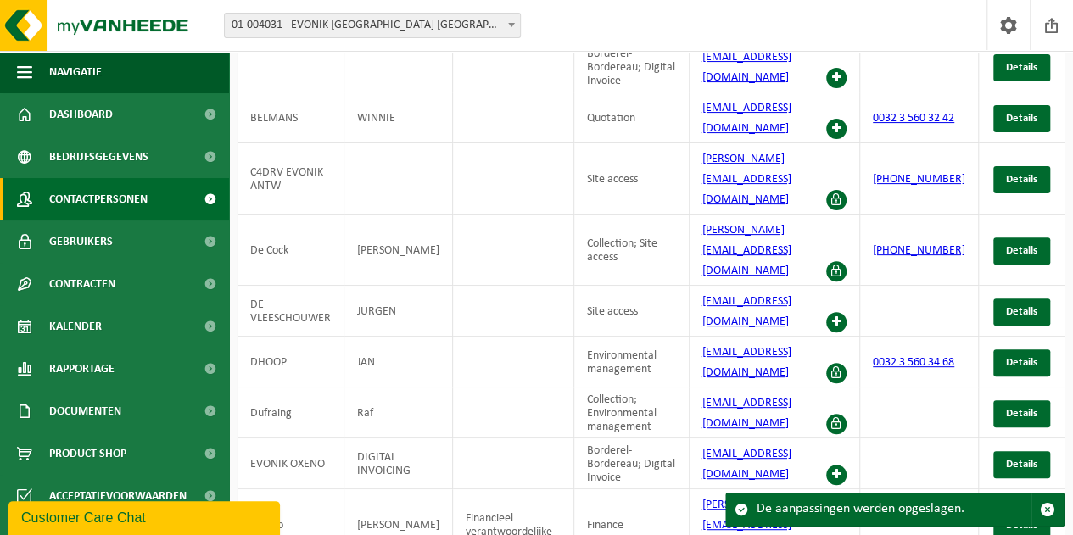
click at [168, 517] on div "Customer Care Chat" at bounding box center [144, 518] width 246 height 20
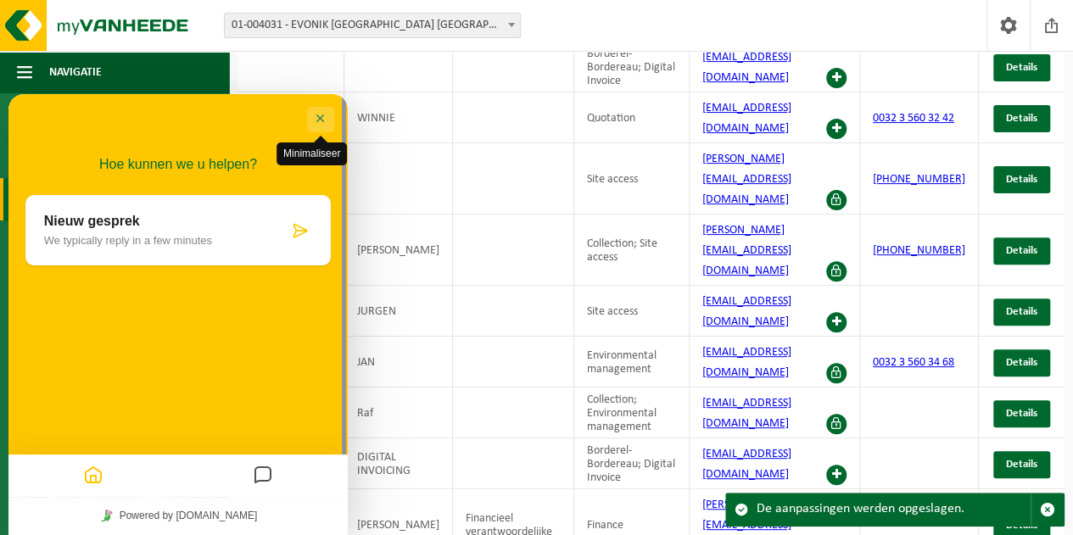
click at [323, 120] on button "Minimaliseer" at bounding box center [320, 119] width 27 height 25
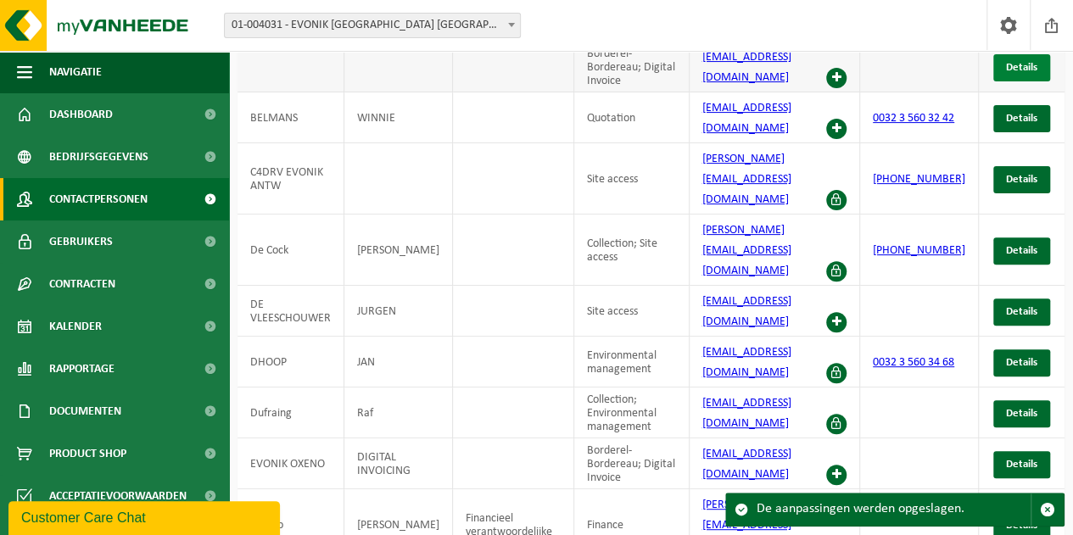
scroll to position [0, 0]
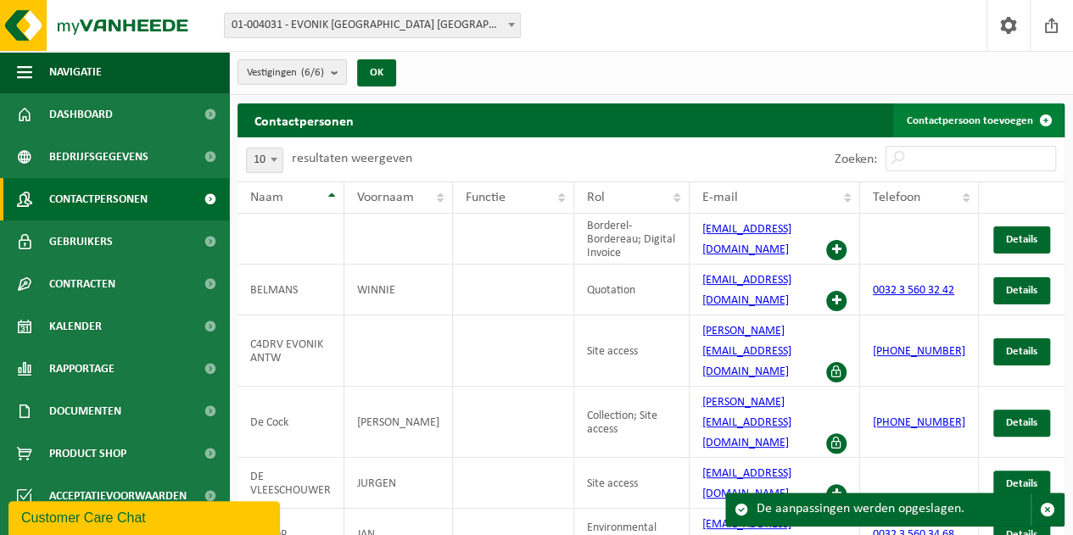
click at [1024, 120] on link "Contactpersoon toevoegen" at bounding box center [978, 120] width 170 height 34
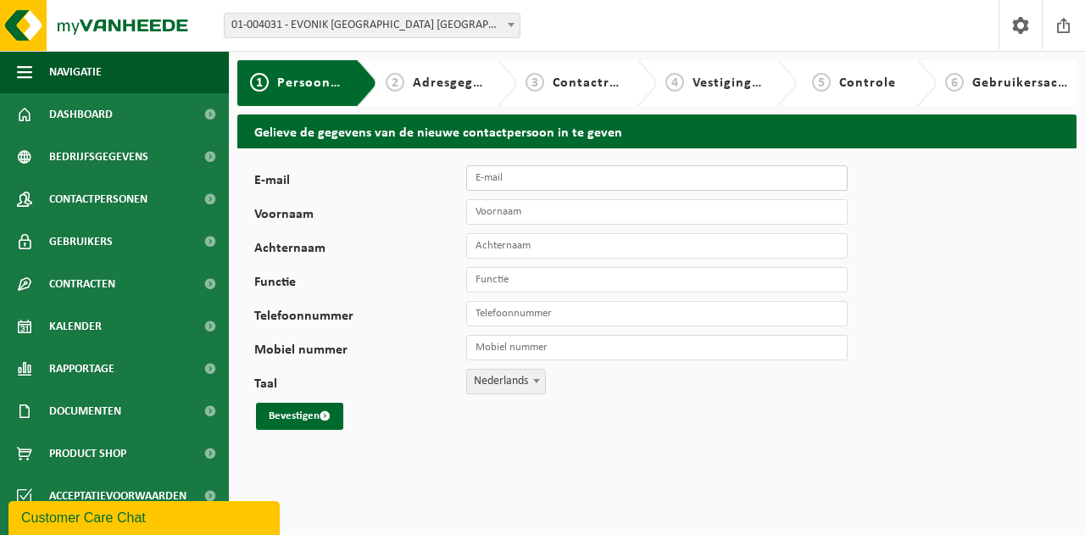
click at [527, 177] on input "E-mail" at bounding box center [657, 177] width 382 height 25
type input "[PERSON_NAME][EMAIL_ADDRESS][DOMAIN_NAME]"
click at [527, 215] on input "Voornaam" at bounding box center [657, 211] width 382 height 25
type input "Nancy"
type input "Moeyersons"
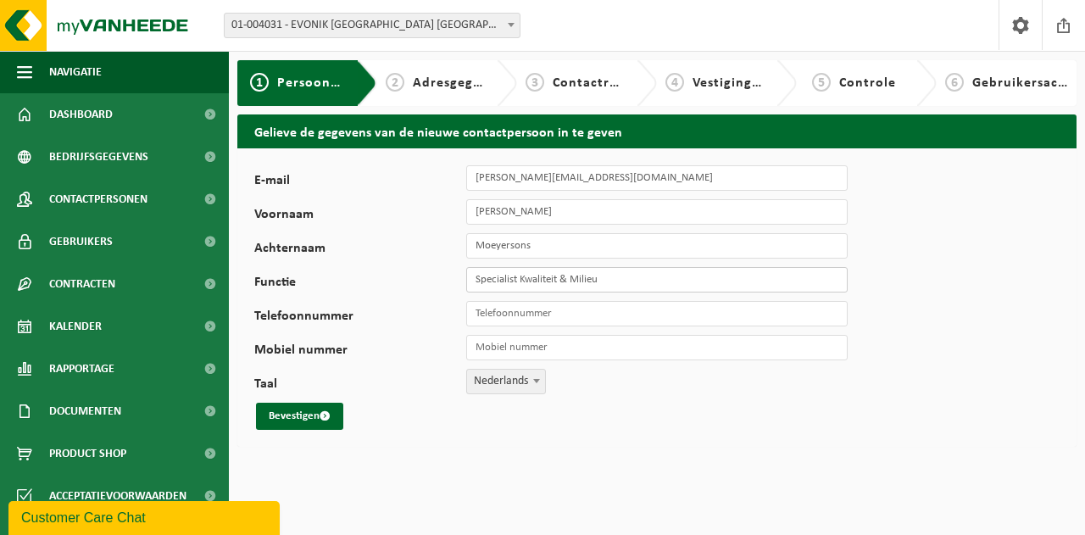
type input "Specialist Kwaliteit & Milieu"
click at [499, 318] on input "Telefoonnummer" at bounding box center [657, 313] width 382 height 25
type input "[PHONE_NUMBER]"
click at [285, 420] on button "Bevestigen" at bounding box center [299, 416] width 87 height 27
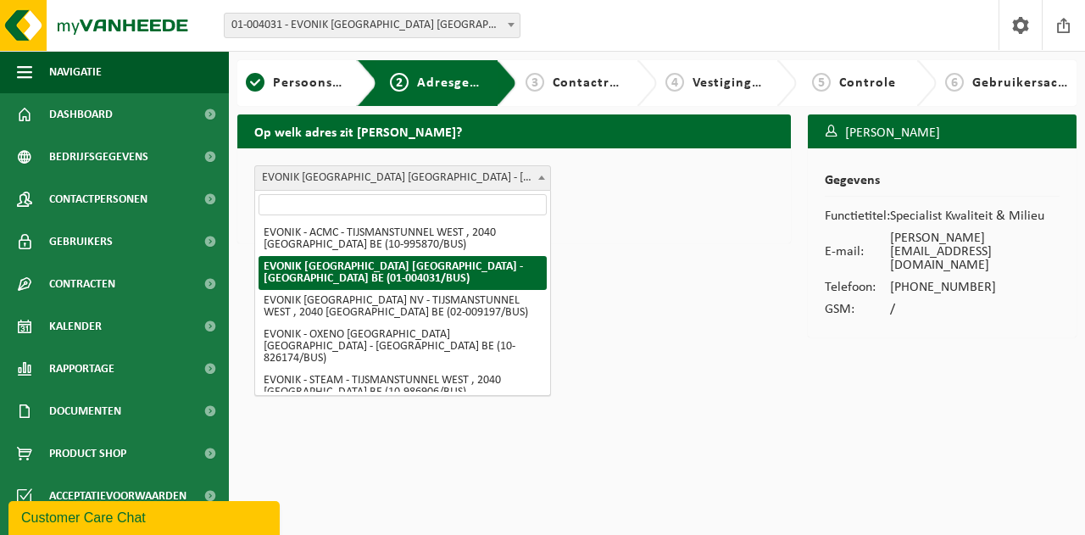
click at [443, 182] on span "EVONIK [GEOGRAPHIC_DATA] [GEOGRAPHIC_DATA] - [GEOGRAPHIC_DATA] BE (01-004031/BU…" at bounding box center [402, 178] width 295 height 24
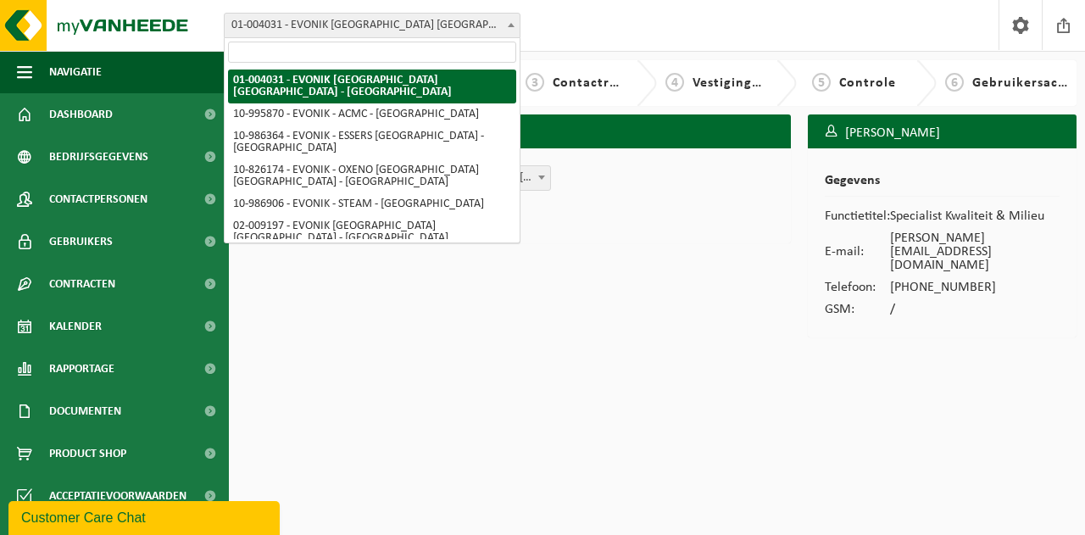
click at [505, 27] on span at bounding box center [511, 25] width 17 height 22
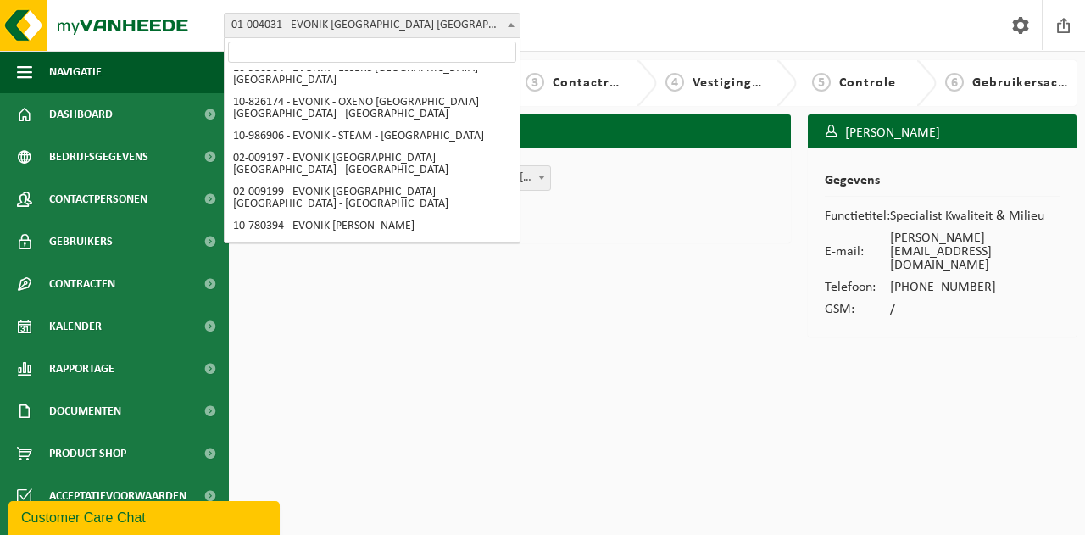
scroll to position [69, 0]
click at [647, 259] on div "Op welk adres zit Nancy Moeyersons? EVONIK - ACMC - TIJSMANSTUNNEL WEST , 2040 …" at bounding box center [514, 229] width 571 height 231
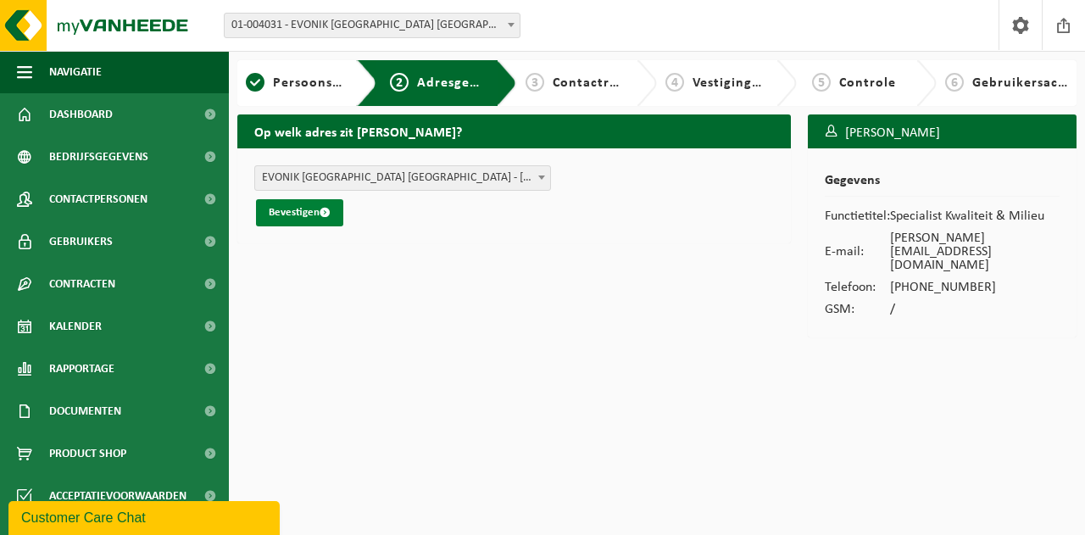
click at [286, 221] on button "Bevestigen" at bounding box center [299, 212] width 87 height 27
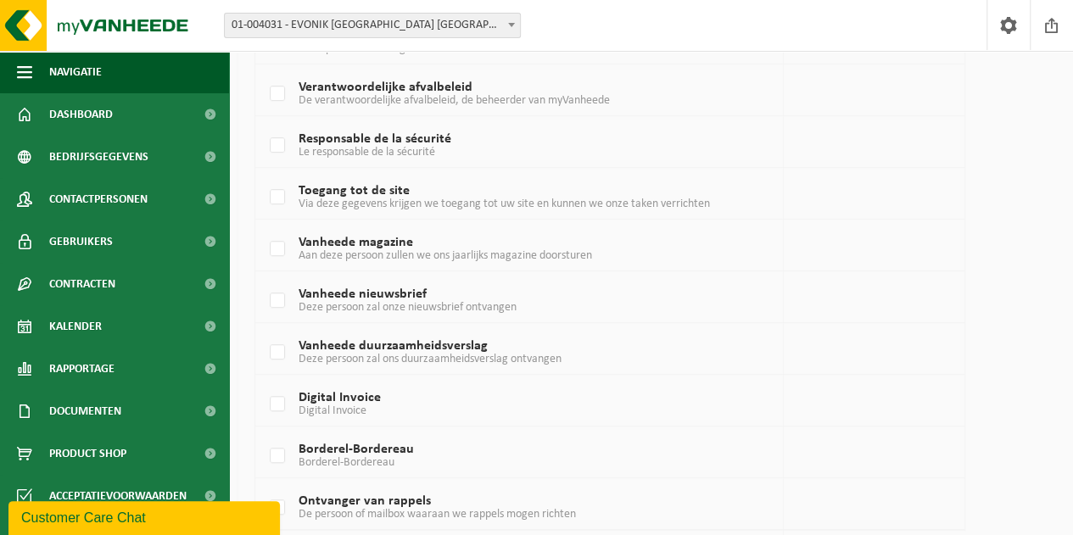
scroll to position [387, 0]
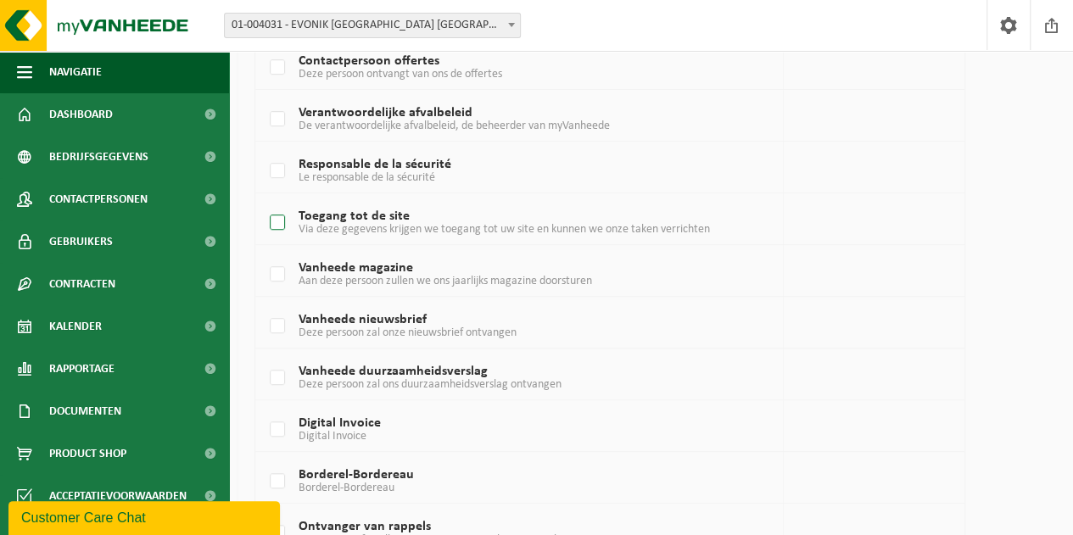
click at [345, 223] on span "Via deze gegevens krijgen we toegang tot uw site en kunnen we onze taken verric…" at bounding box center [503, 229] width 411 height 13
click at [264, 202] on input "Toegang tot de site Via deze gegevens krijgen we toegang tot uw site en kunnen …" at bounding box center [263, 201] width 1 height 1
click at [303, 218] on label "Toegang tot de site Via deze gegevens krijgen we toegang tot uw site en kunnen …" at bounding box center [581, 222] width 630 height 25
click at [264, 202] on input "Toegang tot de site Via deze gegevens krijgen we toegang tot uw site en kunnen …" at bounding box center [263, 201] width 1 height 1
checkbox input "false"
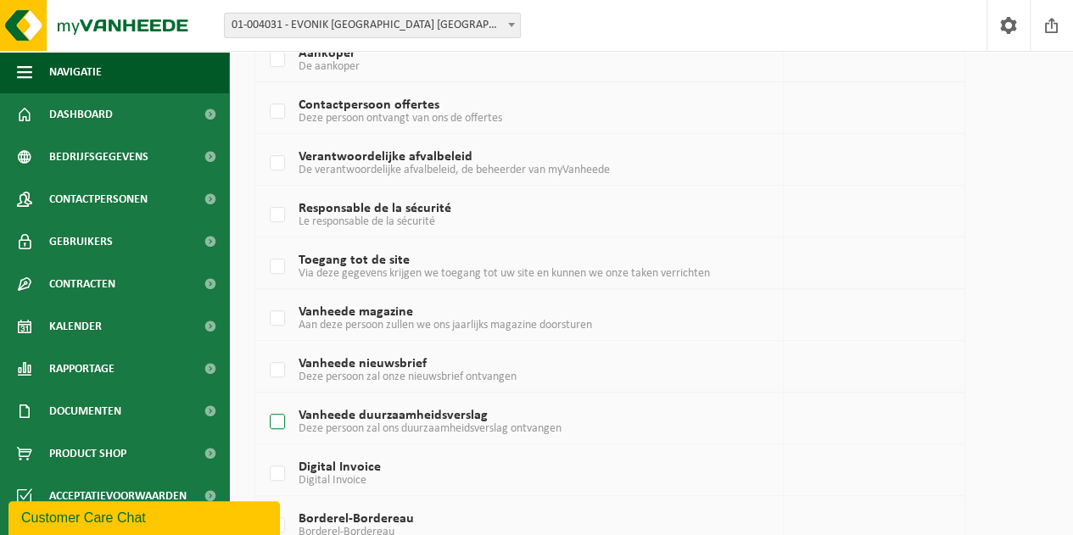
scroll to position [471, 0]
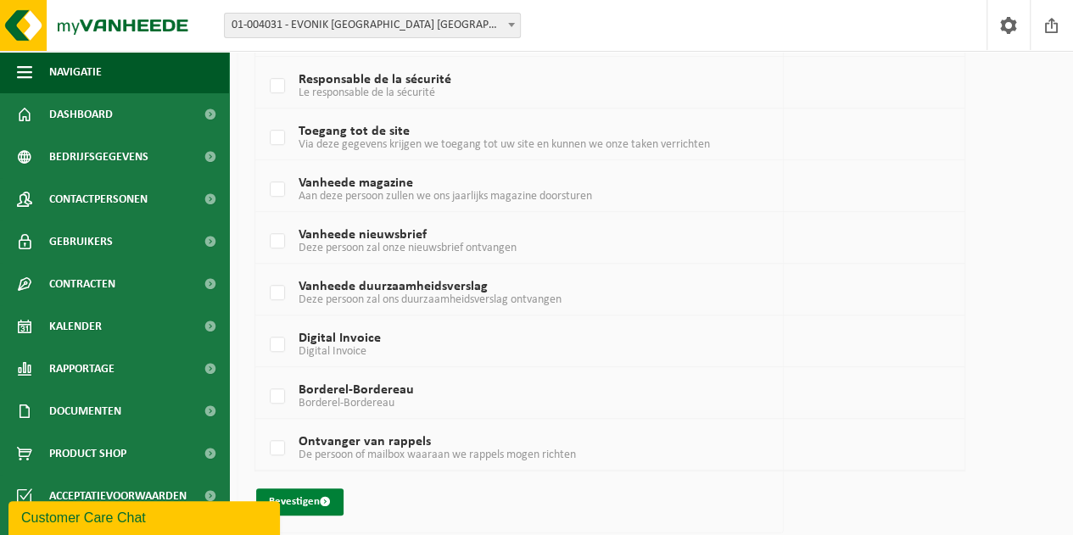
click at [317, 501] on button "Bevestigen" at bounding box center [299, 501] width 87 height 27
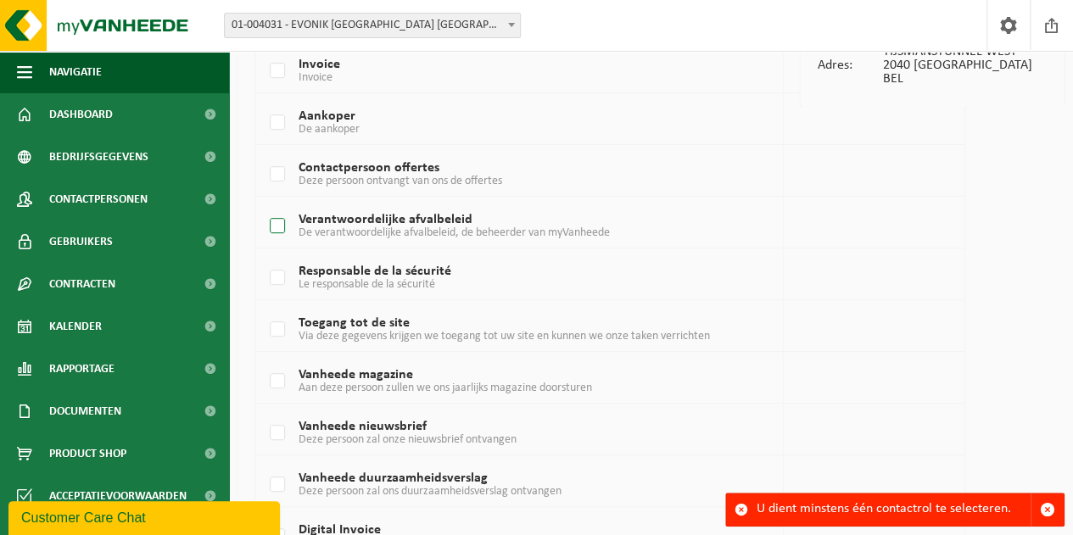
scroll to position [302, 0]
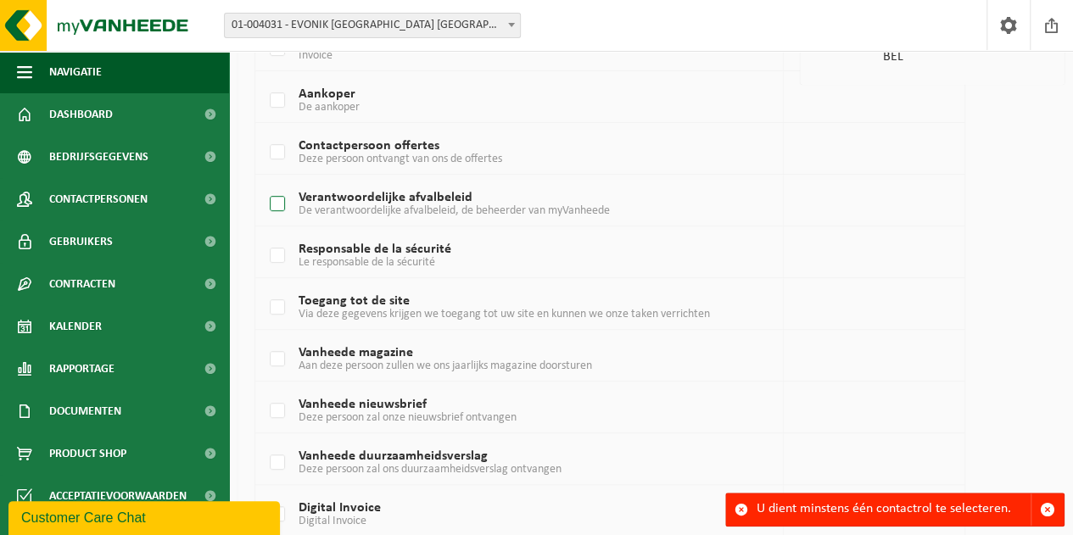
click at [456, 211] on span "De verantwoordelijke afvalbeleid, de beheerder van myVanheede" at bounding box center [453, 210] width 311 height 13
click at [264, 183] on input "Verantwoordelijke afvalbeleid De verantwoordelijke afvalbeleid, de beheerder va…" at bounding box center [263, 182] width 1 height 1
checkbox input "true"
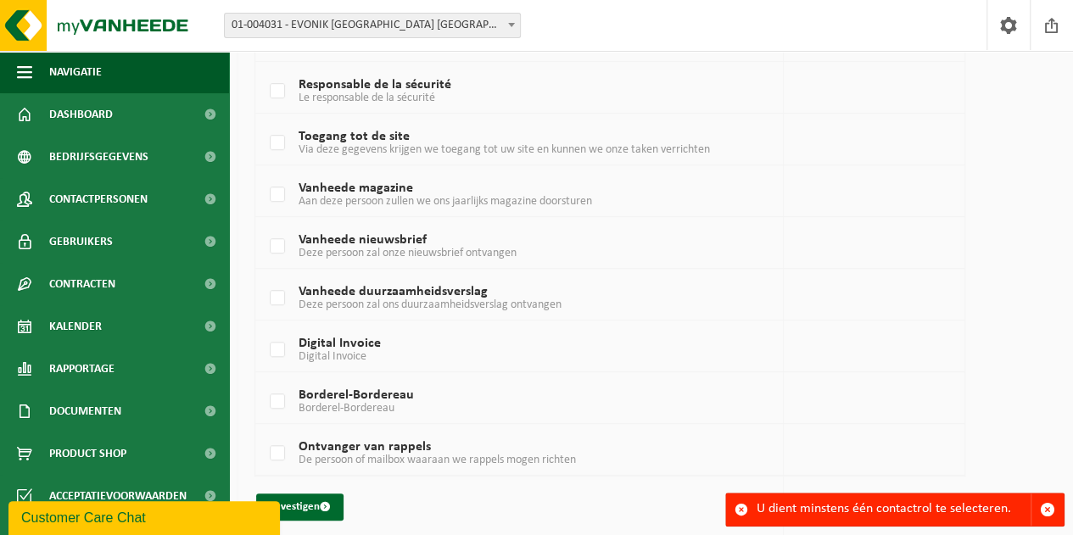
scroll to position [471, 0]
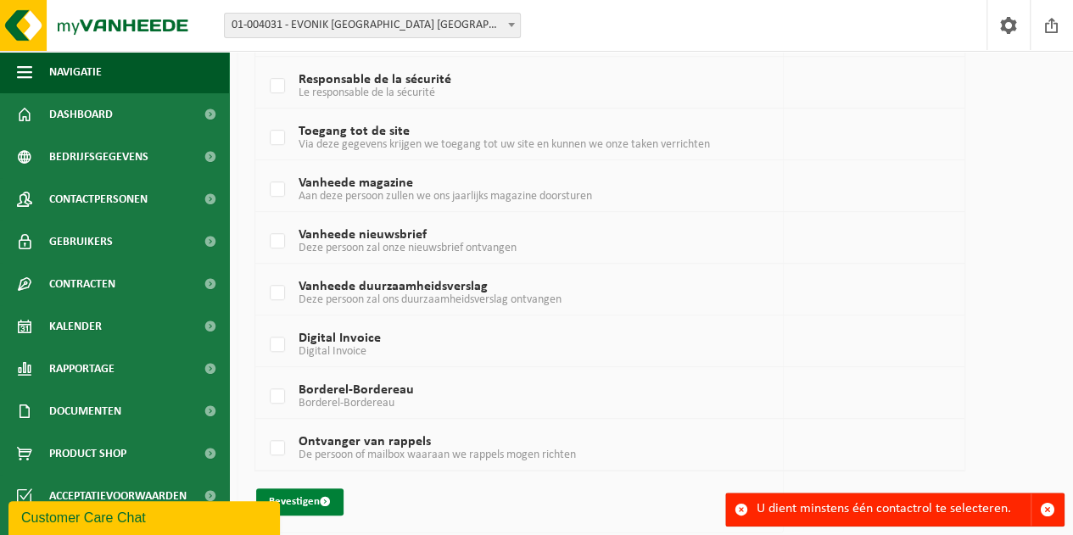
click at [313, 497] on button "Bevestigen" at bounding box center [299, 501] width 87 height 27
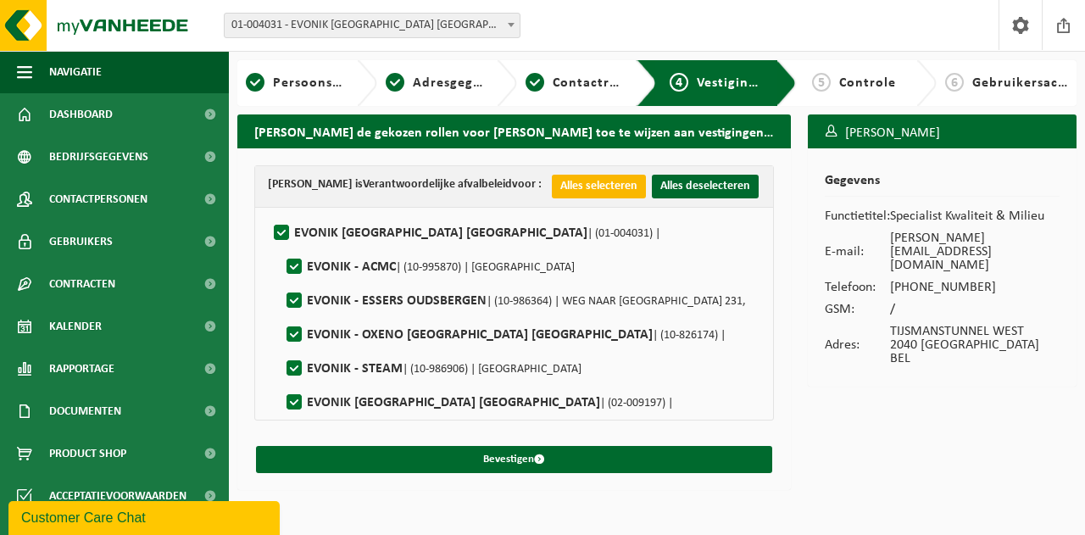
click at [605, 198] on button "Alles selecteren" at bounding box center [599, 187] width 94 height 24
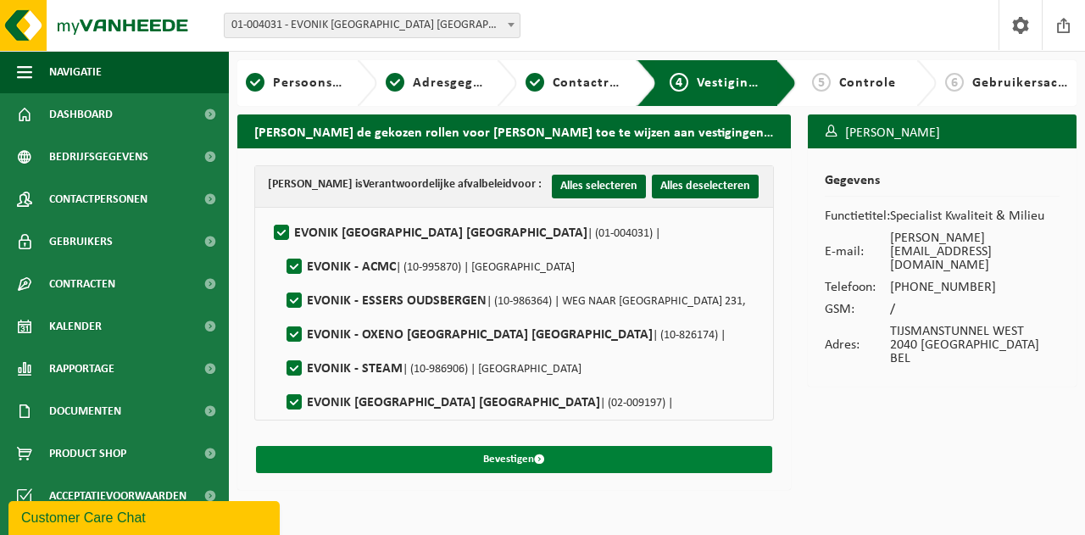
click at [526, 473] on button "Bevestigen" at bounding box center [514, 459] width 516 height 27
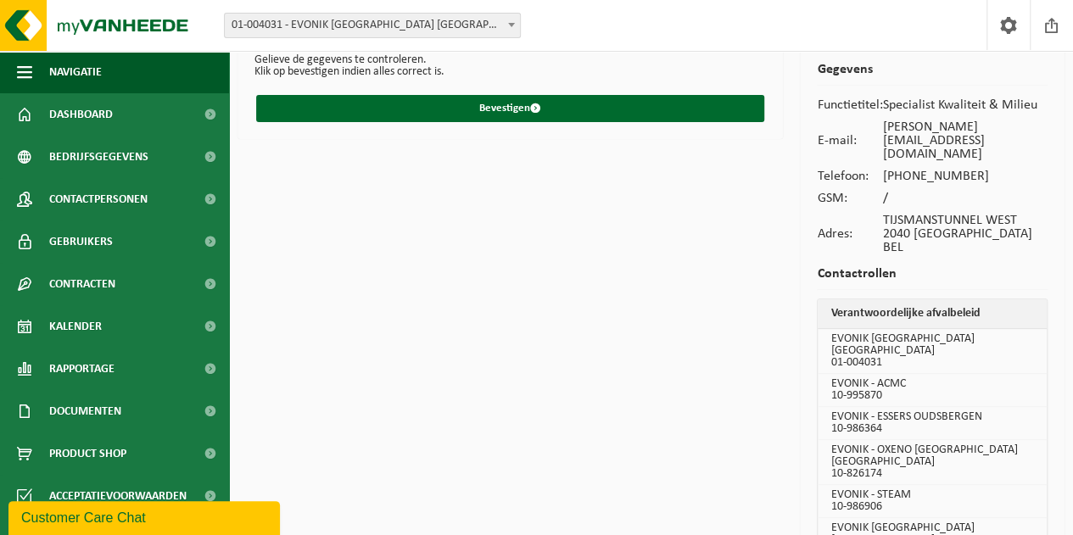
scroll to position [124, 0]
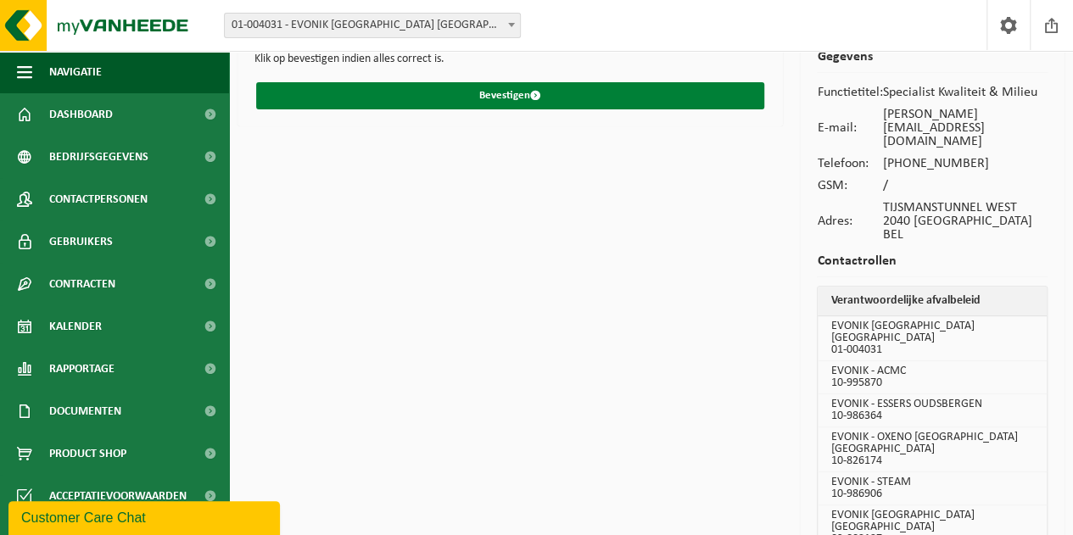
click at [513, 97] on button "Bevestigen" at bounding box center [510, 95] width 508 height 27
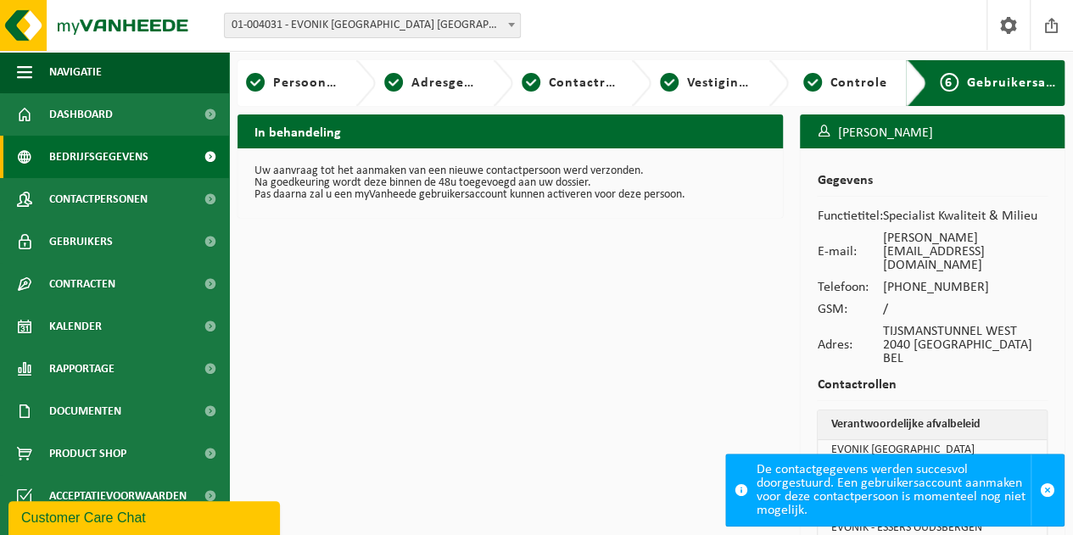
click at [142, 154] on span "Bedrijfsgegevens" at bounding box center [98, 157] width 99 height 42
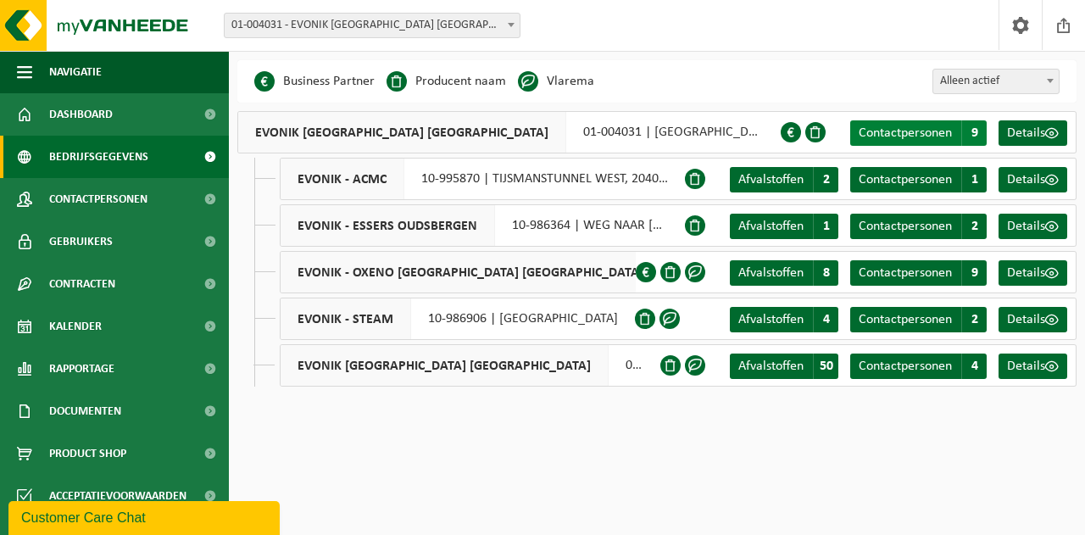
click at [901, 130] on span "Contactpersonen" at bounding box center [905, 133] width 93 height 14
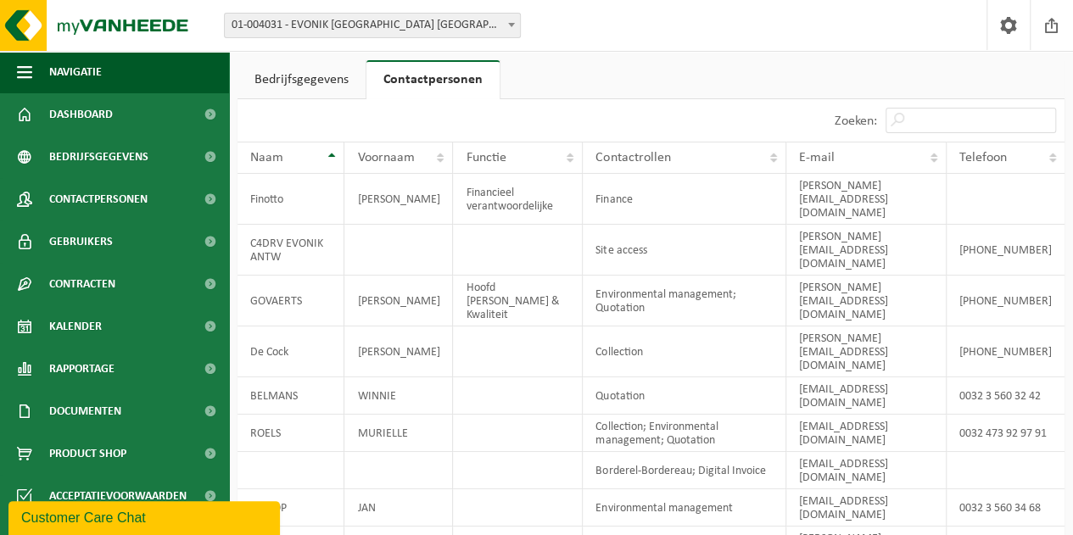
click at [354, 26] on span "01-004031 - EVONIK [GEOGRAPHIC_DATA] [GEOGRAPHIC_DATA] - [GEOGRAPHIC_DATA]" at bounding box center [372, 26] width 295 height 24
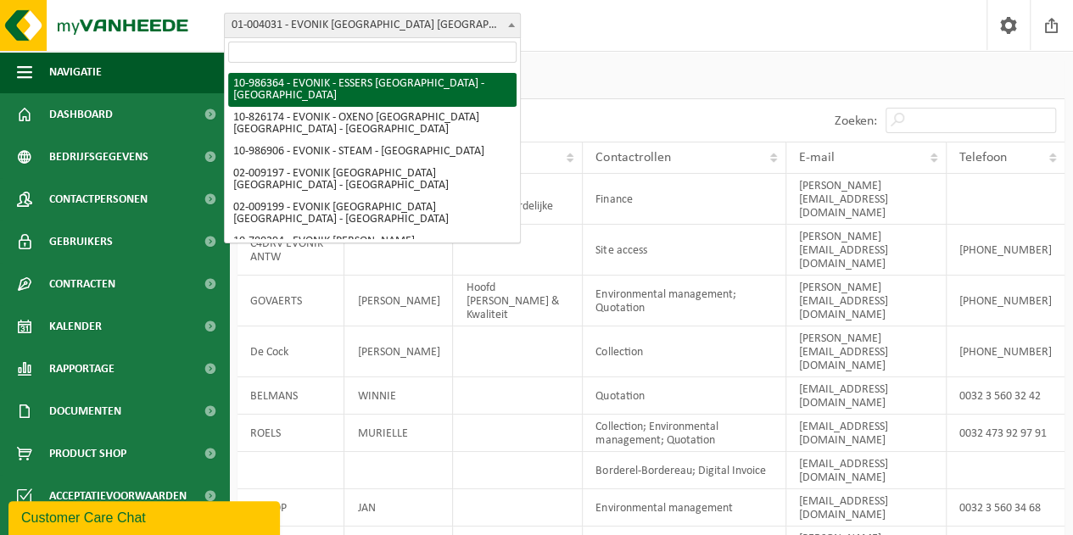
scroll to position [75, 0]
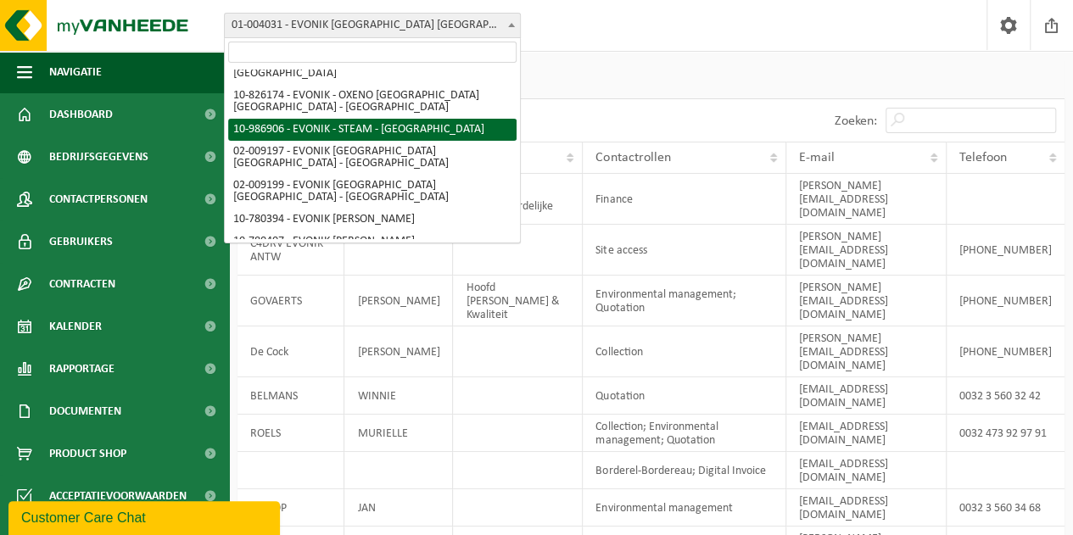
click at [656, 63] on ul "Bedrijfsgegevens Contactpersonen" at bounding box center [650, 79] width 827 height 39
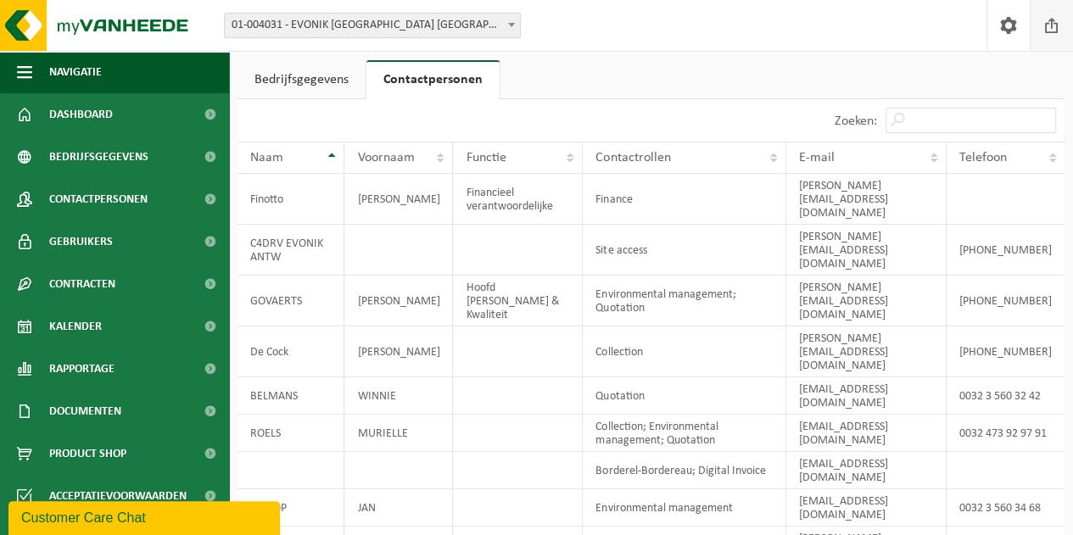
click at [1056, 28] on span at bounding box center [1051, 25] width 25 height 50
